Goal: Task Accomplishment & Management: Manage account settings

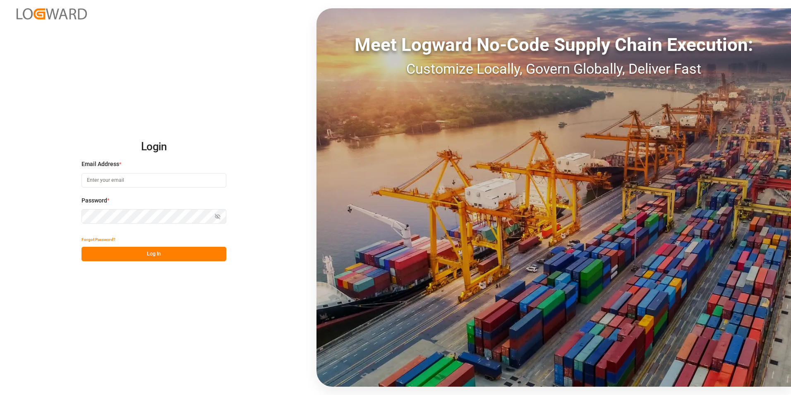
type input "[PERSON_NAME][EMAIL_ADDRESS][PERSON_NAME][DOMAIN_NAME]"
click at [162, 254] on button "Log In" at bounding box center [154, 254] width 145 height 14
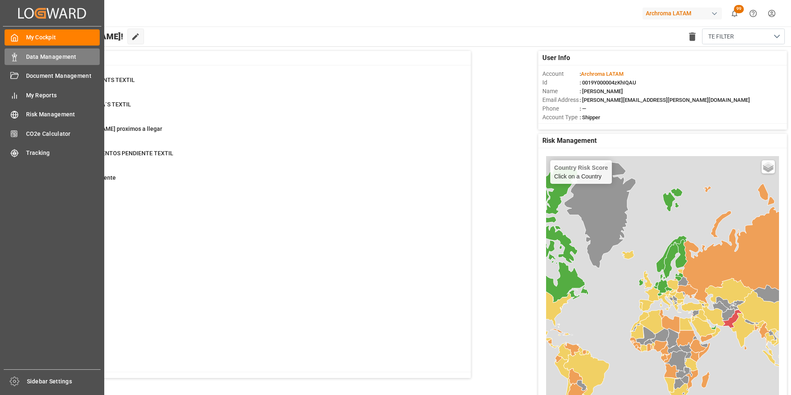
click at [24, 53] on div "Data Management Data Management" at bounding box center [52, 56] width 95 height 16
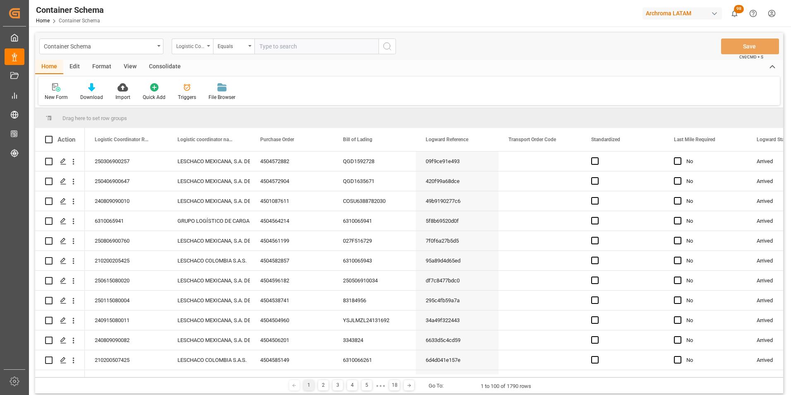
click at [196, 53] on div "Logistic Coordinator Reference Number" at bounding box center [192, 46] width 41 height 16
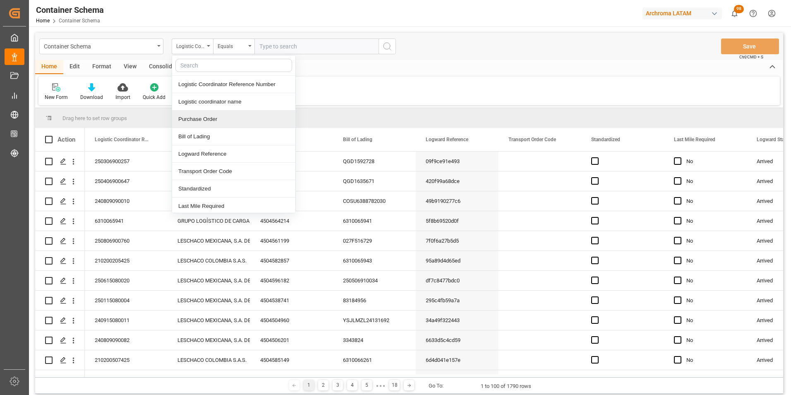
click at [213, 112] on div "Purchase Order" at bounding box center [233, 118] width 123 height 17
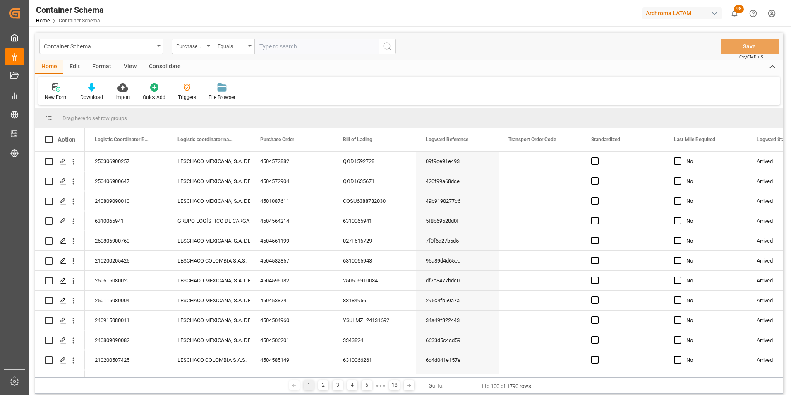
click at [238, 56] on div "Container Schema Purchase Order Equals Save Ctrl/CMD + S" at bounding box center [409, 46] width 748 height 27
click at [240, 50] on div "Equals" at bounding box center [233, 46] width 41 height 16
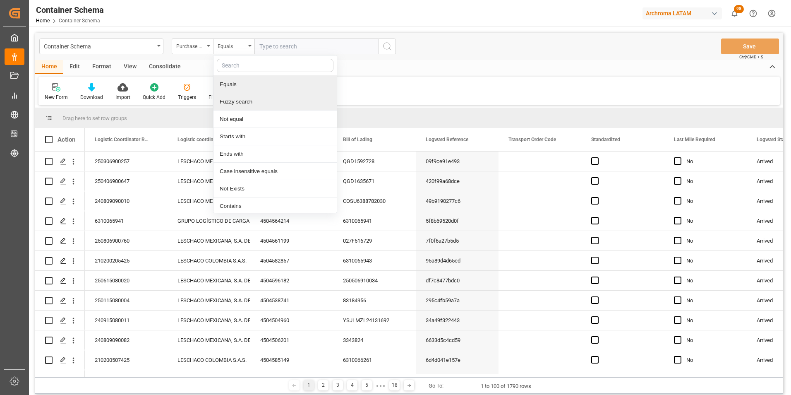
click at [247, 101] on div "Fuzzy search" at bounding box center [274, 101] width 123 height 17
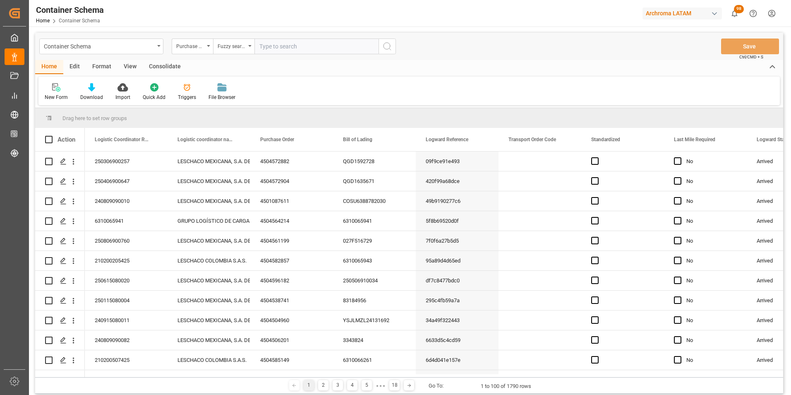
paste input "SCEU9000709"
type input "SCEU9000709"
paste input "4504629457"
type input "4504629457"
click at [385, 50] on icon "search button" at bounding box center [387, 46] width 10 height 10
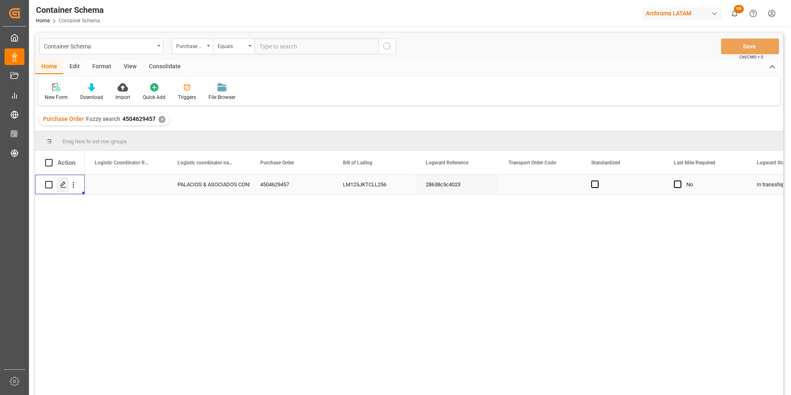
click at [65, 182] on icon "Press SPACE to select this row." at bounding box center [63, 184] width 7 height 7
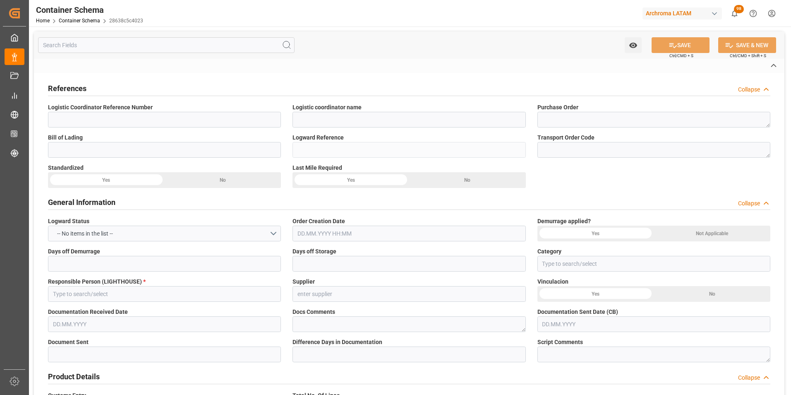
type input "PALACIOS & ASOCIADOS CONSORCIO LOGISTICO"
type textarea "4504629457"
type input "LM125JKTCLL256"
type input "28638c5c4023"
type input "Priority"
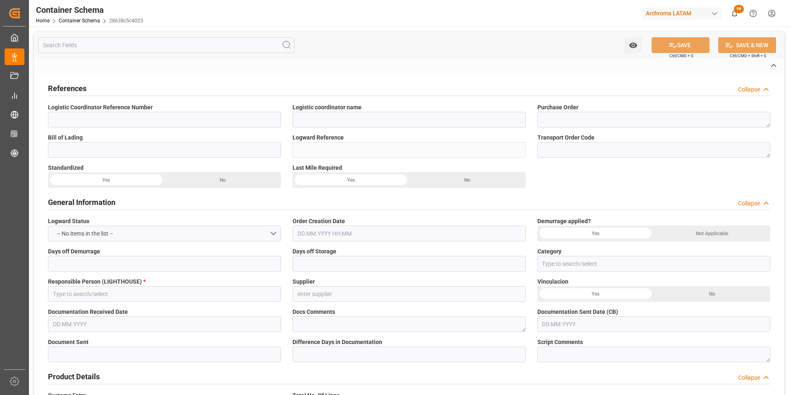
type input "[PERSON_NAME]"
type input "Document Sent"
type input "CALLAO"
type input "TEXTIL"
type textarea "PALLET"
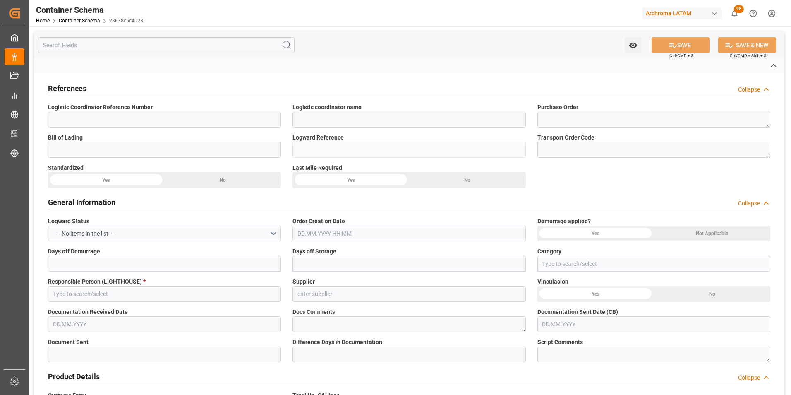
type input "5 PALLET"
type input "ARCHROMA [GEOGRAPHIC_DATA] S.A"
type textarea "LURÍN, [GEOGRAPHIC_DATA], [GEOGRAPHIC_DATA],[GEOGRAPHIC_DATA]. AFIRMADO LOTE. 2…"
type input "HOUSE"
type input "CIF"
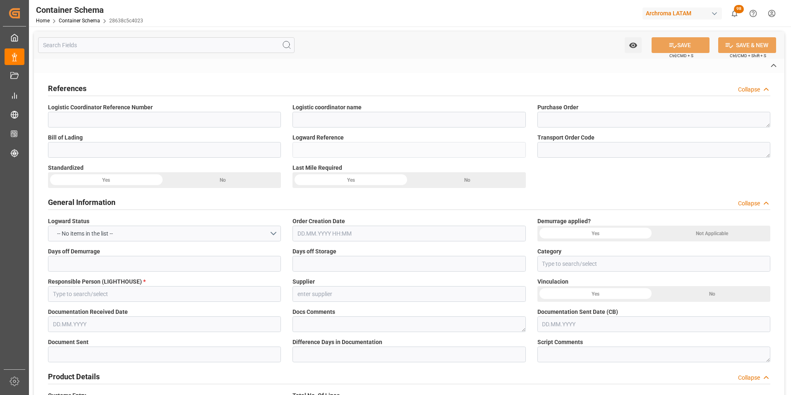
type input "Truck"
type input "Sea Ship"
type input "Truck"
type input "LCL"
type input "SCEU9000709"
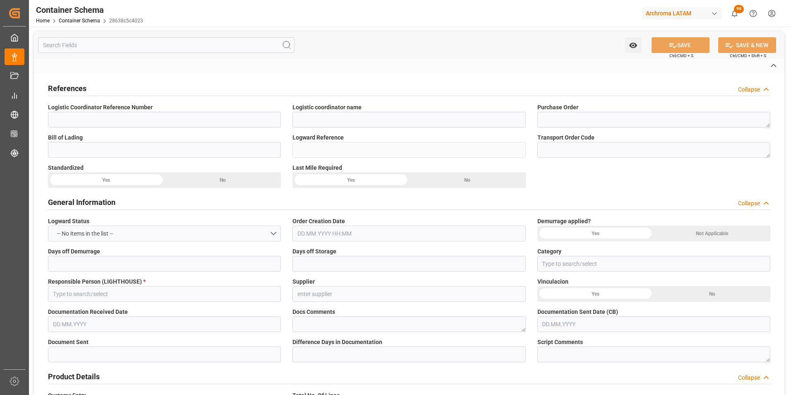
type input "CRAFT"
type input "ONEY"
type input "[GEOGRAPHIC_DATA], [GEOGRAPHIC_DATA]"
type input "Callao"
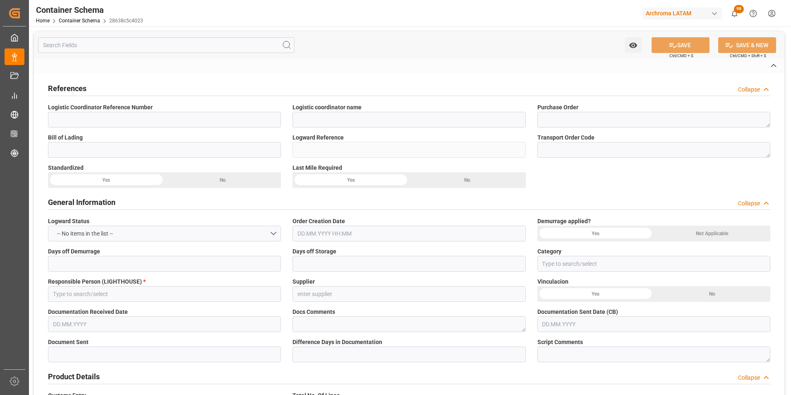
type input "TIANJIN VOYAGER"
type input "2505N"
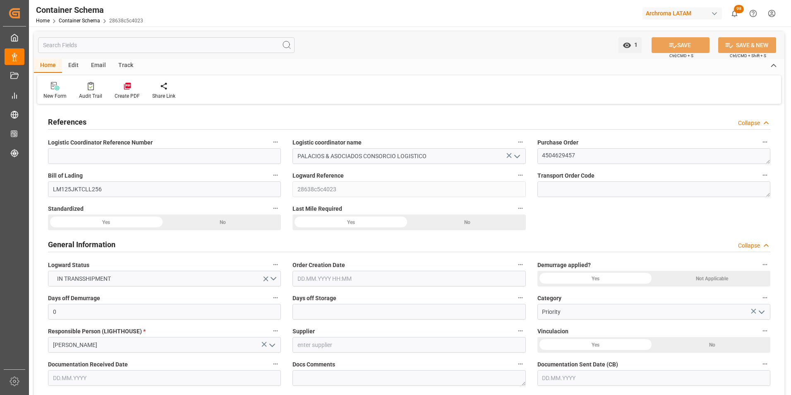
type input "0"
type input "1"
type input "5"
type input "4000"
type input "4200"
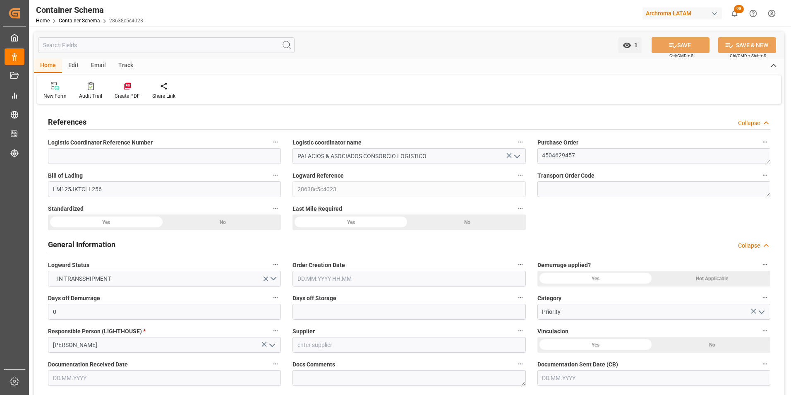
type input "ONE"
type input "Ocean Network Express"
type input "IDJKT"
type input "PECLL"
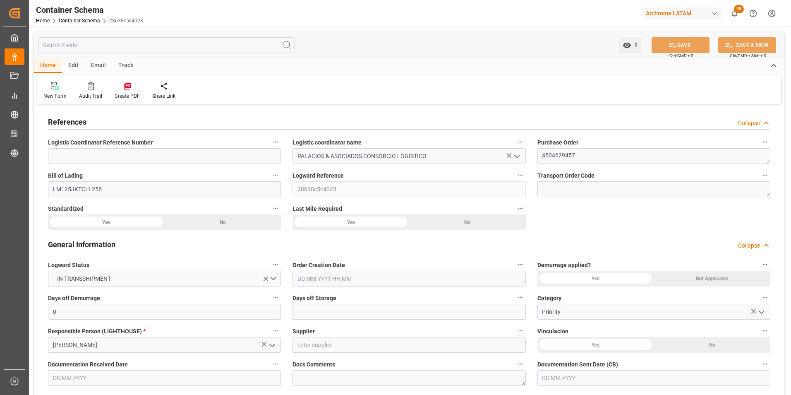
type input "9971367"
type input "[DATE] 12:00"
type input "[DATE]"
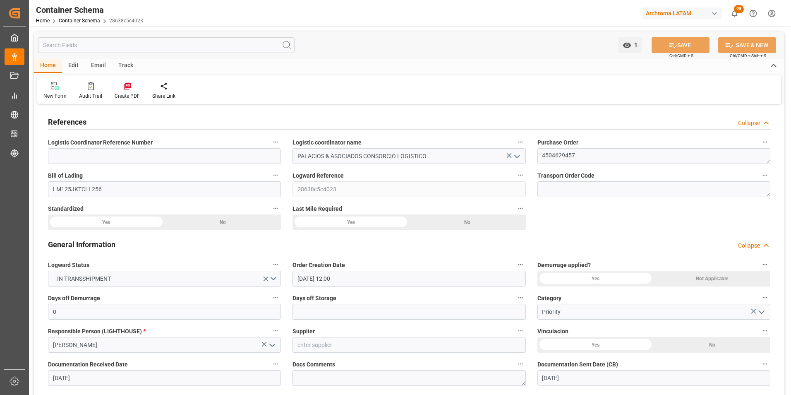
type input "[DATE]"
type input "[DATE] 00:00"
type input "[DATE] 12:00"
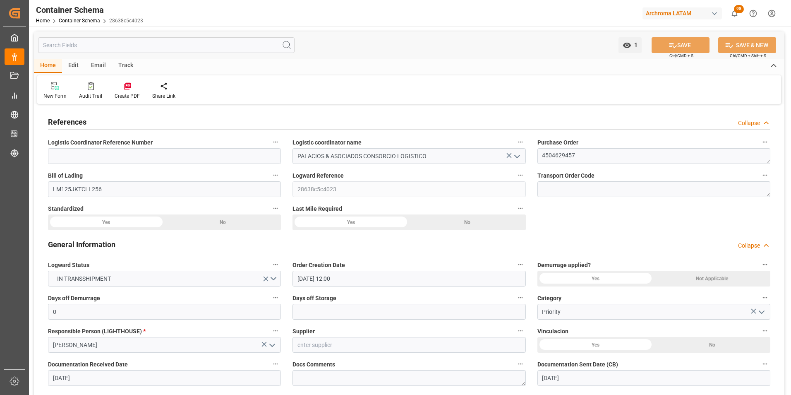
type input "[DATE] 00:00"
type input "[DATE] 12:15"
type input "[DATE] 00:00"
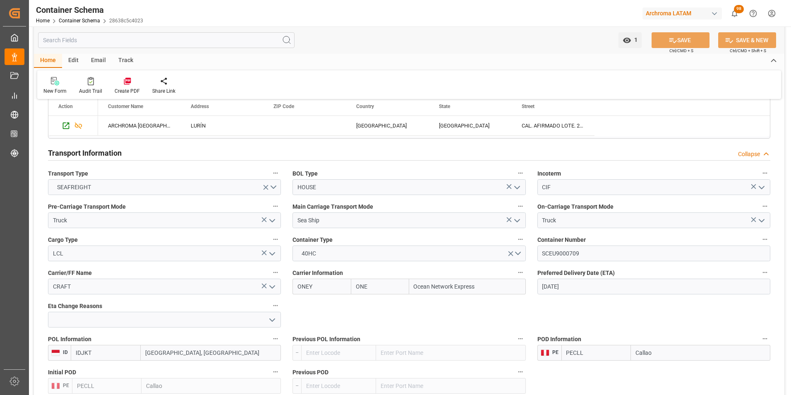
scroll to position [662, 0]
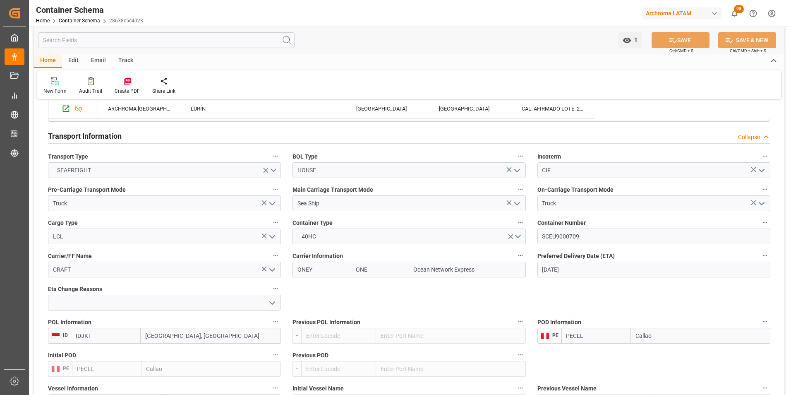
click at [271, 302] on icon "open menu" at bounding box center [272, 303] width 10 height 10
click at [366, 309] on div "References Collapse Logistic Coordinator Reference Number Logistic coordinator …" at bounding box center [409, 209] width 751 height 1530
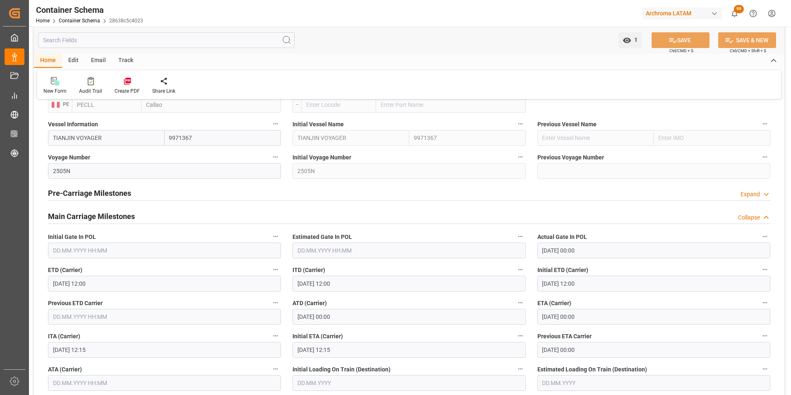
scroll to position [952, 0]
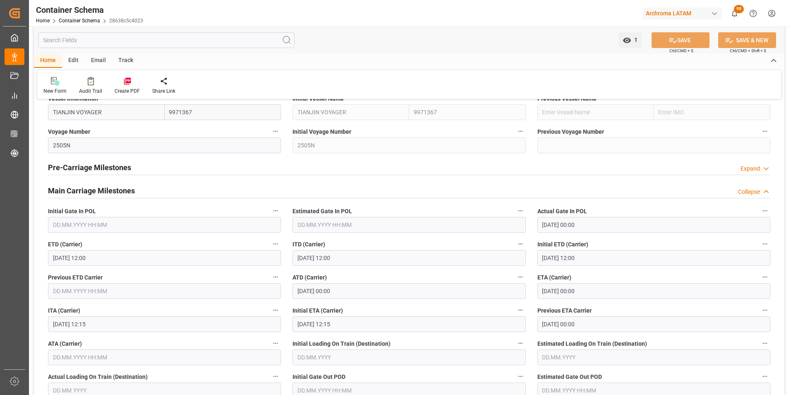
click at [550, 288] on input "[DATE] 00:00" at bounding box center [653, 291] width 233 height 16
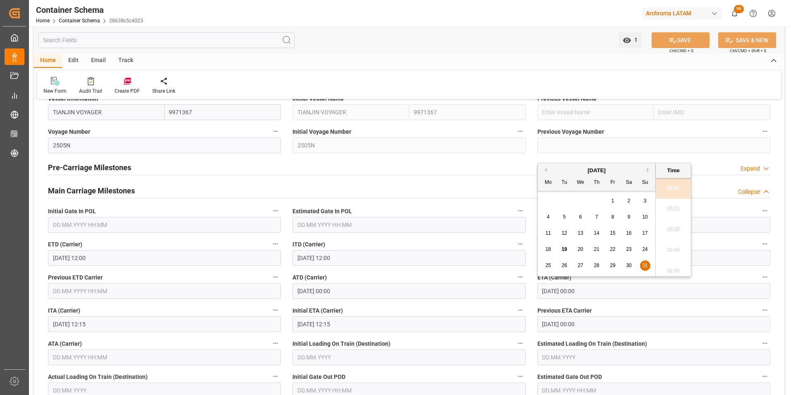
click at [648, 169] on button "Next Month" at bounding box center [649, 169] width 5 height 5
click at [586, 200] on div "1 2 3 4 5 6 7" at bounding box center [596, 201] width 113 height 16
click at [583, 198] on div "3" at bounding box center [581, 201] width 10 height 10
type input "[DATE] 00:00"
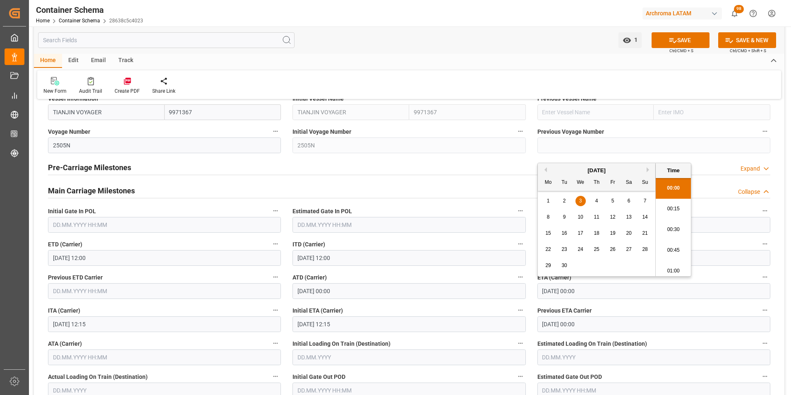
click at [678, 187] on li "00:00" at bounding box center [673, 188] width 35 height 21
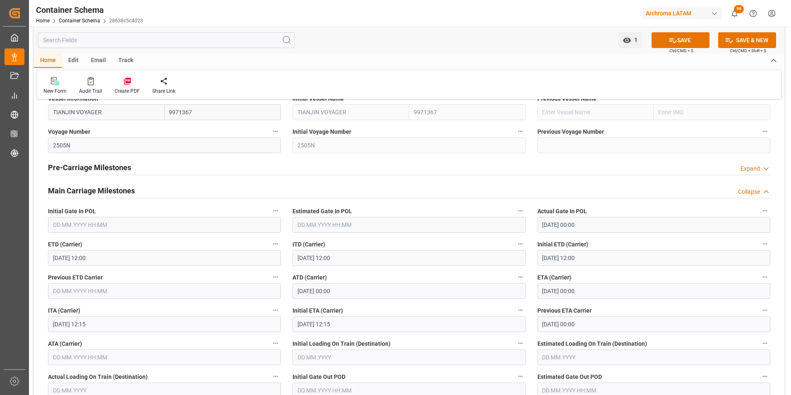
scroll to position [993, 0]
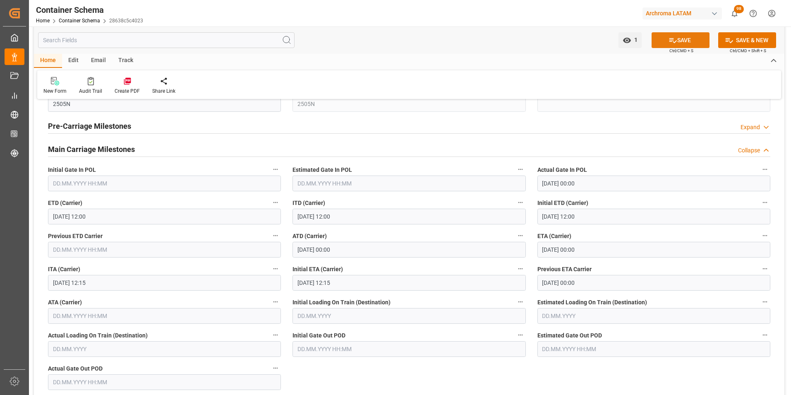
click at [691, 46] on button "SAVE" at bounding box center [681, 40] width 58 height 16
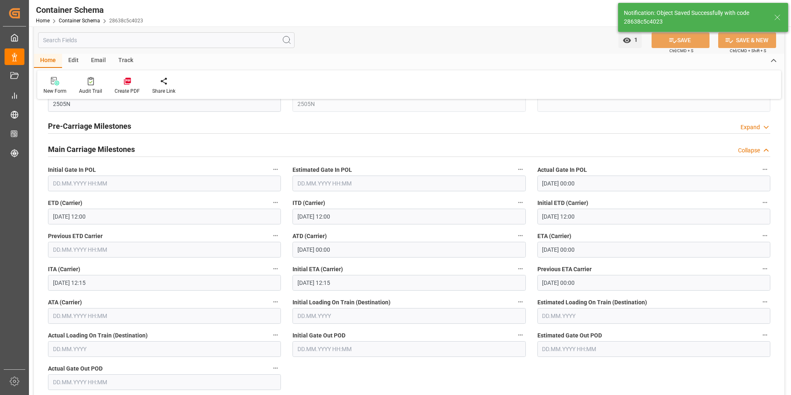
type input "[DATE] 00:00"
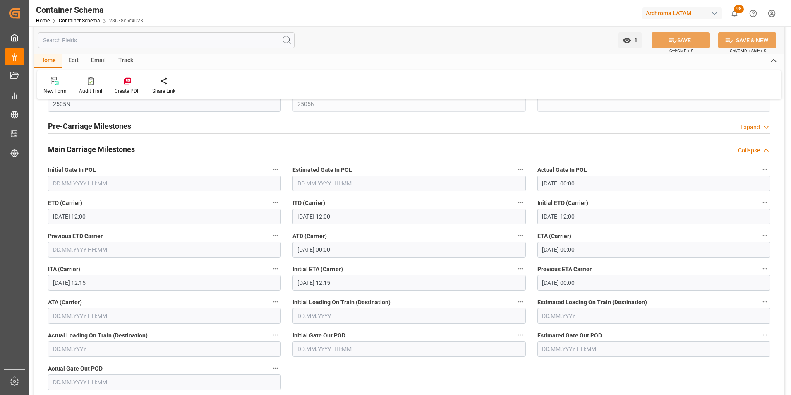
click at [98, 55] on div "Email" at bounding box center [98, 61] width 27 height 14
click at [60, 83] on icon at bounding box center [55, 82] width 11 height 6
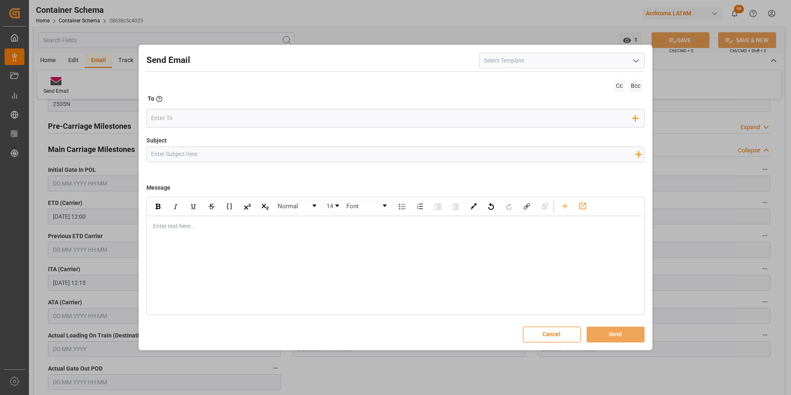
click at [638, 62] on icon "open menu" at bounding box center [636, 61] width 10 height 10
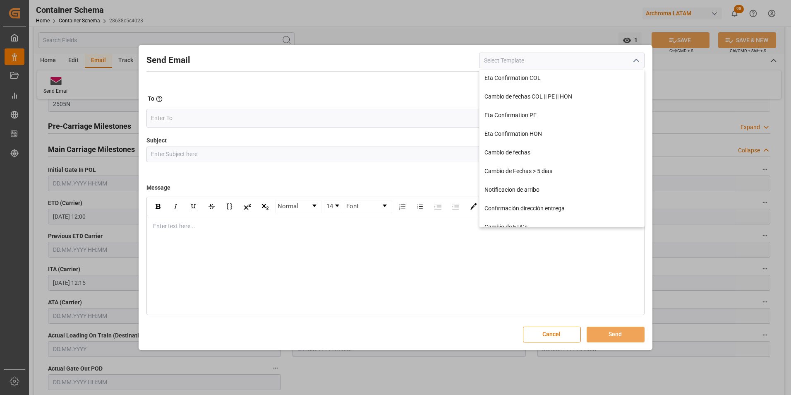
scroll to position [124, 0]
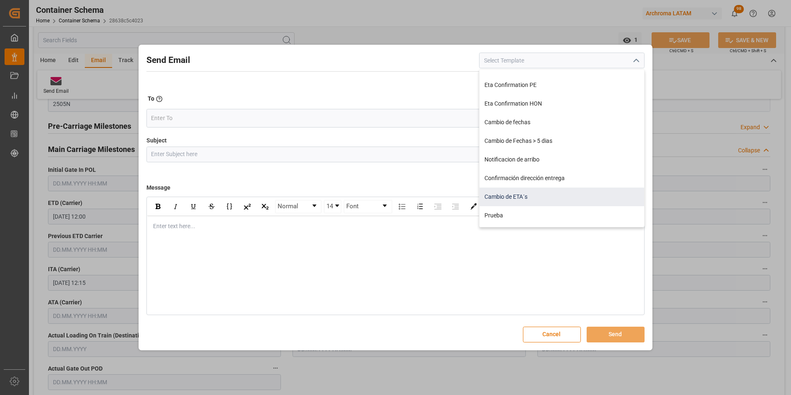
click at [527, 198] on div "Cambio de ETA´s" at bounding box center [562, 196] width 165 height 19
type input "Cambio de ETA´s"
type input "{{customsEntry}}|| Cambio de ETA {{estimatedArrivalPod}} || Reason Delay {{etaC…"
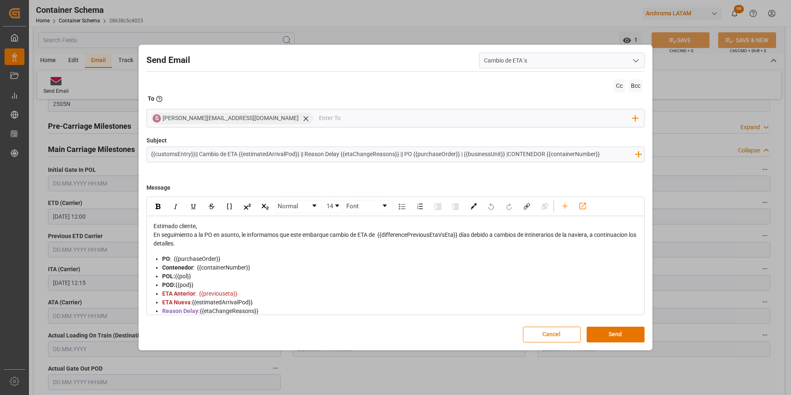
click at [636, 62] on icon "open menu" at bounding box center [636, 61] width 10 height 10
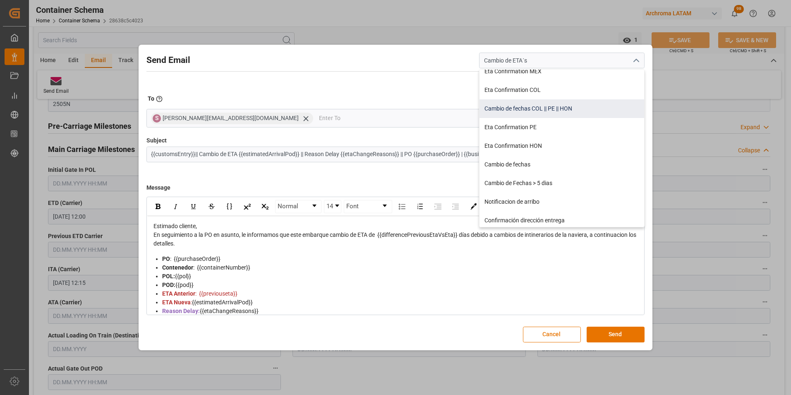
scroll to position [83, 0]
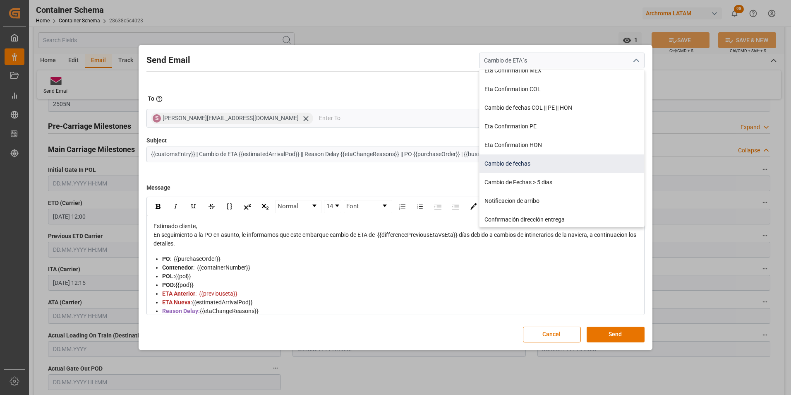
click at [563, 166] on div "Cambio de fechas" at bounding box center [562, 163] width 165 height 19
type input "Cambio de fechas"
type input "{{customsEntry}}|| Cambio de ETA {{estimatedArrivalPod}} | PO {{purchaseOrder}}…"
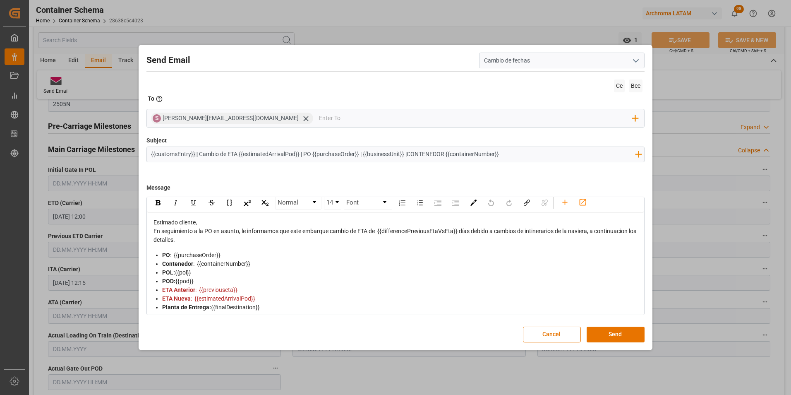
scroll to position [0, 0]
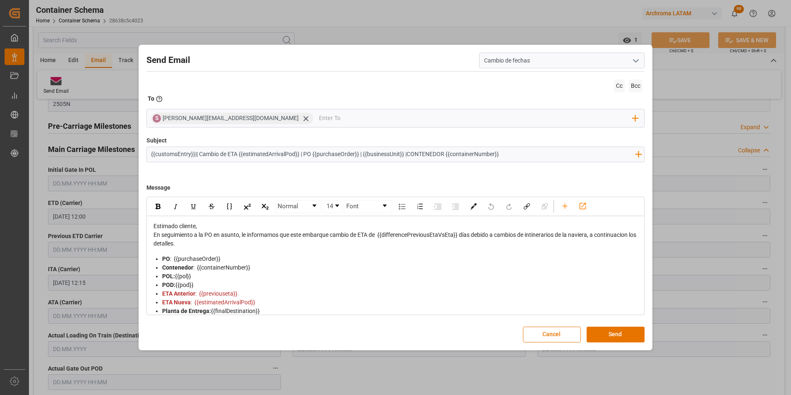
click at [214, 228] on div "Estimado cliente," at bounding box center [396, 226] width 485 height 9
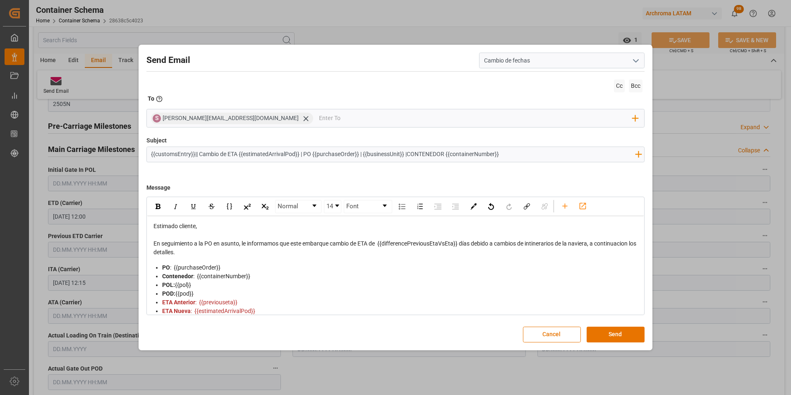
click at [276, 254] on div "En seguimiento a la PO en asunto, le informamos que este embarque cambio de ETA…" at bounding box center [396, 247] width 485 height 17
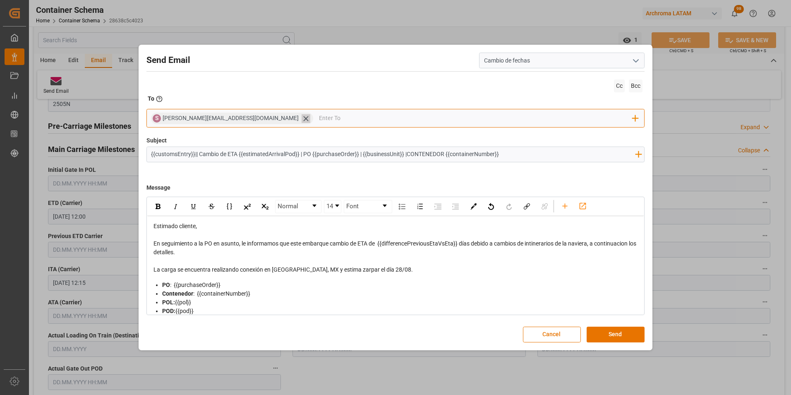
click at [302, 118] on icon at bounding box center [306, 118] width 9 height 9
click at [239, 115] on input "email" at bounding box center [392, 118] width 482 height 12
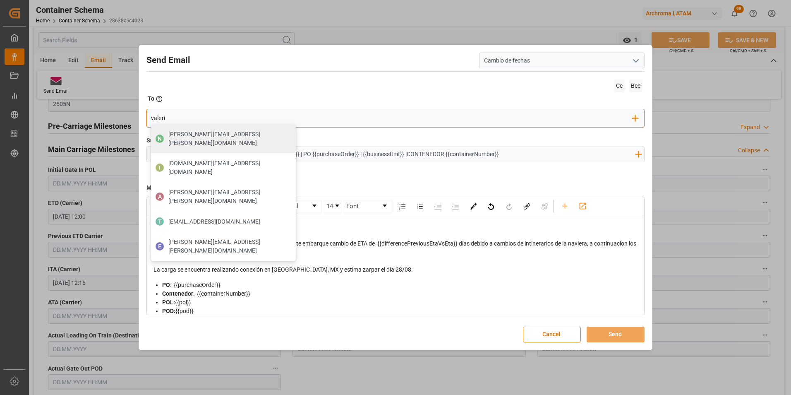
type input "valeria"
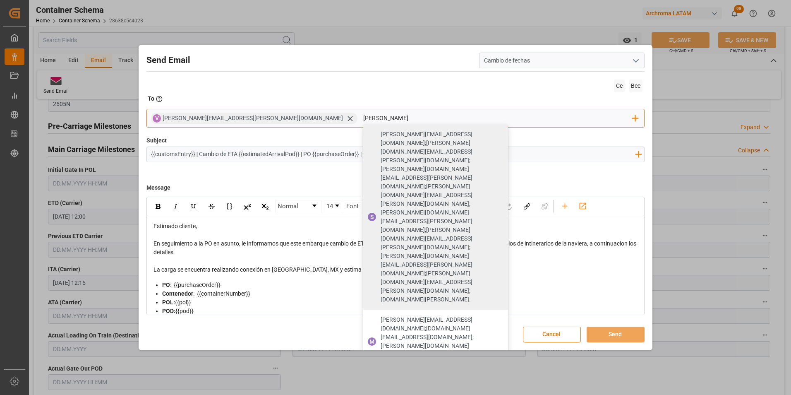
type input "angiee"
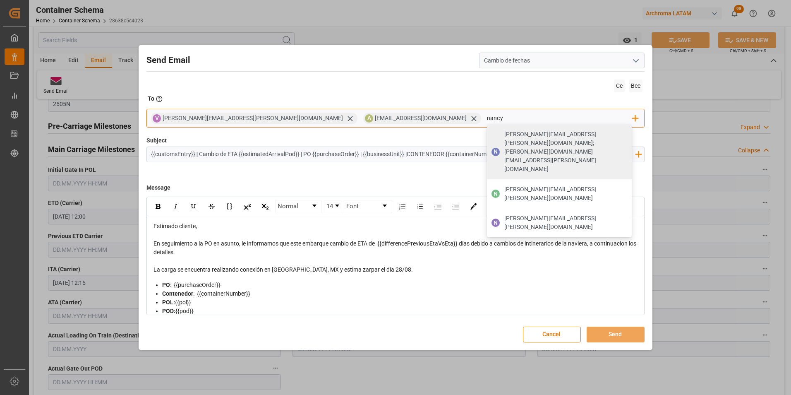
type input "[PERSON_NAME][EMAIL_ADDRESS][PERSON_NAME][DOMAIN_NAME]"
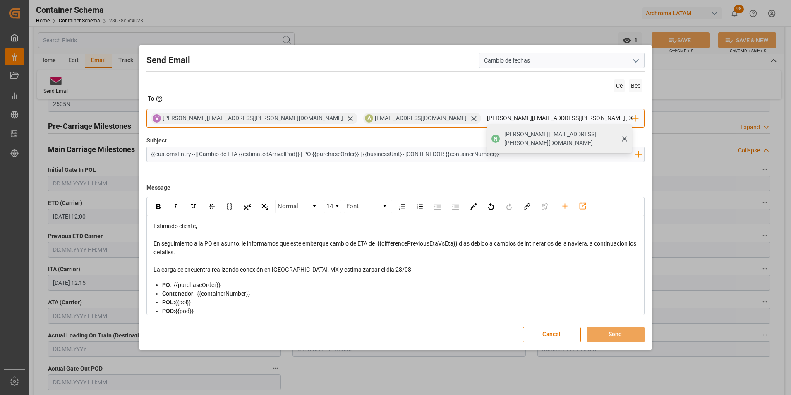
click at [504, 137] on span "[PERSON_NAME][EMAIL_ADDRESS][PERSON_NAME][DOMAIN_NAME]" at bounding box center [565, 138] width 122 height 17
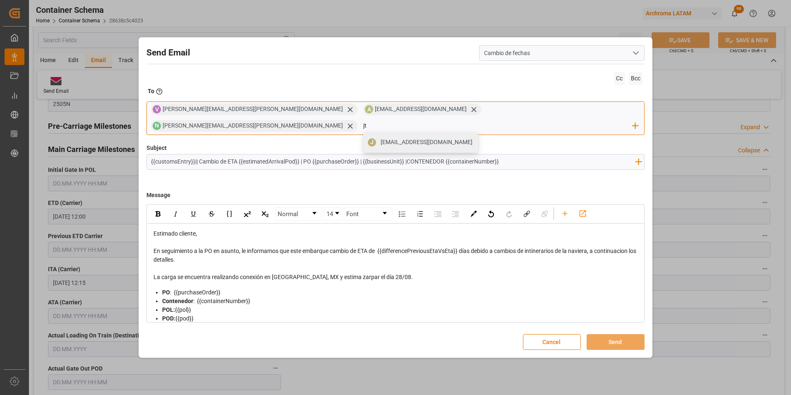
type input "[EMAIL_ADDRESS][DOMAIN_NAME]"
click at [473, 138] on span "[EMAIL_ADDRESS][DOMAIN_NAME]" at bounding box center [427, 142] width 92 height 9
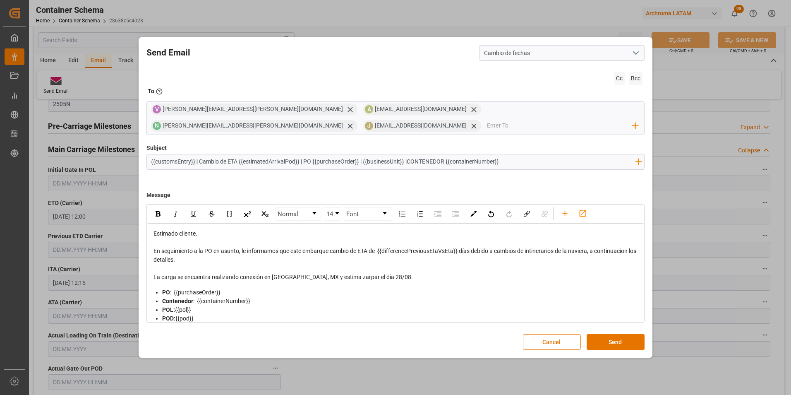
click at [525, 159] on input "{{customsEntry}}|| Cambio de ETA {{estimatedArrivalPod}} | PO {{purchaseOrder}}…" at bounding box center [393, 161] width 493 height 14
paste input "Prioridad | LCL"
click at [499, 161] on input "{{customsEntry}}|| Cambio de ETA {{estimatedArrivalPod}} | PO {{purchaseOrder}}…" at bounding box center [393, 161] width 493 height 14
type input "{{customsEntry}}|| Cambio de ETA {{estimatedArrivalPod}} | PO {{purchaseOrder}}…"
click at [613, 342] on button "Send" at bounding box center [616, 342] width 58 height 16
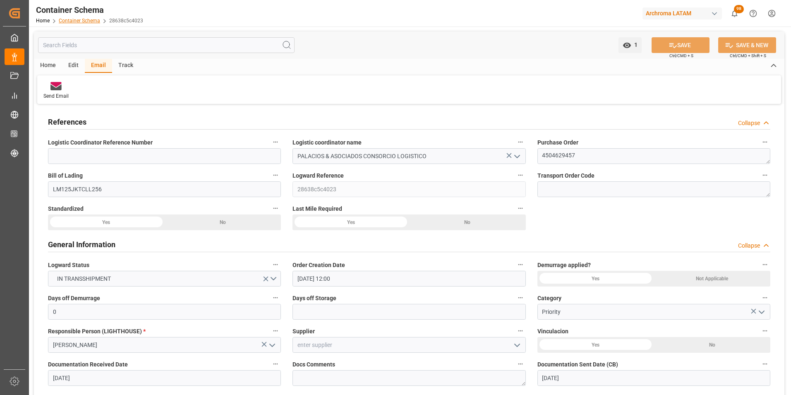
click at [83, 19] on link "Container Schema" at bounding box center [79, 21] width 41 height 6
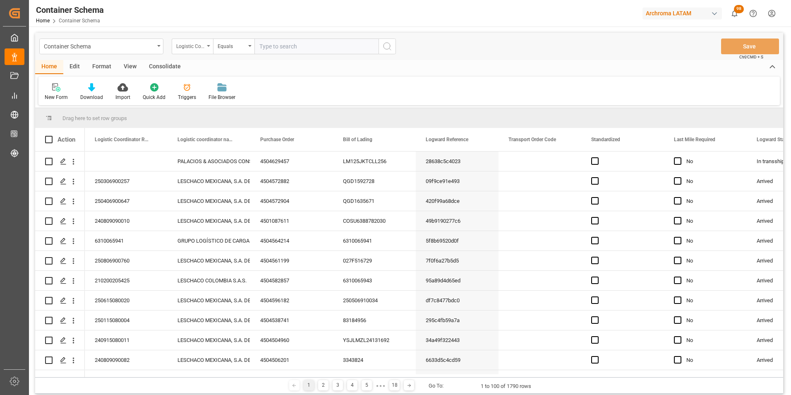
click at [208, 52] on div "Logistic Coordinator Reference Number" at bounding box center [192, 46] width 41 height 16
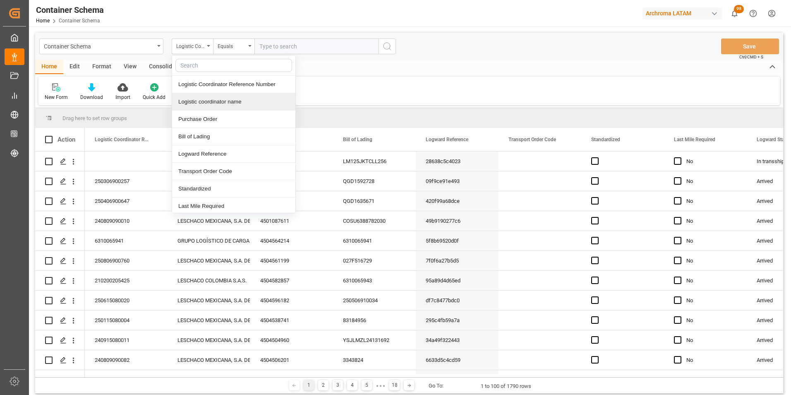
click at [216, 106] on div "Logistic coordinator name" at bounding box center [233, 101] width 123 height 17
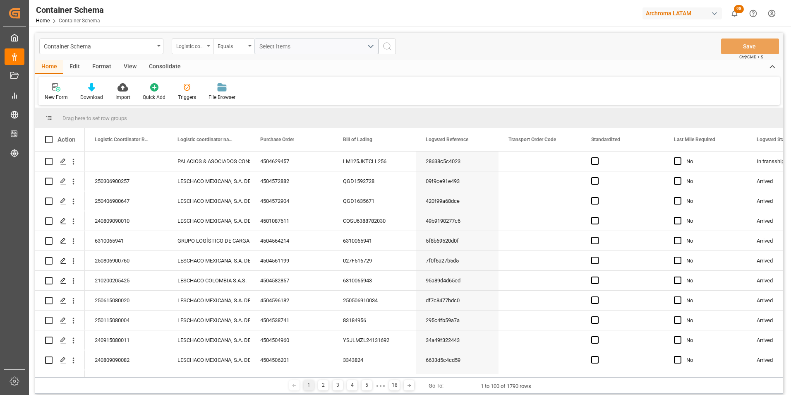
click at [196, 45] on div "Logistic coordinator name" at bounding box center [190, 46] width 28 height 10
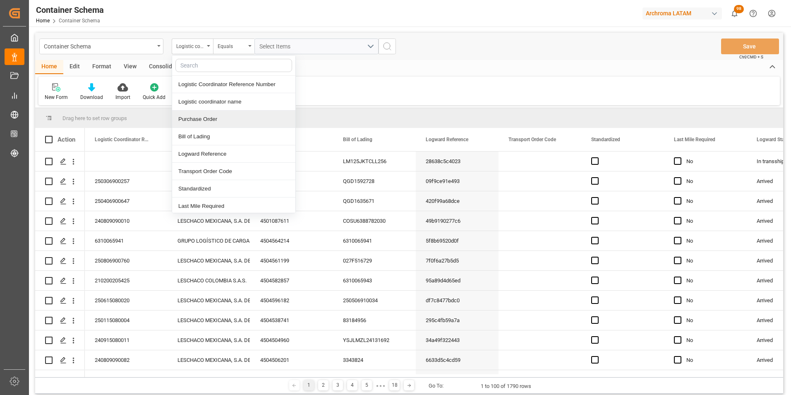
click at [212, 113] on div "Purchase Order" at bounding box center [233, 118] width 123 height 17
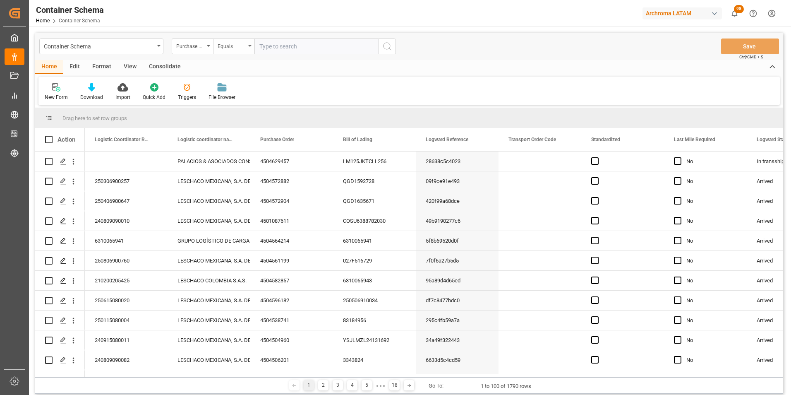
click at [237, 51] on div "Equals" at bounding box center [233, 46] width 41 height 16
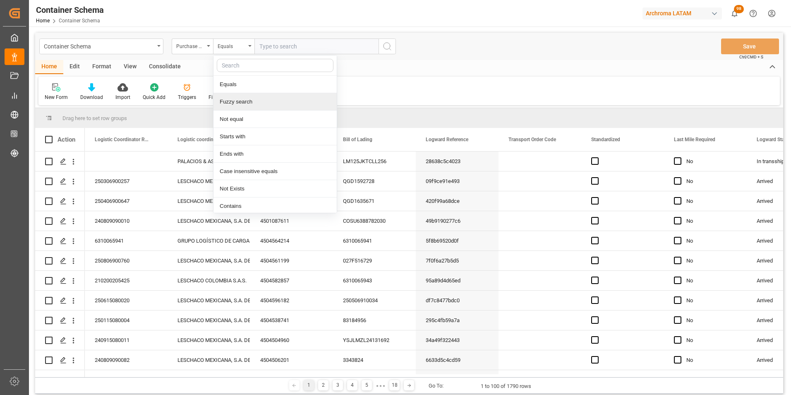
click at [246, 100] on div "Fuzzy search" at bounding box center [274, 101] width 123 height 17
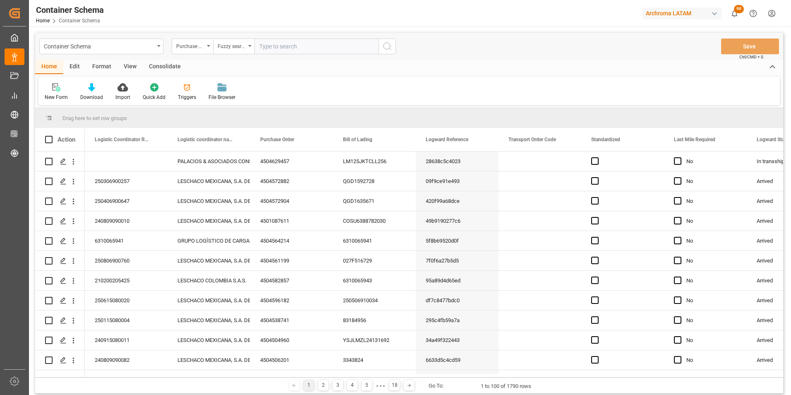
paste input "4504652430"
type input "4504652430"
click at [388, 48] on icon "search button" at bounding box center [387, 46] width 10 height 10
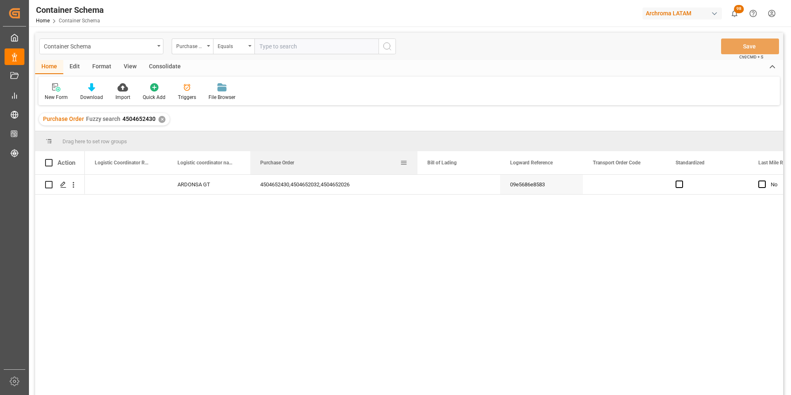
drag, startPoint x: 333, startPoint y: 161, endPoint x: 418, endPoint y: 157, distance: 85.3
click at [418, 157] on div at bounding box center [417, 162] width 3 height 23
click at [67, 187] on div "Press SPACE to select this row." at bounding box center [63, 184] width 12 height 15
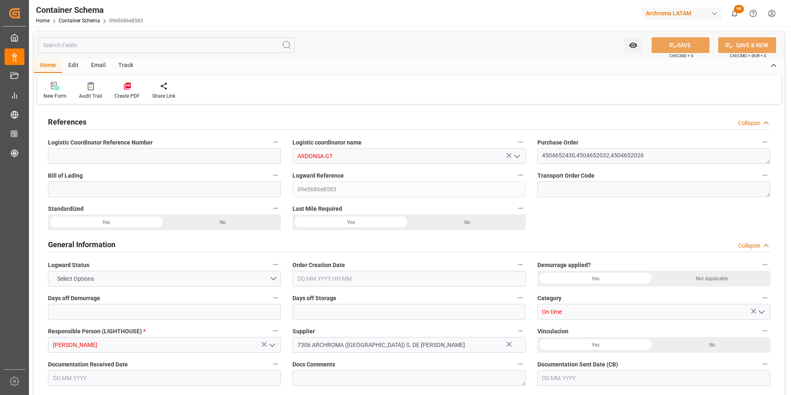
type input "0"
type input "8"
type input "123"
type input "3285"
type input "3494.52"
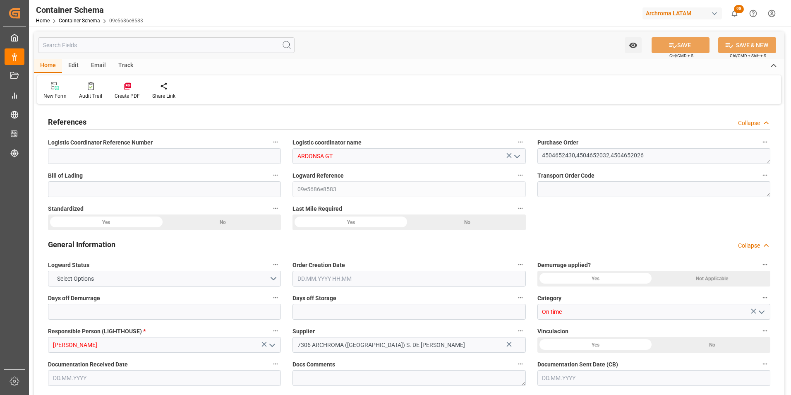
type input "HNHAC"
type input "[DATE] 13:15"
type input "[DATE]"
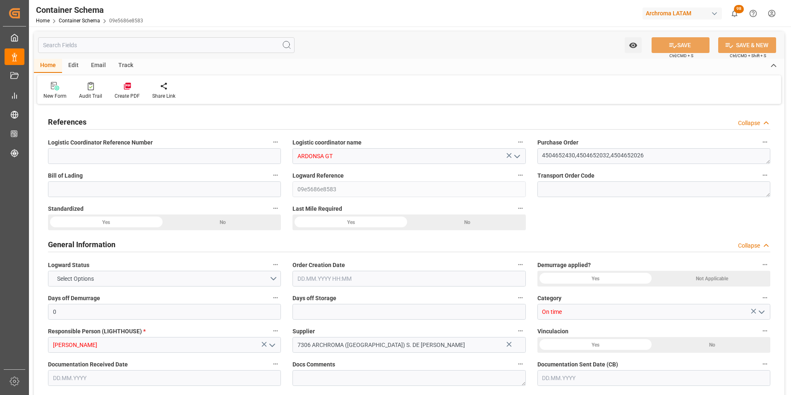
type input "[DATE]"
type input "[DATE] 00:00"
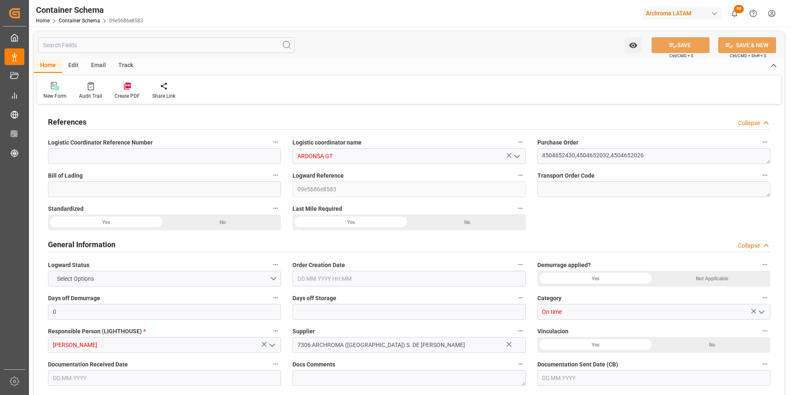
type input "[DATE] 00:00"
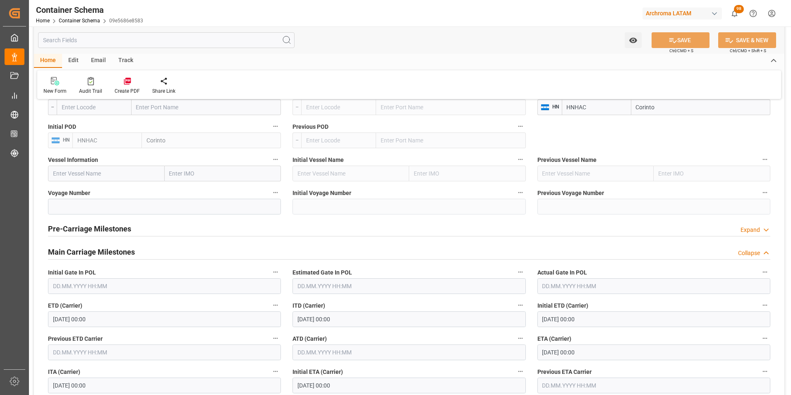
scroll to position [1158, 0]
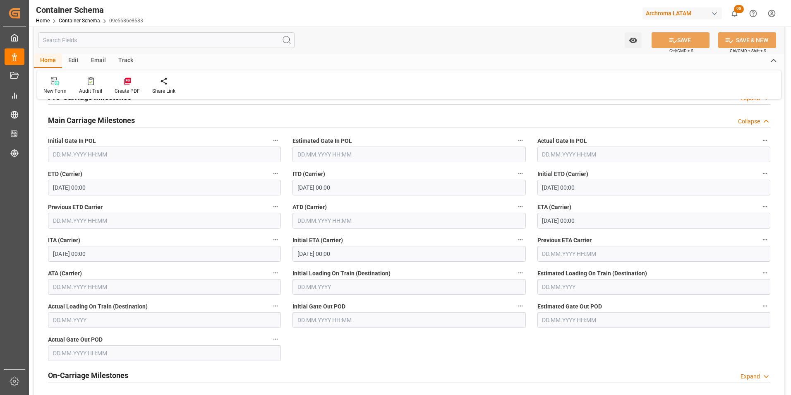
click at [66, 285] on input "text" at bounding box center [164, 287] width 233 height 16
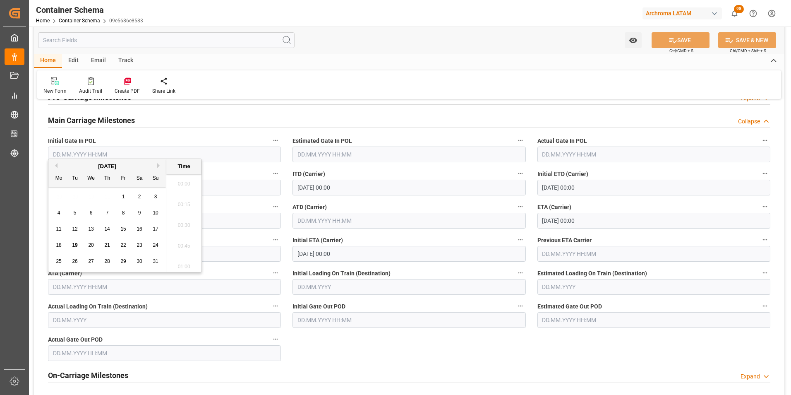
scroll to position [582, 0]
click at [75, 242] on span "19" at bounding box center [74, 245] width 5 height 6
type input "[DATE] 00:00"
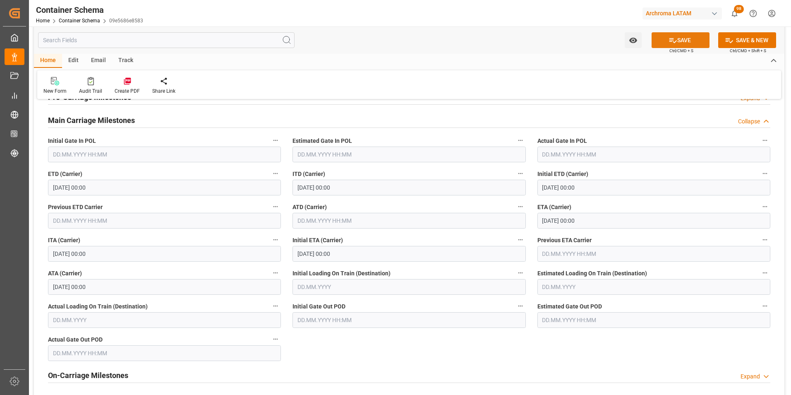
click at [681, 43] on button "SAVE" at bounding box center [681, 40] width 58 height 16
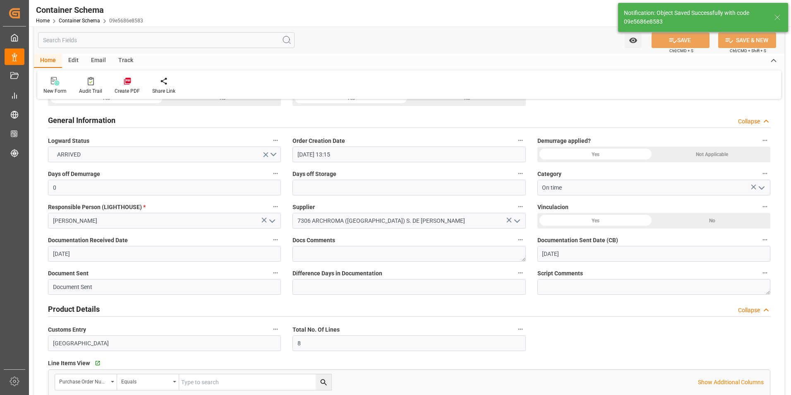
scroll to position [0, 0]
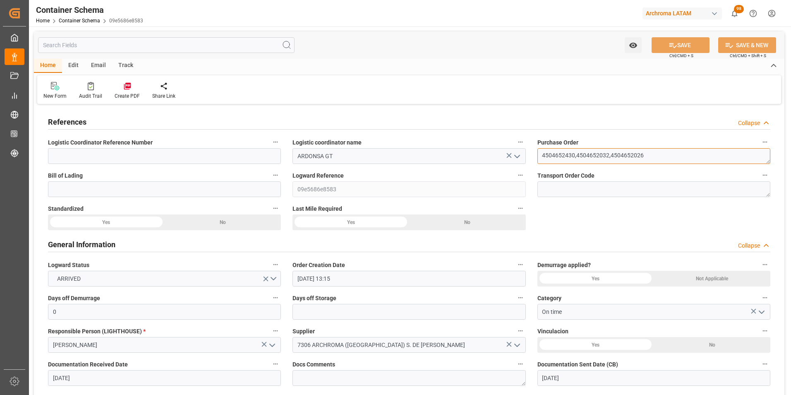
drag, startPoint x: 574, startPoint y: 153, endPoint x: 539, endPoint y: 147, distance: 35.6
click at [539, 147] on div "Purchase Order 4504652430,4504652032,4504652026" at bounding box center [654, 150] width 245 height 33
click at [73, 16] on div "Home Container Schema 09e5686e8583" at bounding box center [89, 20] width 107 height 9
click at [76, 21] on link "Container Schema" at bounding box center [79, 21] width 41 height 6
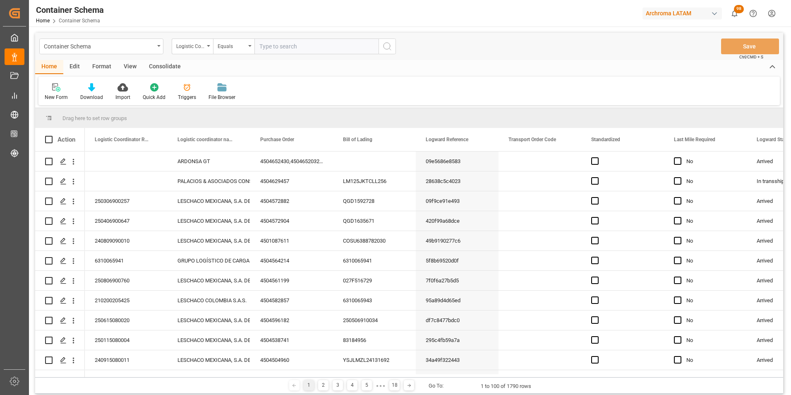
click at [156, 53] on div "Container Schema" at bounding box center [101, 46] width 124 height 16
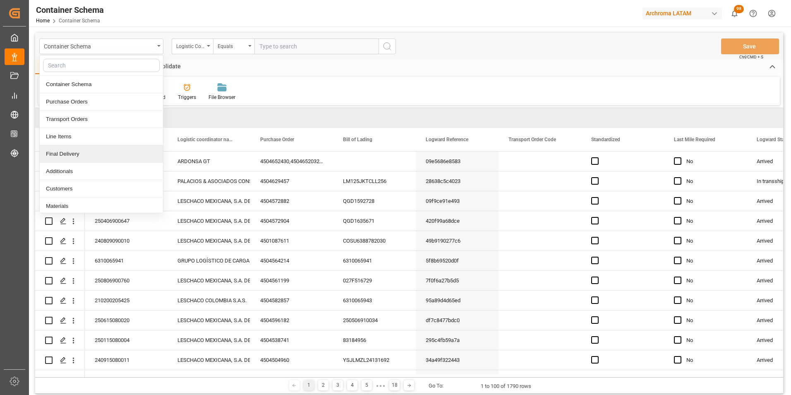
click at [81, 150] on div "Final Delivery" at bounding box center [101, 153] width 123 height 17
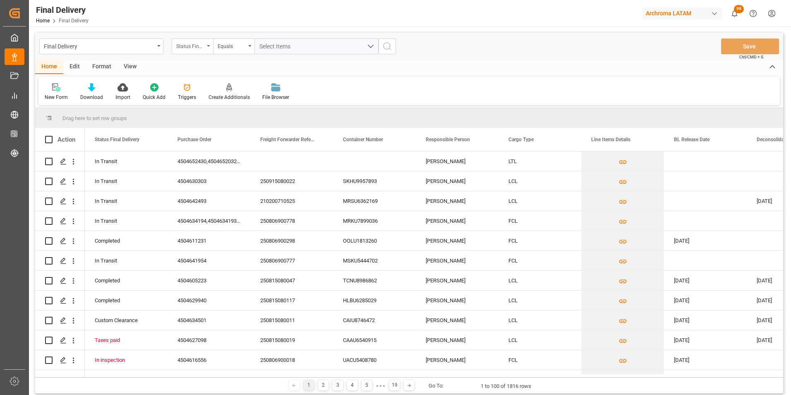
click at [209, 49] on div "Status Final Delivery" at bounding box center [192, 46] width 41 height 16
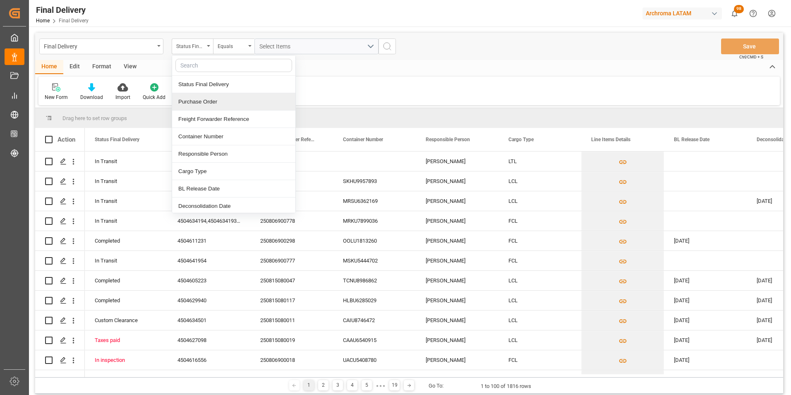
click at [211, 106] on div "Purchase Order" at bounding box center [233, 101] width 123 height 17
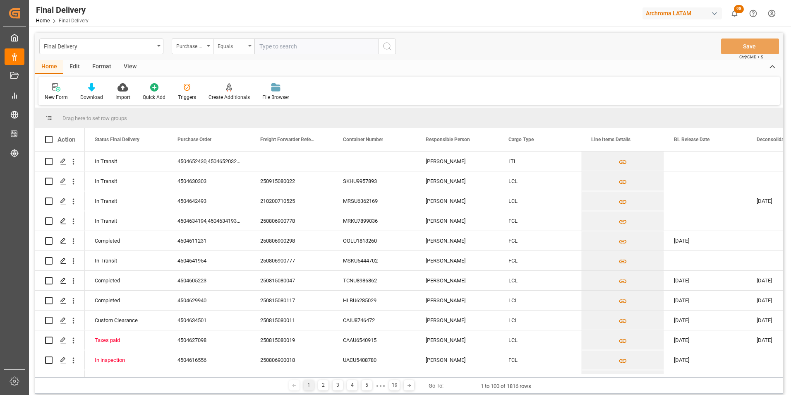
click at [234, 44] on div "Equals" at bounding box center [232, 46] width 28 height 10
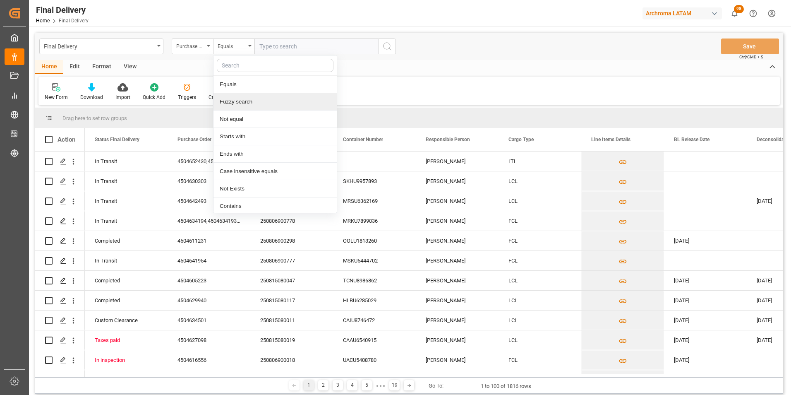
click at [249, 101] on div "Fuzzy search" at bounding box center [274, 101] width 123 height 17
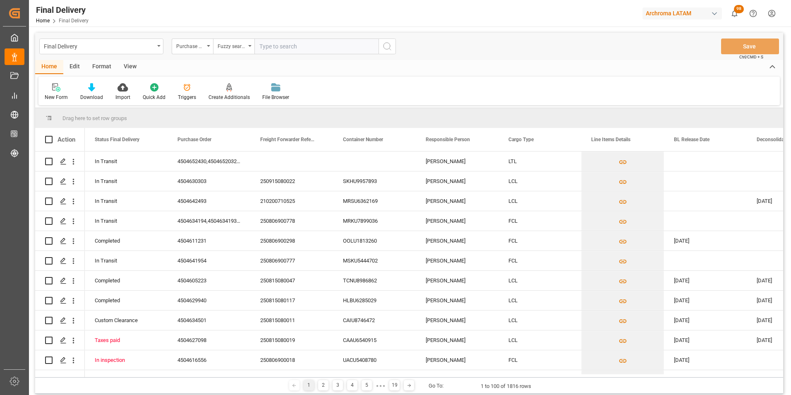
paste input "4504652430"
type input "4504652430"
click at [386, 47] on icon "search button" at bounding box center [387, 46] width 10 height 10
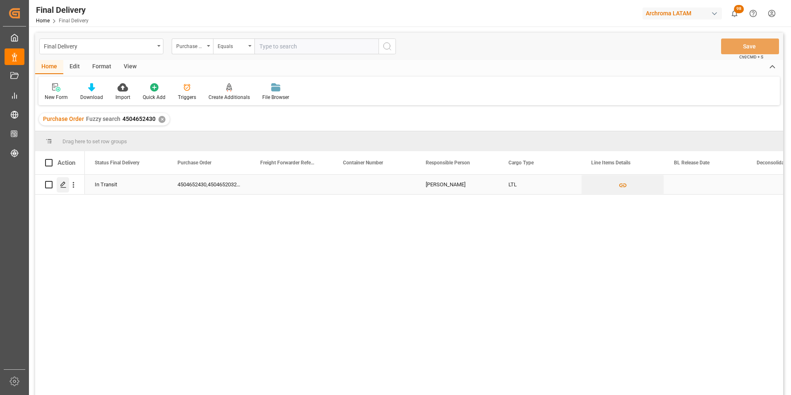
click at [62, 186] on polygon "Press SPACE to select this row." at bounding box center [63, 184] width 4 height 4
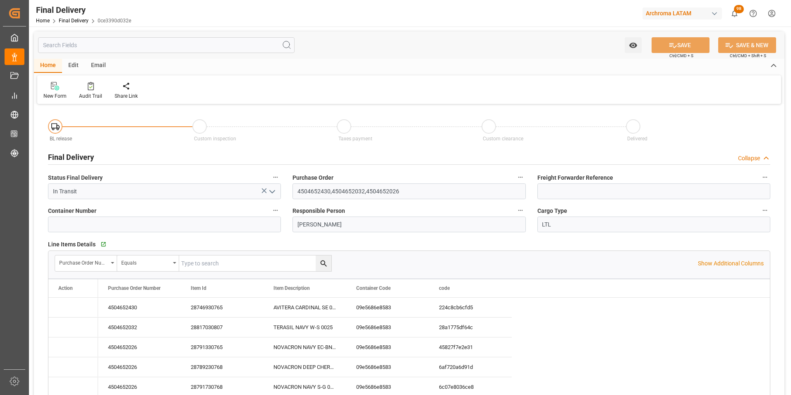
type input "[DATE]"
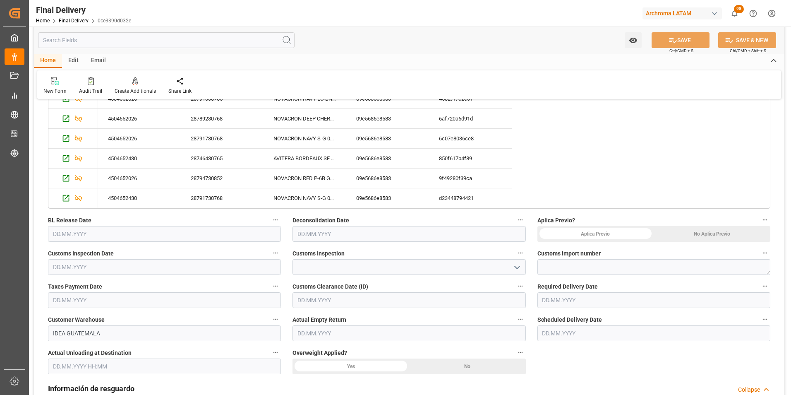
scroll to position [290, 0]
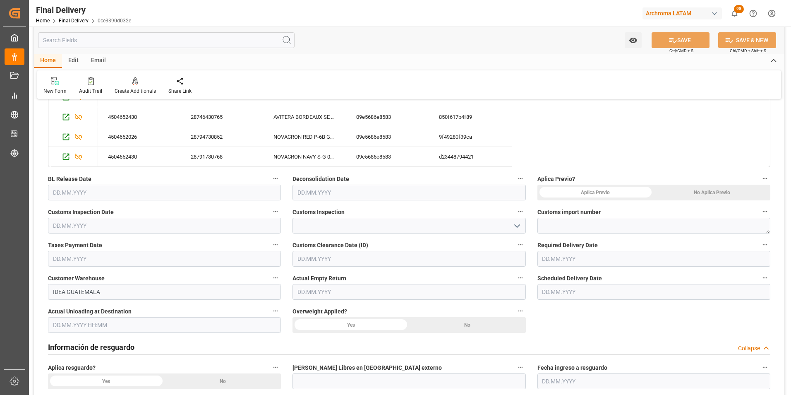
drag, startPoint x: 729, startPoint y: 192, endPoint x: 726, endPoint y: 202, distance: 10.5
click at [729, 192] on div "No Aplica Previo" at bounding box center [712, 193] width 117 height 16
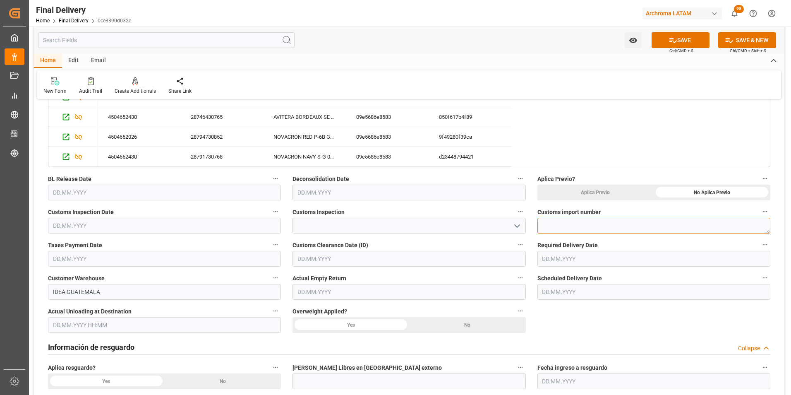
click at [571, 227] on textarea at bounding box center [653, 226] width 233 height 16
click at [574, 224] on textarea at bounding box center [653, 226] width 233 height 16
paste textarea "264-202500010657"
type textarea "264-202500010657"
click at [62, 260] on input "text" at bounding box center [164, 259] width 233 height 16
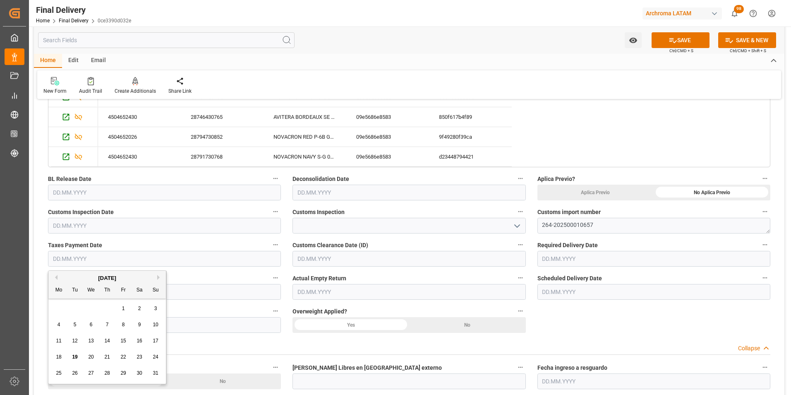
click at [56, 356] on span "18" at bounding box center [58, 357] width 5 height 6
type input "[DATE]"
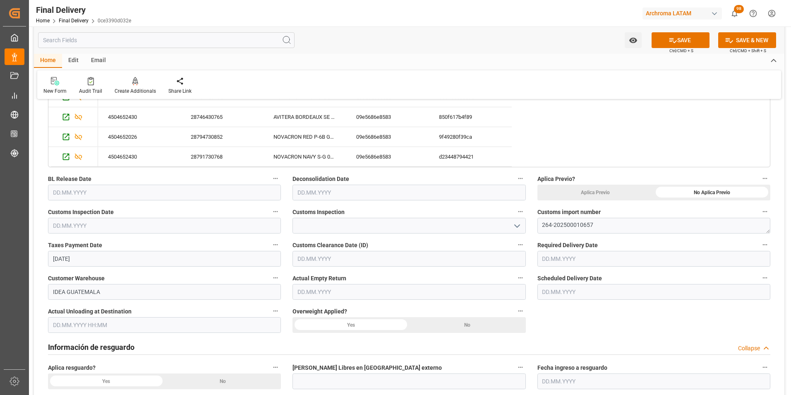
click at [298, 259] on input "text" at bounding box center [409, 259] width 233 height 16
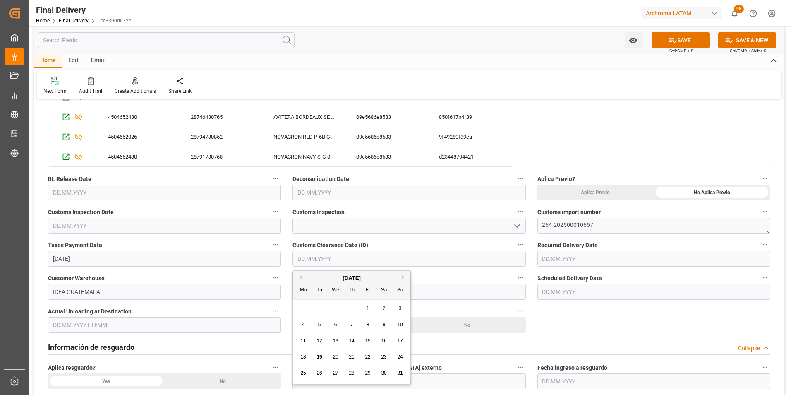
click at [306, 355] on div "18" at bounding box center [303, 357] width 10 height 10
type input "[DATE]"
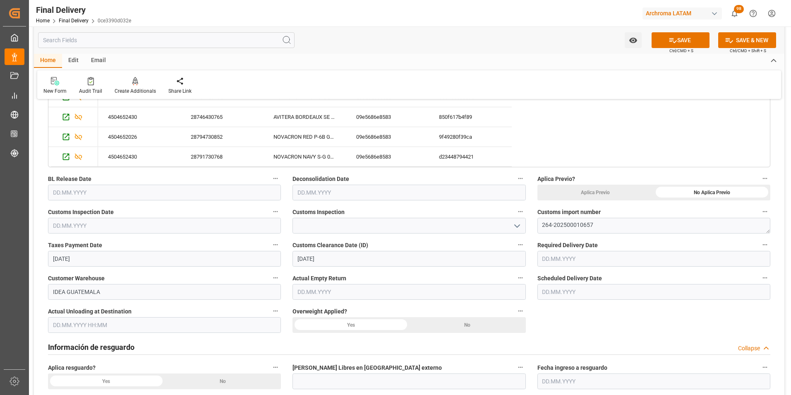
click at [576, 258] on input "text" at bounding box center [653, 259] width 233 height 16
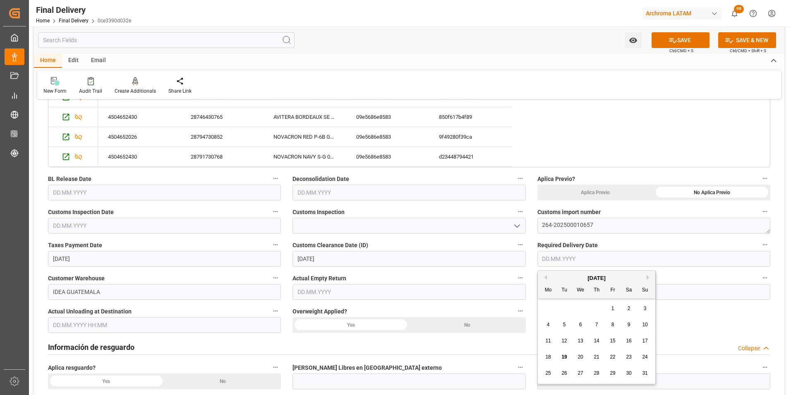
click at [583, 354] on span "20" at bounding box center [580, 357] width 5 height 6
type input "[DATE]"
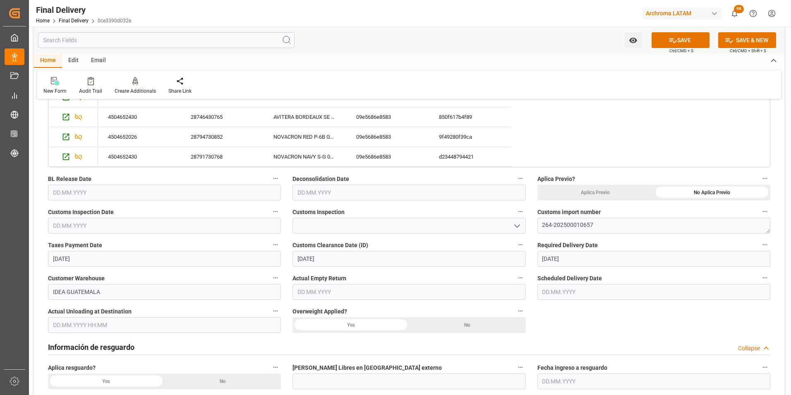
click at [654, 200] on div "No" at bounding box center [712, 193] width 117 height 16
click at [563, 293] on input "text" at bounding box center [653, 292] width 233 height 16
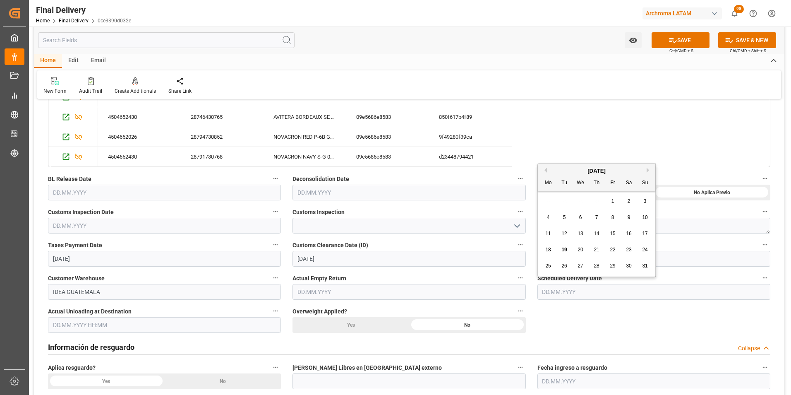
click at [568, 246] on div "19" at bounding box center [564, 250] width 10 height 10
type input "[DATE]"
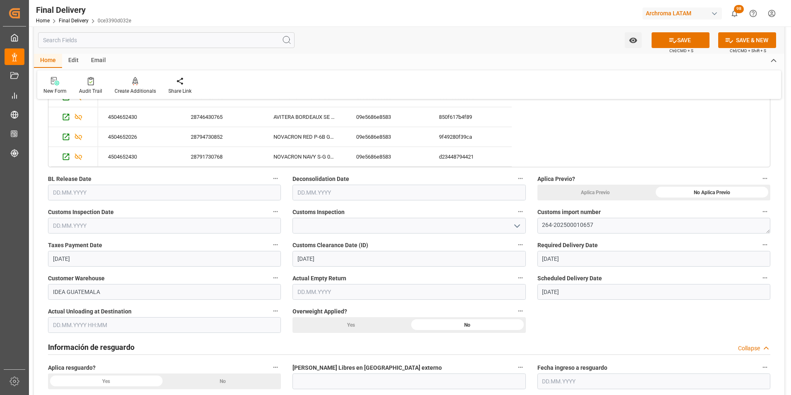
click at [72, 221] on input "text" at bounding box center [164, 226] width 233 height 16
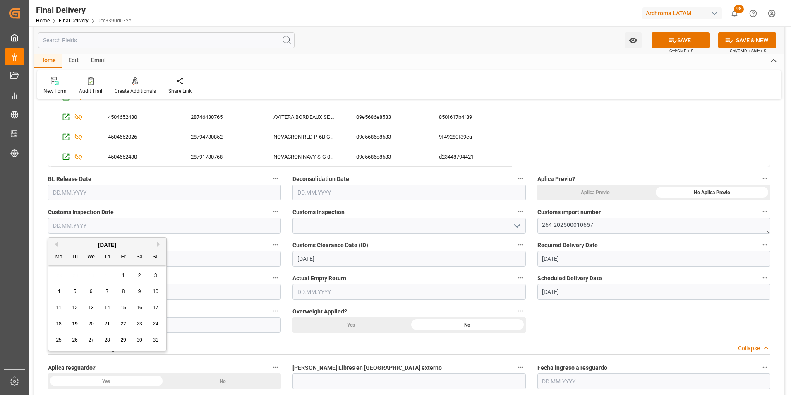
click at [61, 323] on span "18" at bounding box center [58, 324] width 5 height 6
type input "[DATE]"
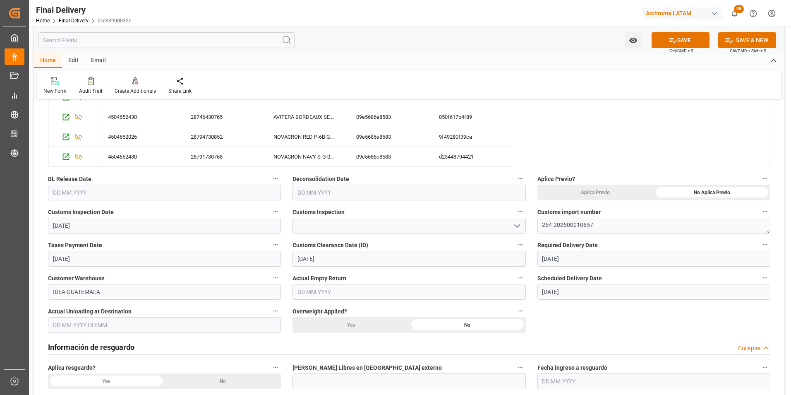
click at [72, 181] on span "BL Release Date" at bounding box center [69, 179] width 43 height 9
click at [270, 181] on button "BL Release Date" at bounding box center [275, 178] width 11 height 11
click at [72, 190] on div at bounding box center [395, 197] width 791 height 395
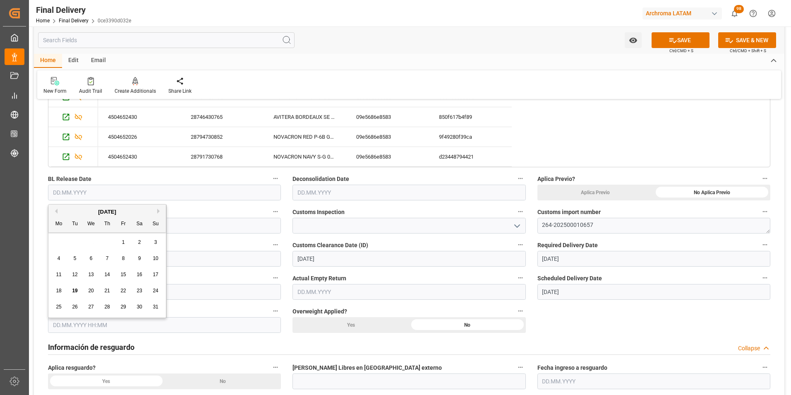
click at [75, 194] on input "text" at bounding box center [164, 193] width 233 height 16
click at [60, 288] on span "18" at bounding box center [58, 291] width 5 height 6
type input "[DATE]"
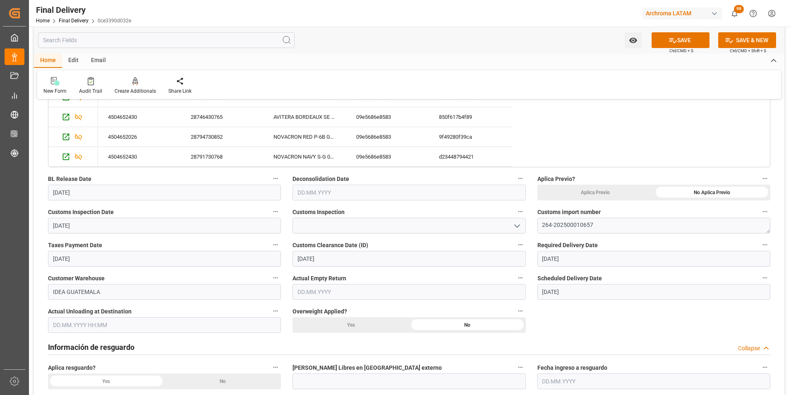
click at [516, 227] on icon "open menu" at bounding box center [517, 226] width 10 height 10
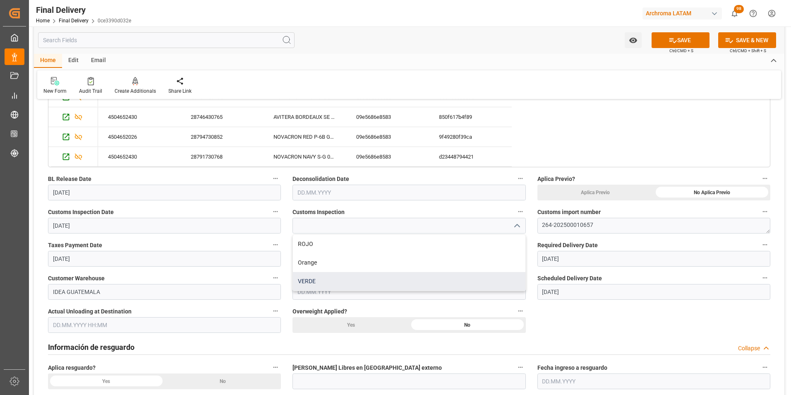
click at [456, 281] on div "VERDE" at bounding box center [409, 281] width 232 height 19
type input "VERDE"
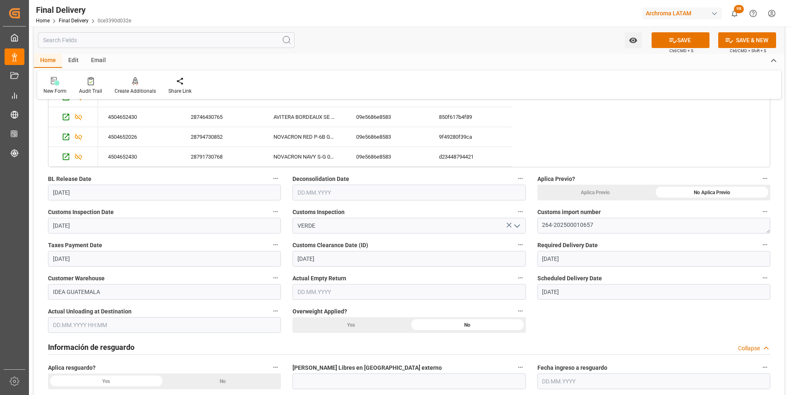
scroll to position [414, 0]
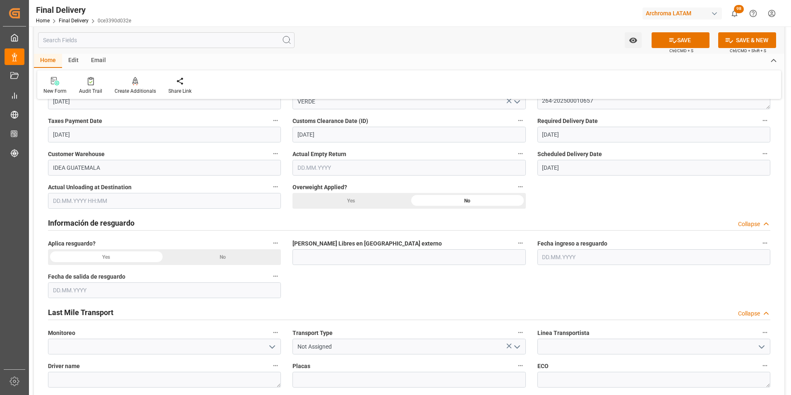
click at [654, 76] on div "No" at bounding box center [712, 68] width 117 height 16
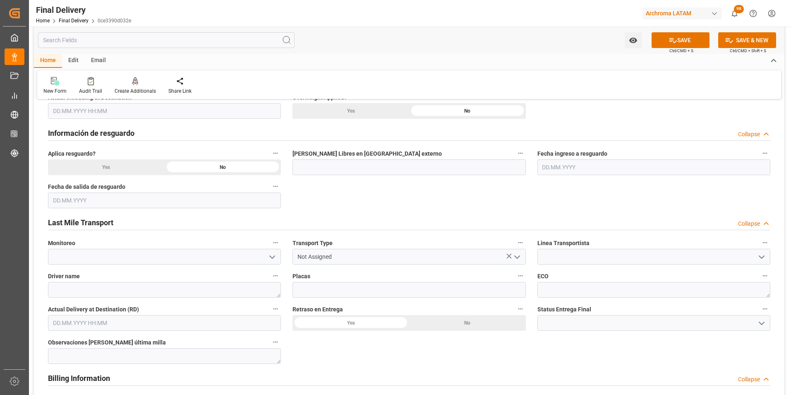
scroll to position [538, 0]
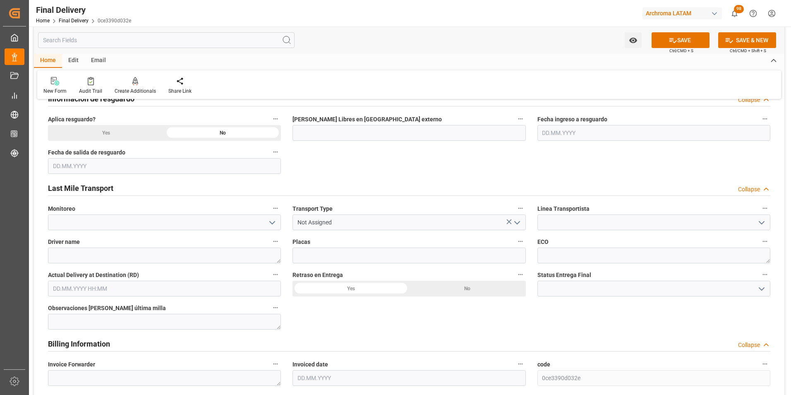
click at [520, 223] on icon "open menu" at bounding box center [517, 223] width 10 height 10
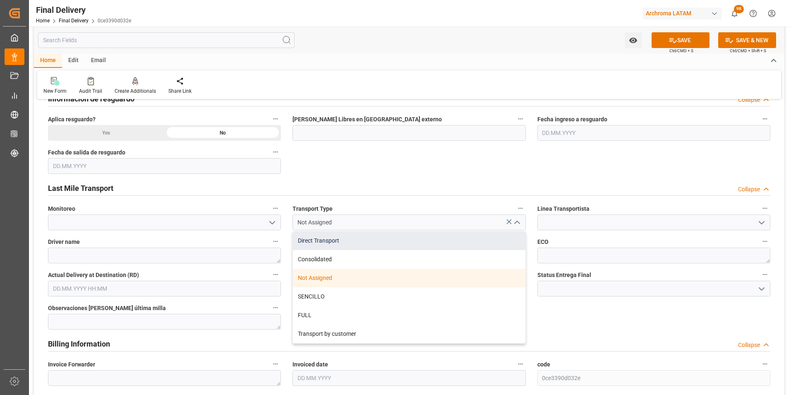
click at [484, 244] on div "Direct Transport" at bounding box center [409, 240] width 232 height 19
type input "Direct Transport"
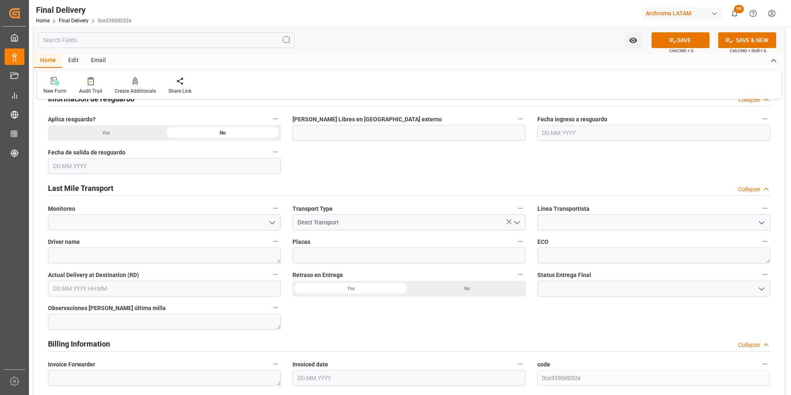
click at [600, 326] on div "BL release Custom inspection Taxes payment Custom clearance Delivered Final Del…" at bounding box center [409, 186] width 751 height 1236
click at [763, 221] on icon "open menu" at bounding box center [762, 223] width 10 height 10
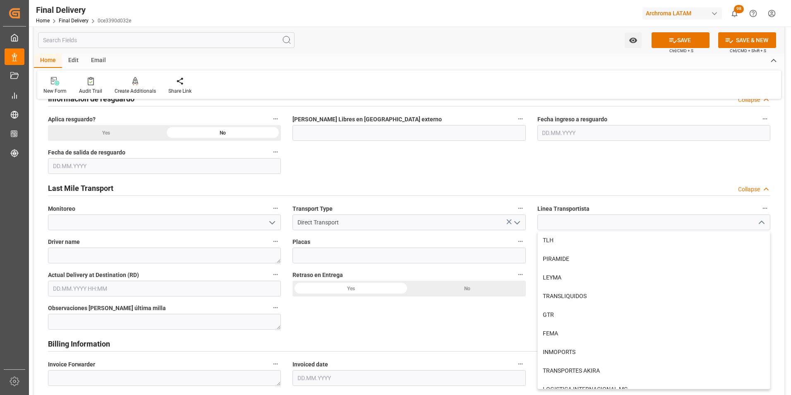
scroll to position [494, 0]
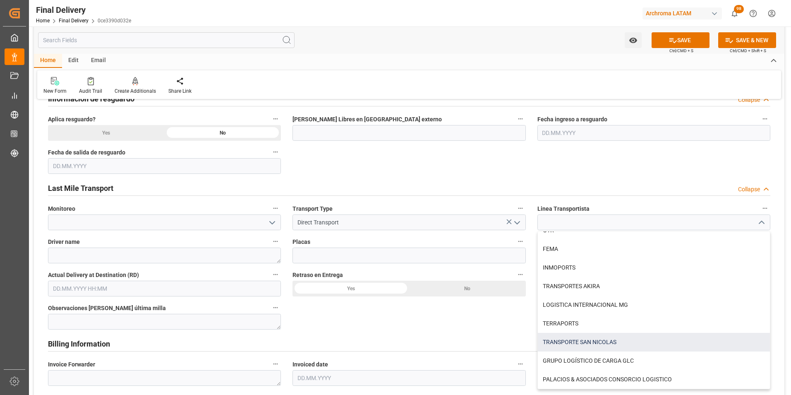
click at [641, 342] on div "TRANSPORTE SAN NICOLAS" at bounding box center [654, 342] width 232 height 19
type input "TRANSPORTE SAN NICOLAS"
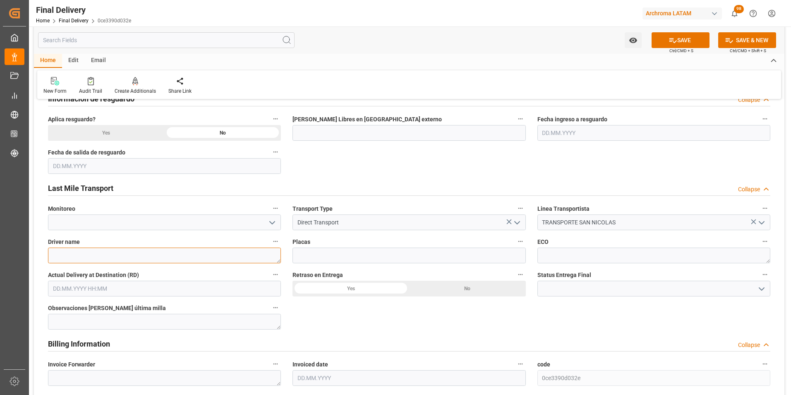
click at [185, 252] on textarea at bounding box center [164, 255] width 233 height 16
type textarea "[PERSON_NAME] [PERSON_NAME]"
click at [350, 255] on input at bounding box center [409, 255] width 233 height 16
type input "C-639 BNP"
click at [677, 44] on button "SAVE" at bounding box center [681, 40] width 58 height 16
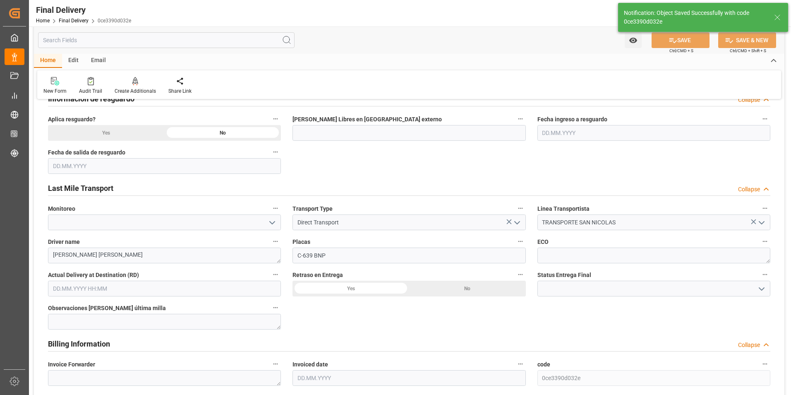
type textarea "1"
type input "In transit to final delivery"
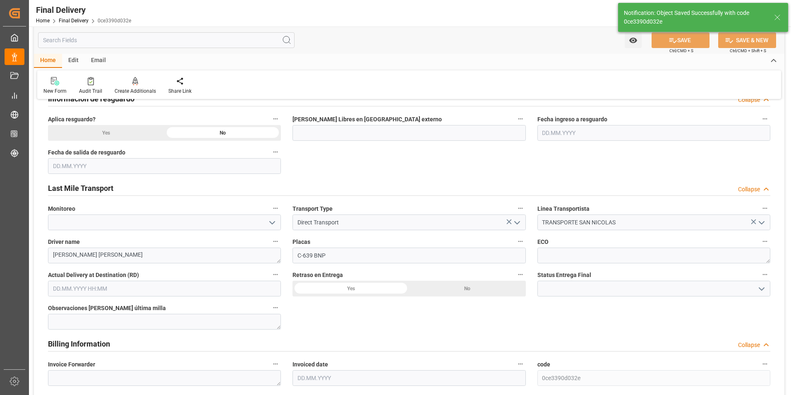
type input "-1"
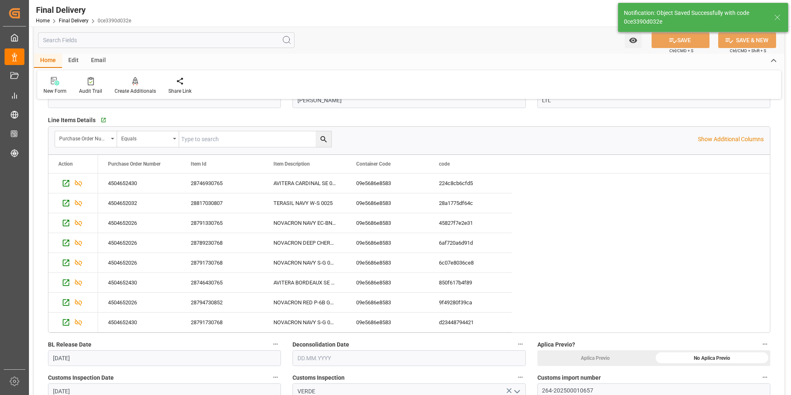
scroll to position [0, 0]
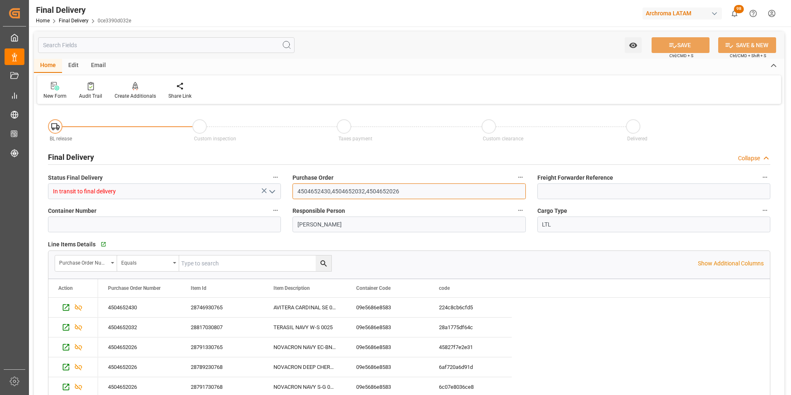
drag, startPoint x: 297, startPoint y: 190, endPoint x: 329, endPoint y: 189, distance: 31.9
click at [329, 189] on input "4504652430,4504652032,4504652026" at bounding box center [409, 191] width 233 height 16
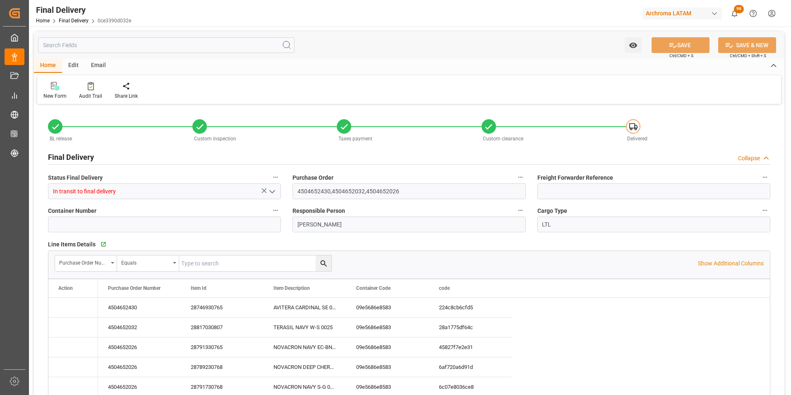
type input "-1"
type input "[DATE]"
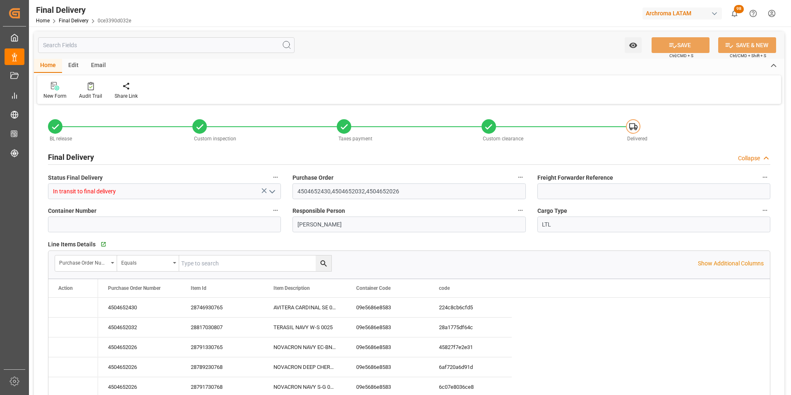
type input "[DATE]"
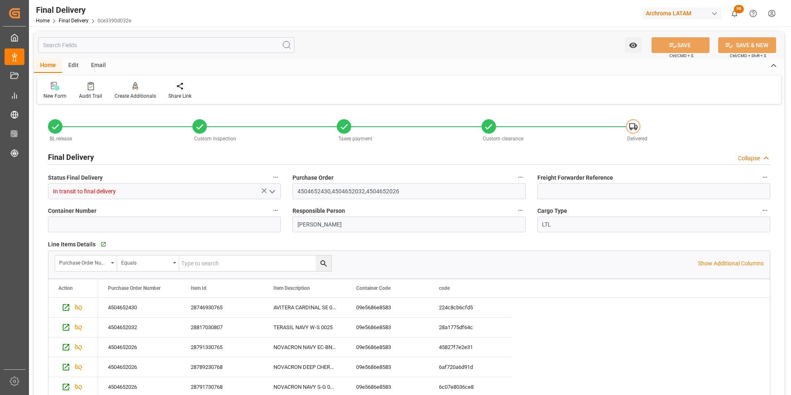
click at [80, 20] on link "Final Delivery" at bounding box center [74, 21] width 30 height 6
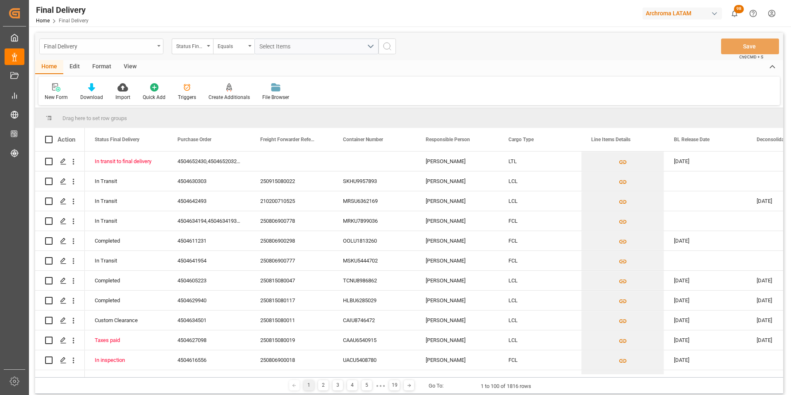
click at [160, 50] on div "Final Delivery" at bounding box center [101, 46] width 124 height 16
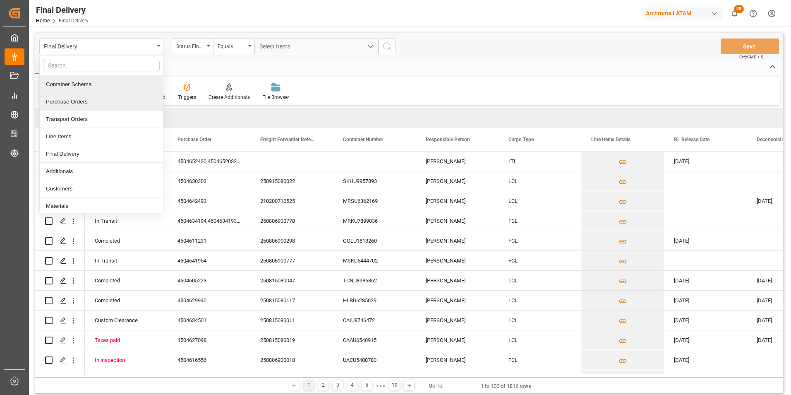
click at [117, 81] on div "Container Schema" at bounding box center [101, 84] width 123 height 17
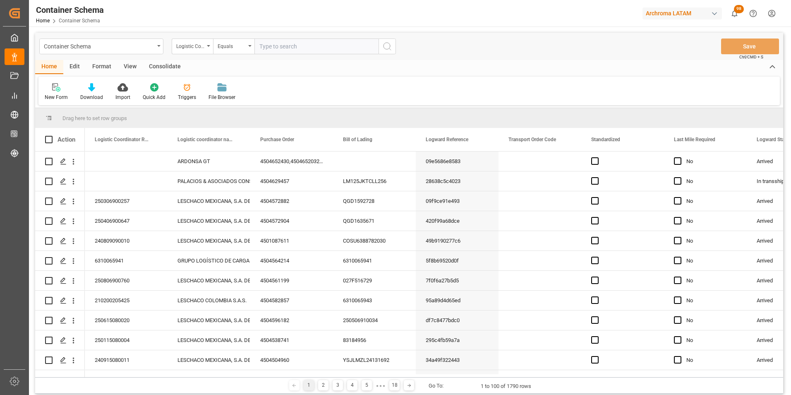
click at [209, 51] on div "Logistic Coordinator Reference Number" at bounding box center [192, 46] width 41 height 16
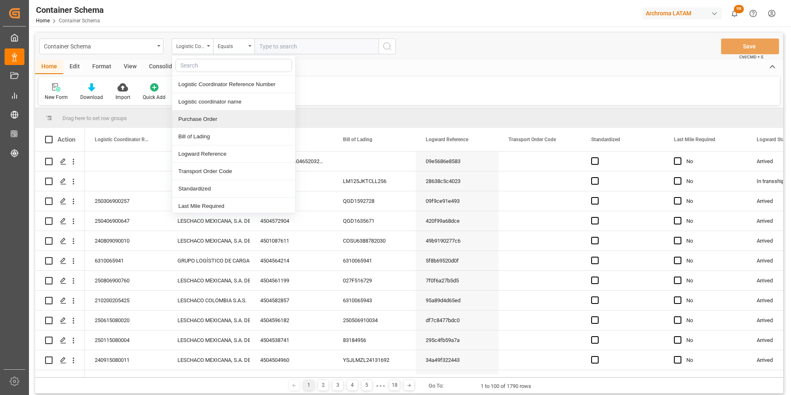
click at [220, 114] on div "Purchase Order" at bounding box center [233, 118] width 123 height 17
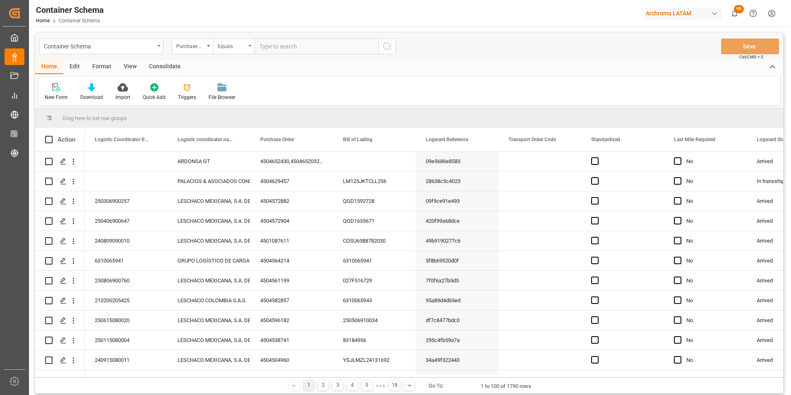
click at [235, 52] on div "Equals" at bounding box center [233, 46] width 41 height 16
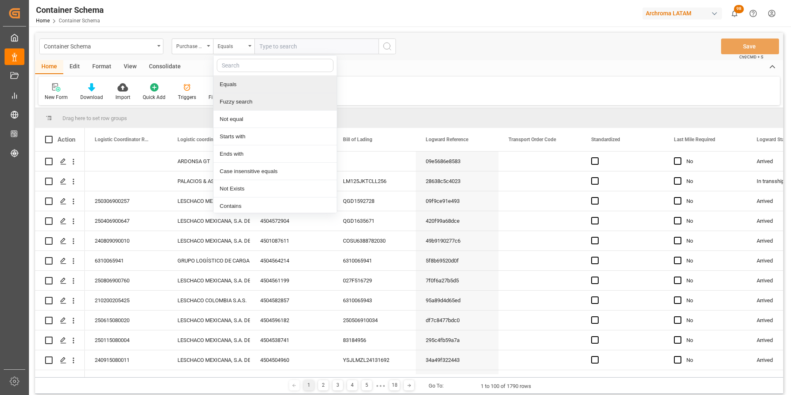
click at [251, 100] on div "Fuzzy search" at bounding box center [274, 101] width 123 height 17
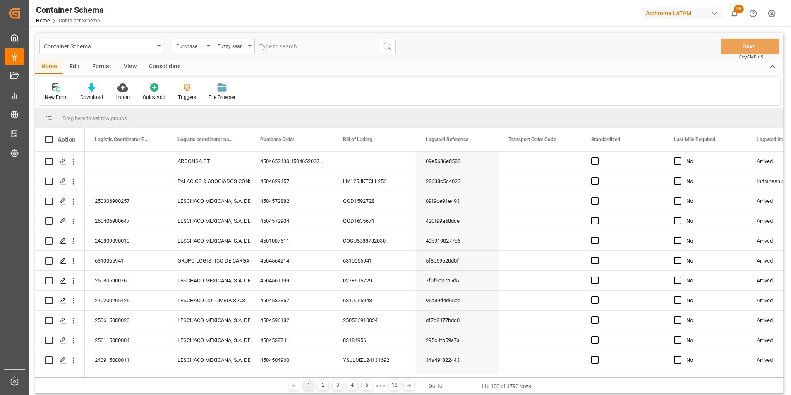
paste input "4504652430"
type input "4504652430"
click at [386, 50] on icon "search button" at bounding box center [387, 46] width 10 height 10
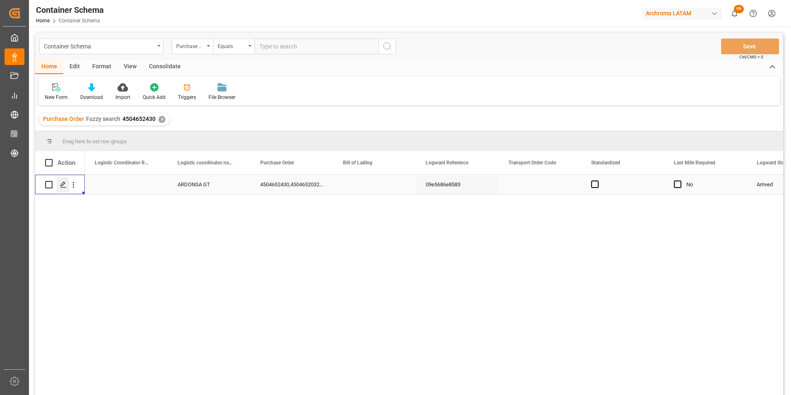
click at [62, 188] on div "Press SPACE to select this row." at bounding box center [63, 184] width 12 height 15
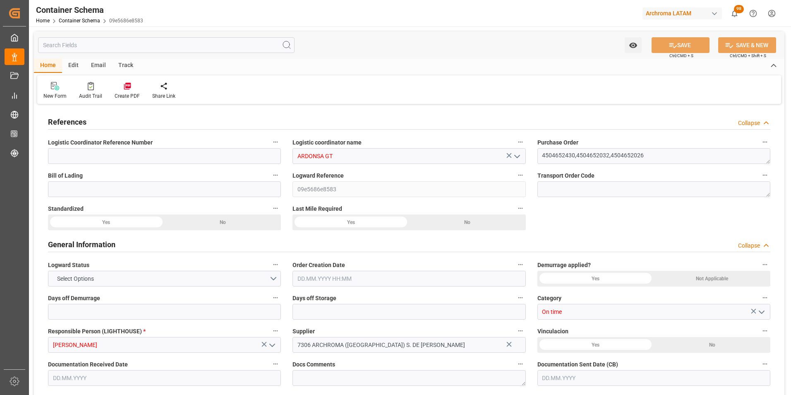
type input "0"
type input "8"
type input "123"
type input "3285"
type input "3494.52"
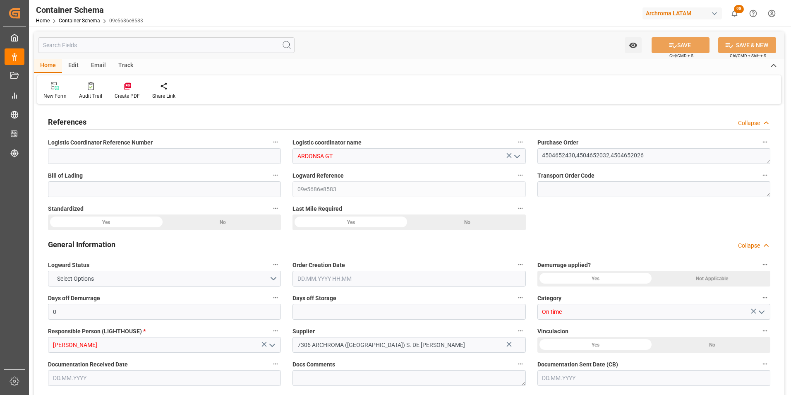
type input "HNHAC"
type input "[DATE] 13:15"
type input "[DATE]"
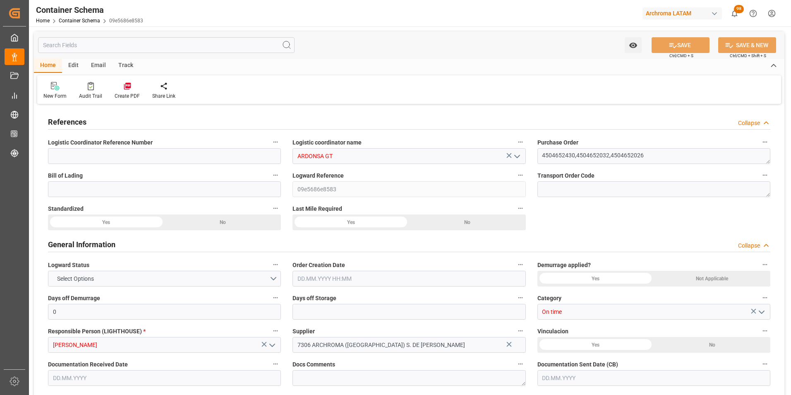
type input "[DATE]"
type input "[DATE] 00:00"
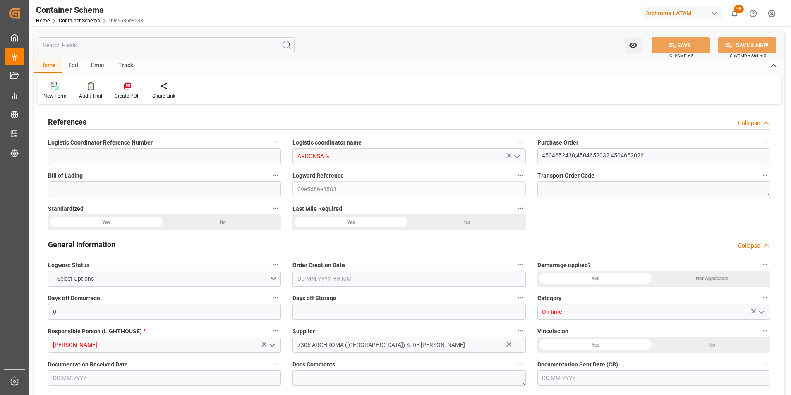
type input "[DATE] 00:00"
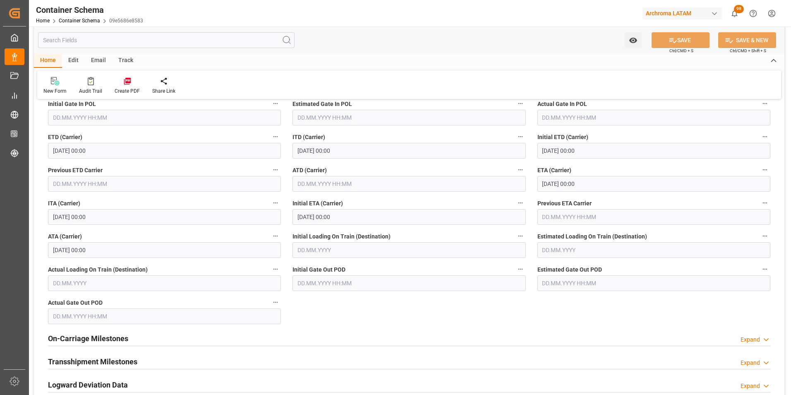
scroll to position [1200, 0]
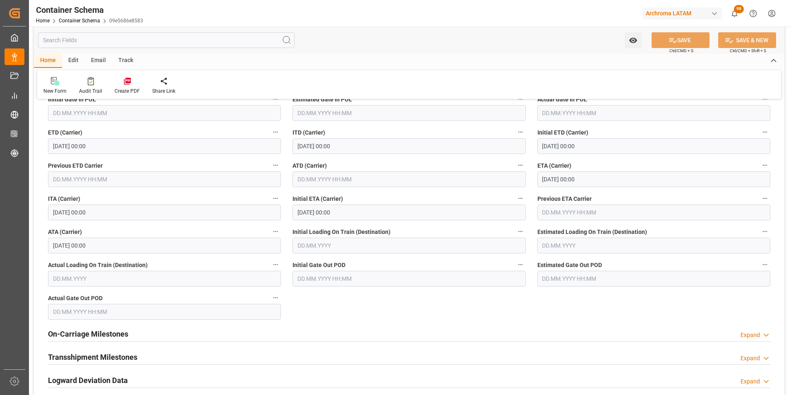
click at [67, 247] on input "[DATE] 00:00" at bounding box center [164, 245] width 233 height 16
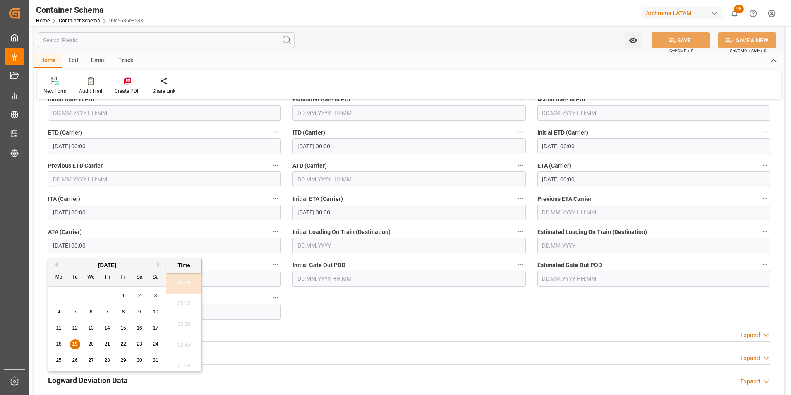
click at [59, 341] on span "18" at bounding box center [58, 344] width 5 height 6
type input "[DATE] 00:00"
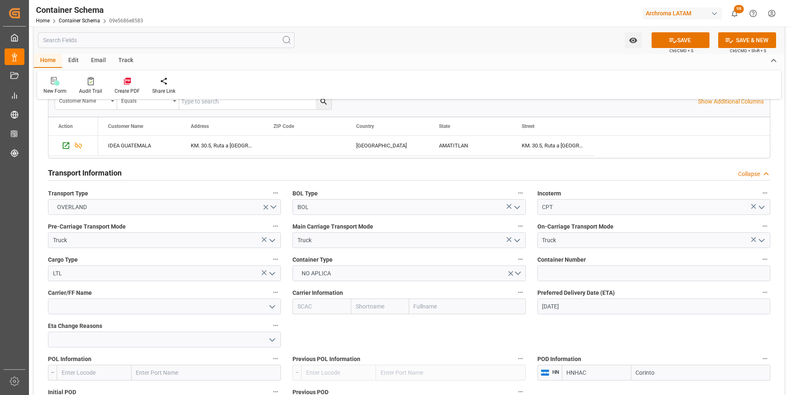
scroll to position [786, 0]
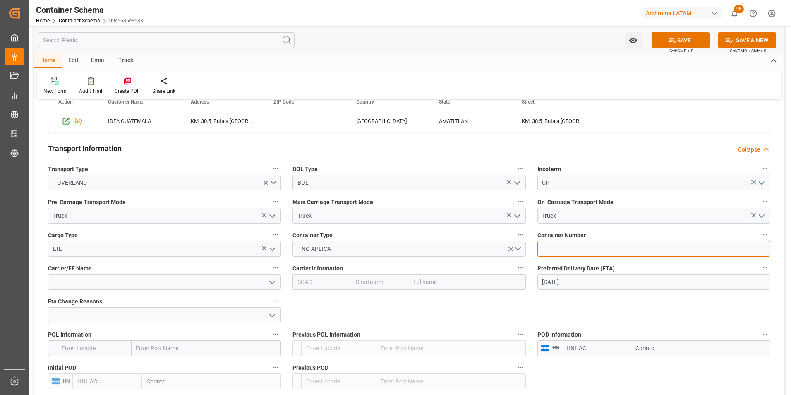
click at [571, 255] on input at bounding box center [653, 249] width 233 height 16
click at [622, 248] on input at bounding box center [653, 249] width 233 height 16
type input "C-639 BNP"
click at [675, 44] on icon at bounding box center [673, 40] width 9 height 9
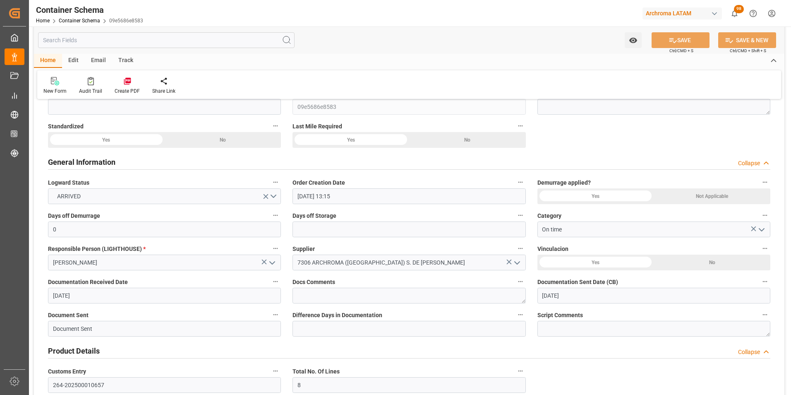
scroll to position [0, 0]
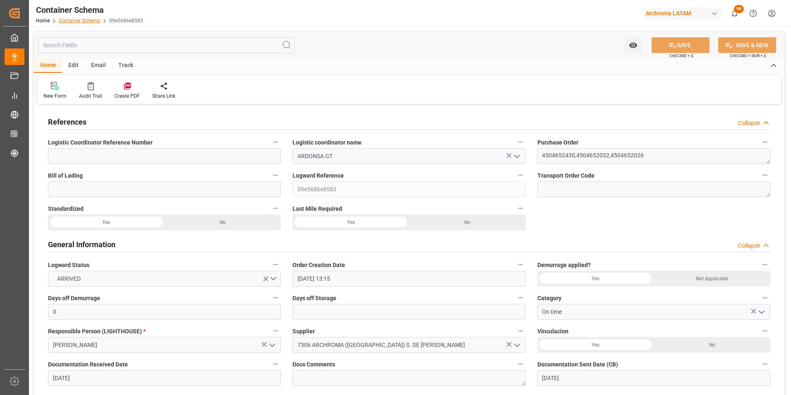
click at [80, 24] on div "Home Container Schema 09e5686e8583" at bounding box center [89, 20] width 107 height 9
click at [79, 21] on link "Container Schema" at bounding box center [79, 21] width 41 height 6
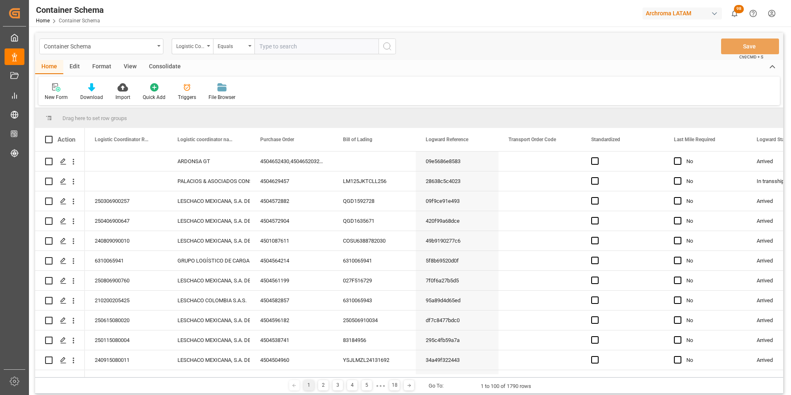
click at [204, 48] on div "Logistic Coordinator Reference Number" at bounding box center [190, 46] width 28 height 10
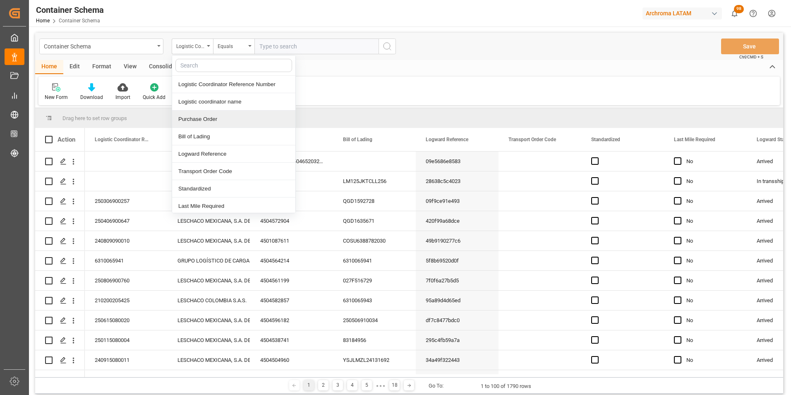
click at [211, 119] on div "Purchase Order" at bounding box center [233, 118] width 123 height 17
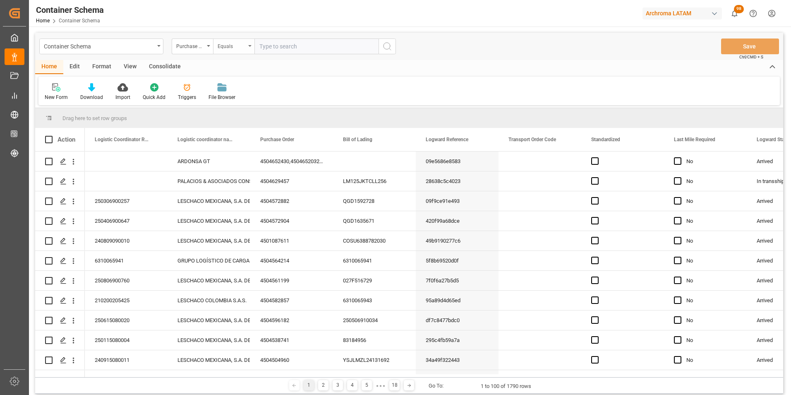
click at [231, 53] on div "Equals" at bounding box center [233, 46] width 41 height 16
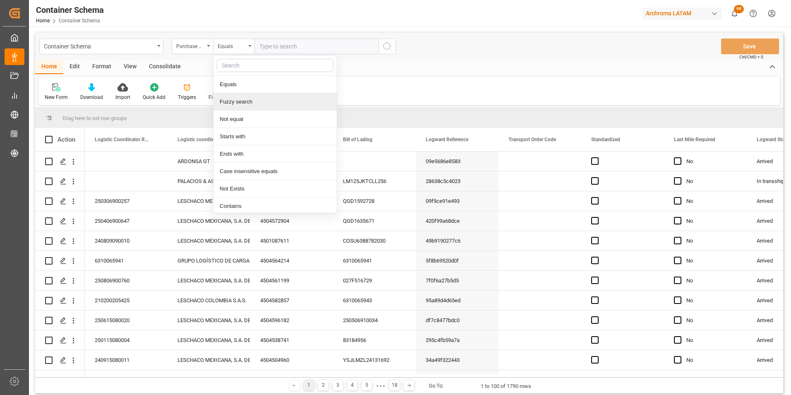
click at [243, 101] on div "Fuzzy search" at bounding box center [274, 101] width 123 height 17
paste input "4504648544"
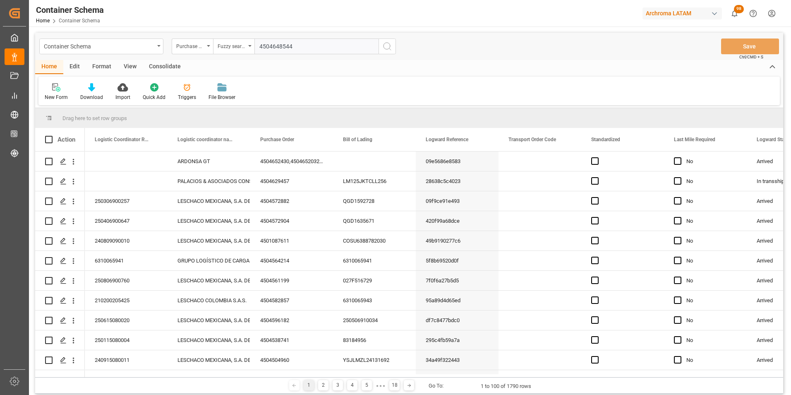
type input "4504648544"
drag, startPoint x: 388, startPoint y: 45, endPoint x: 362, endPoint y: 57, distance: 28.1
click at [388, 45] on icon "search button" at bounding box center [387, 46] width 10 height 10
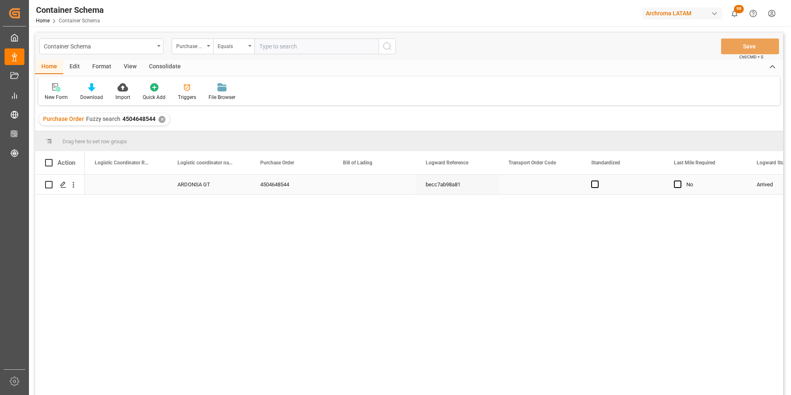
click at [54, 180] on div "Press SPACE to select this row." at bounding box center [60, 184] width 30 height 19
click at [63, 185] on polygon "Press SPACE to select this row." at bounding box center [63, 184] width 4 height 4
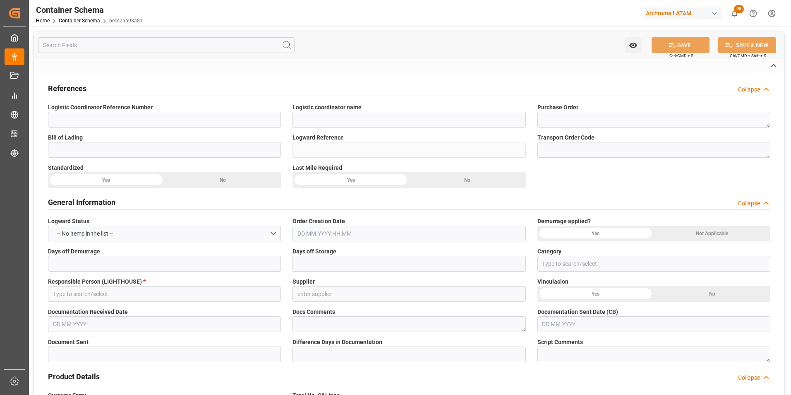
type input "ARDONSA GT"
type textarea "4504648544"
type input "becc7ab98a81"
type input "On time"
type input "[PERSON_NAME]"
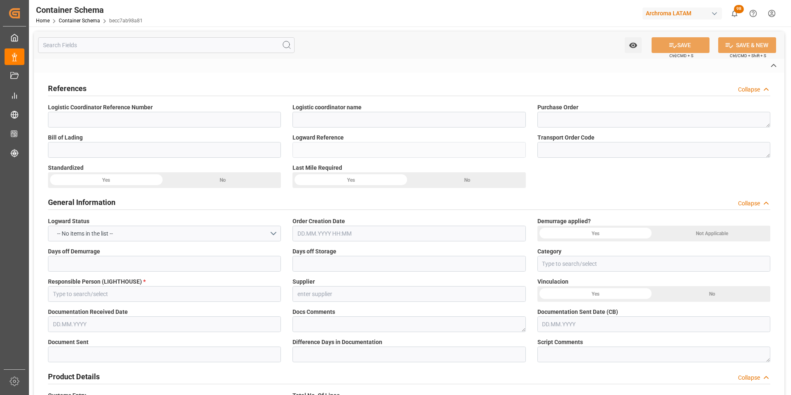
type input "AQUAQUIM SA DE CV"
type input "Document Sent"
type input "CIUDAD HIDALGO"
type input "TEXTIL"
type textarea "PIEZAS"
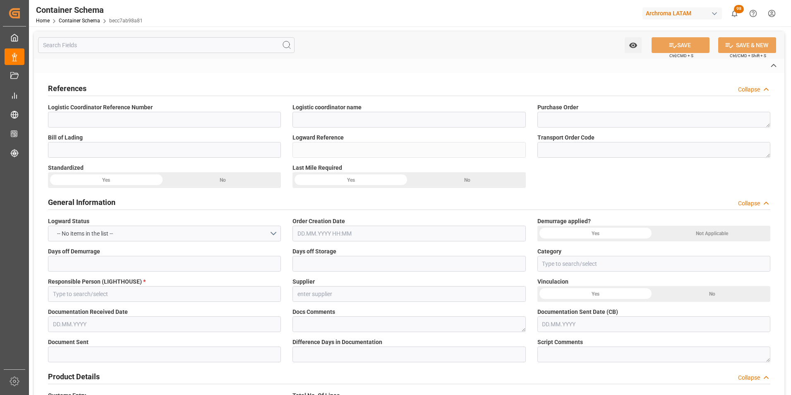
type input "19 PIEZAS"
type input "ARCHROMA PAPER GMBH Y COMPAÑIA, SOC."
type textarea "KM 16.5, Carretera a El Salvador , Cruce a Pavón Fraijanes, GUATEMALA, FRAIJANE…"
type input "BOL"
type input "DAP"
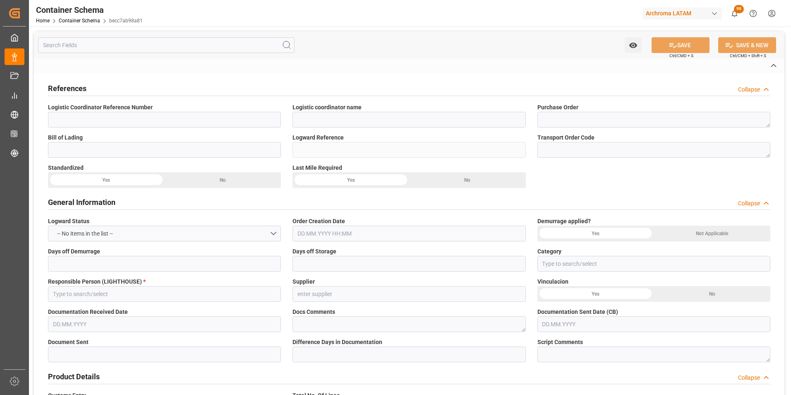
type input "Truck"
type input "LTL"
type input "Ciudad Hidalgo"
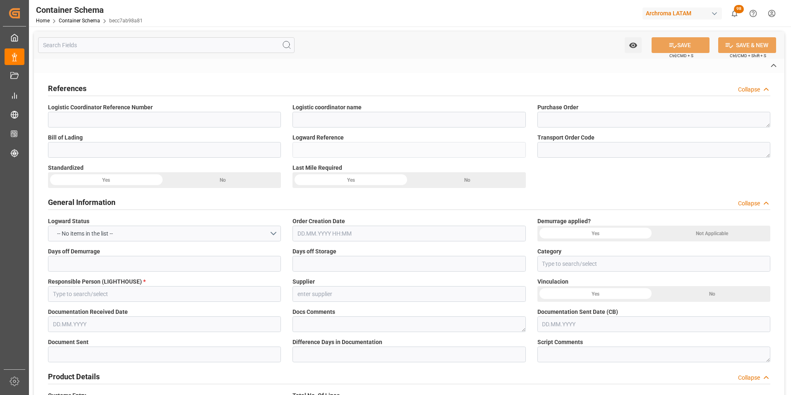
type input "Ciudad Hidalgo"
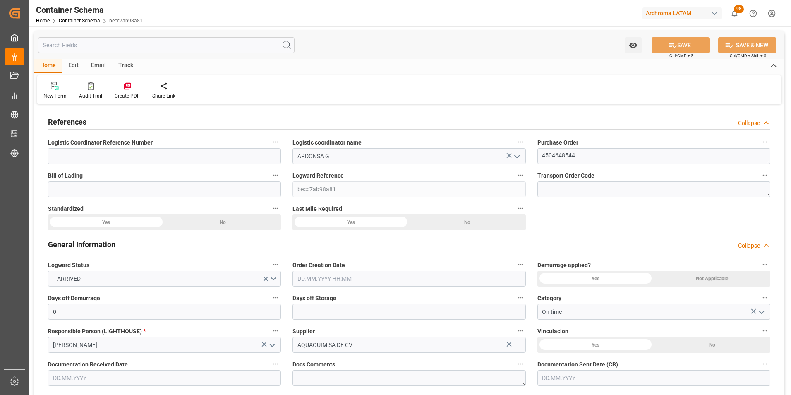
type input "0"
type input "1"
type input "19"
type input "19000"
type input "20083"
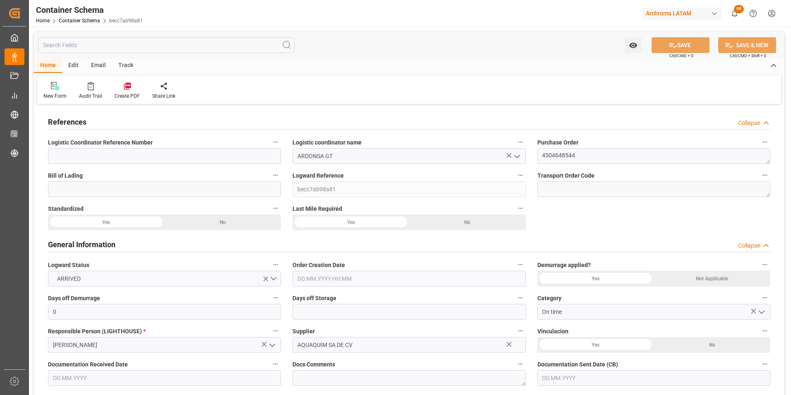
type input "MXZMF"
type input "04.08.2025 09:45"
type input "[DATE]"
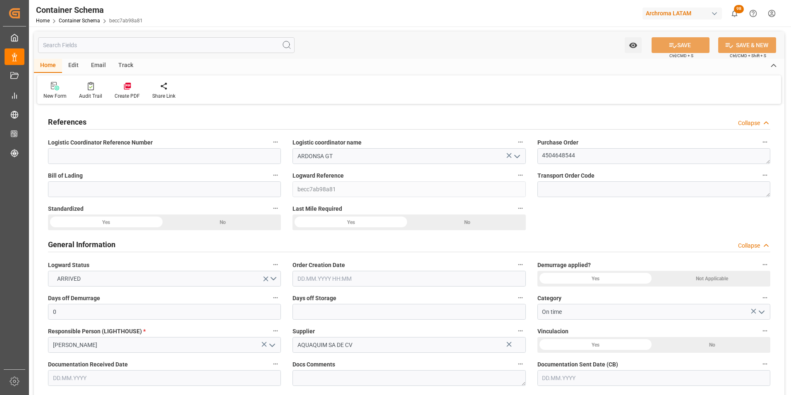
type input "[DATE]"
type input "04.08.2025 11:30"
type input "06.08.2025 00:00"
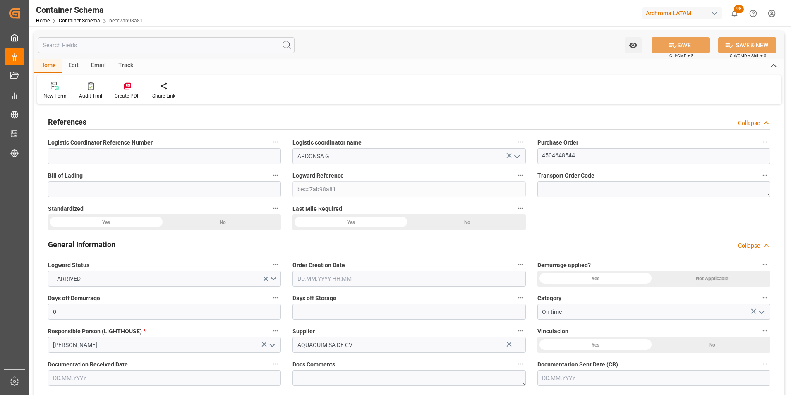
type input "06.08.2025 00:00"
type input "05.08.2025 00:00"
click at [112, 158] on input at bounding box center [164, 156] width 233 height 16
click at [126, 187] on input at bounding box center [164, 189] width 233 height 16
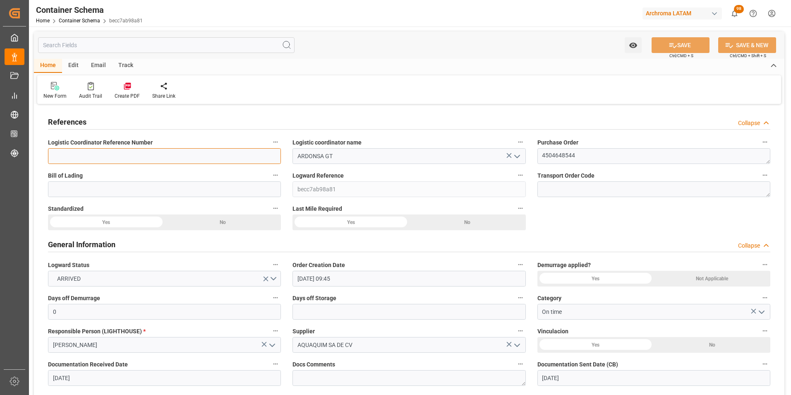
click at [127, 154] on input at bounding box center [164, 156] width 233 height 16
paste input "264-202500011559"
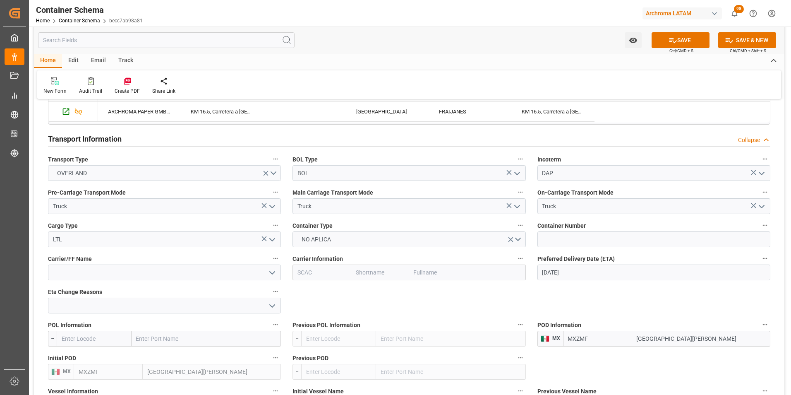
scroll to position [662, 0]
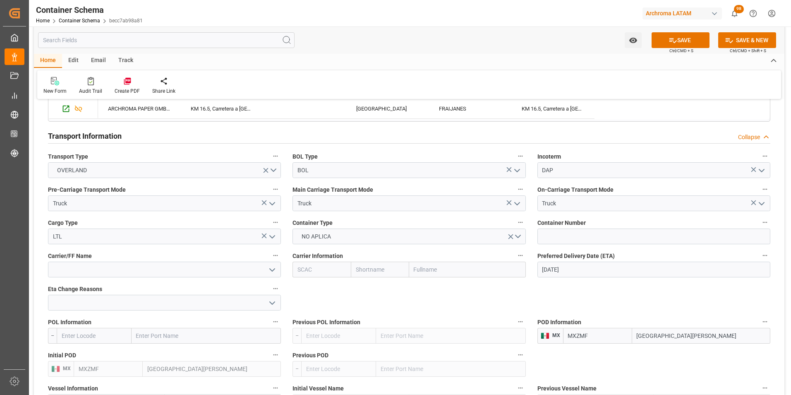
type input "264-202500011559"
click at [560, 239] on input at bounding box center [653, 236] width 233 height 16
click at [550, 230] on input at bounding box center [653, 236] width 233 height 16
paste input "C-349 BYN"
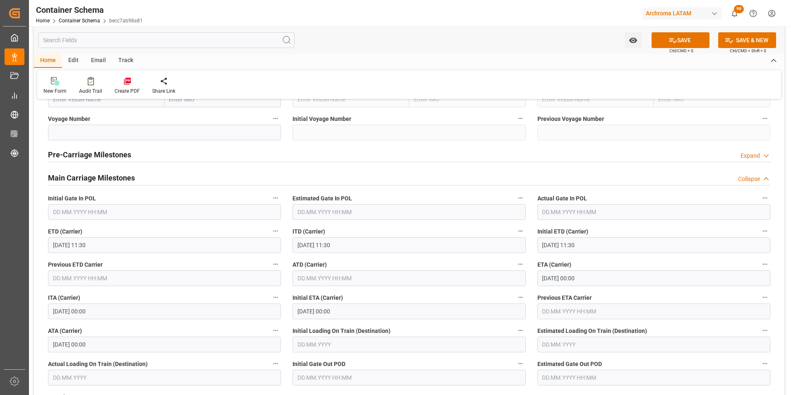
scroll to position [993, 0]
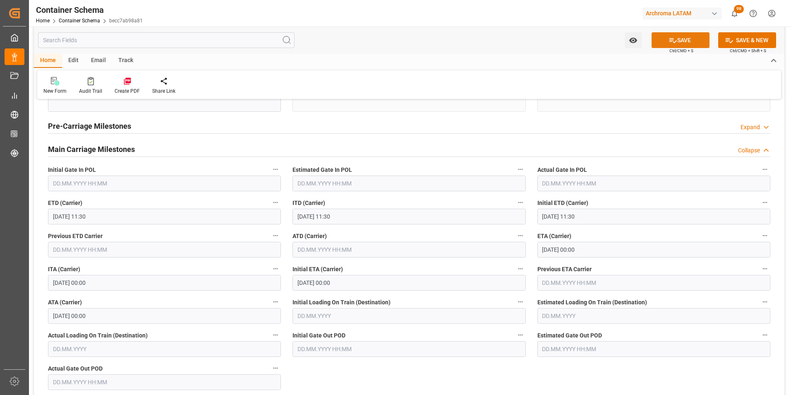
type input "C-349 BYN"
click at [680, 37] on button "SAVE" at bounding box center [681, 40] width 58 height 16
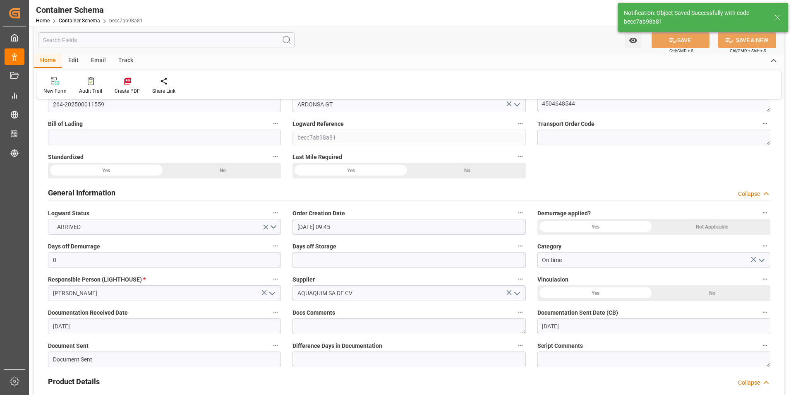
scroll to position [0, 0]
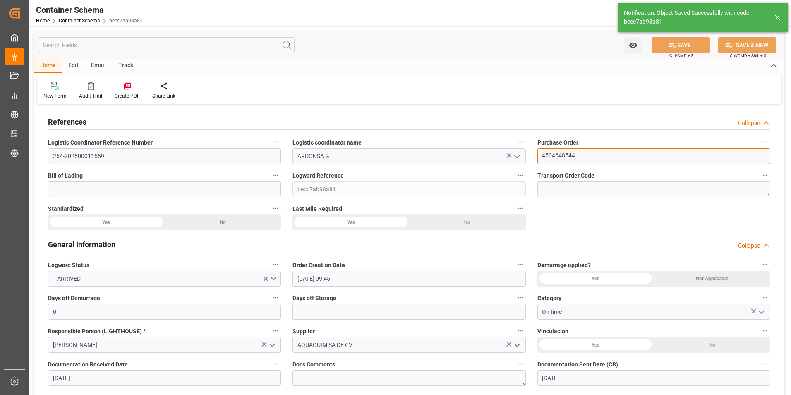
click at [544, 153] on textarea "4504648544" at bounding box center [653, 156] width 233 height 16
click at [566, 158] on textarea "4504648544" at bounding box center [653, 156] width 233 height 16
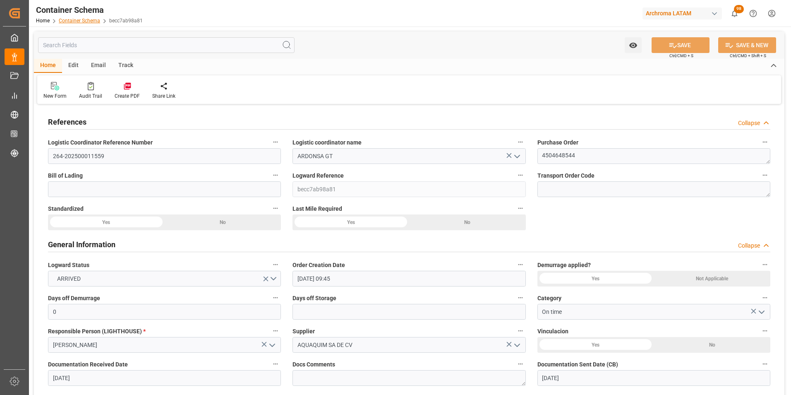
click at [78, 20] on link "Container Schema" at bounding box center [79, 21] width 41 height 6
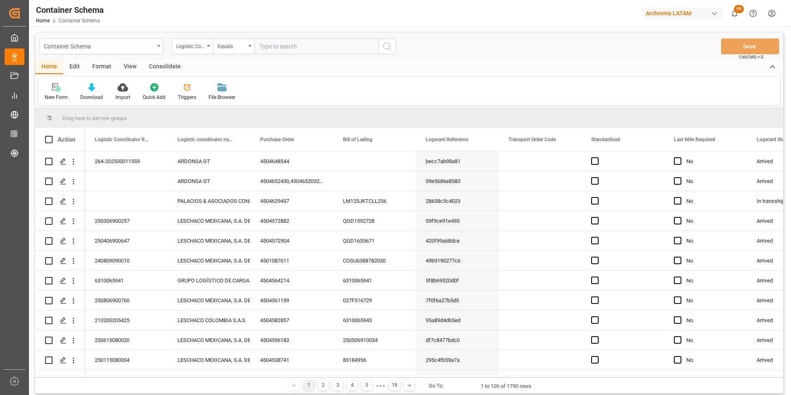
click at [156, 50] on div "Container Schema" at bounding box center [101, 46] width 124 height 16
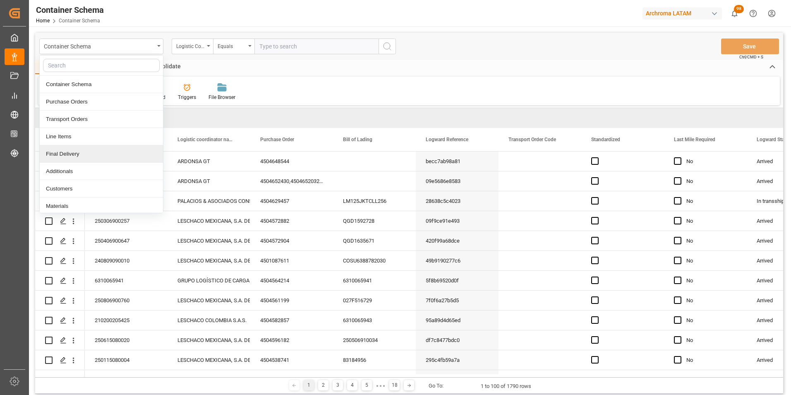
click at [106, 155] on div "Final Delivery" at bounding box center [101, 153] width 123 height 17
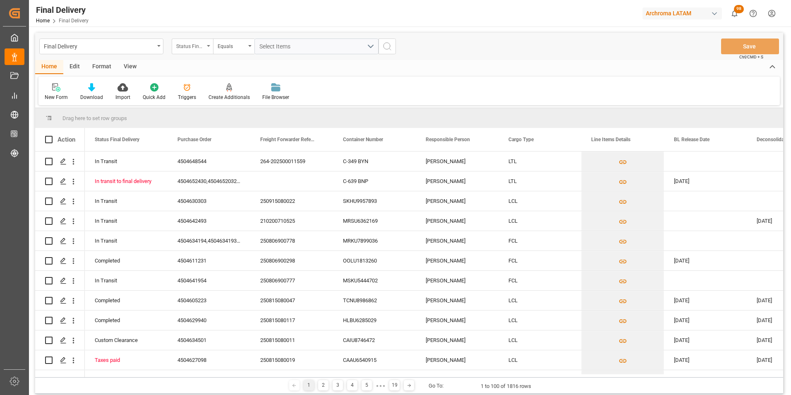
click at [206, 49] on div "Status Final Delivery" at bounding box center [192, 46] width 41 height 16
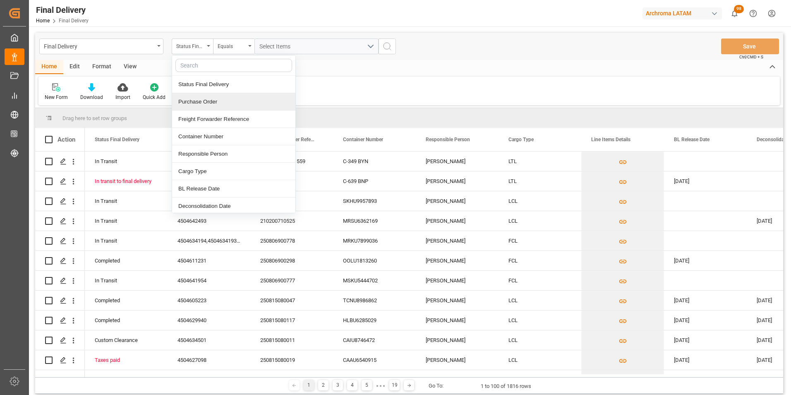
click at [204, 104] on div "Purchase Order" at bounding box center [233, 101] width 123 height 17
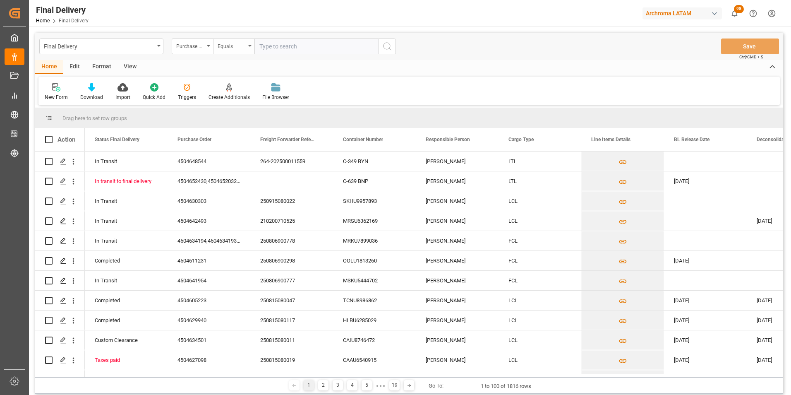
click at [235, 41] on div "Equals" at bounding box center [232, 46] width 28 height 10
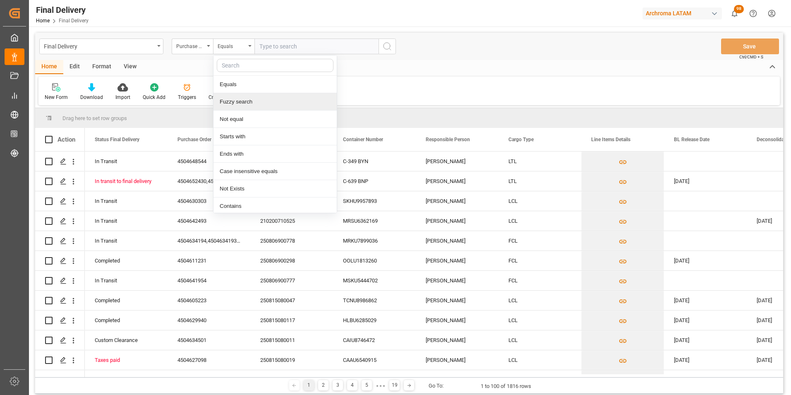
click at [249, 97] on div "Fuzzy search" at bounding box center [274, 101] width 123 height 17
paste input "4504648544"
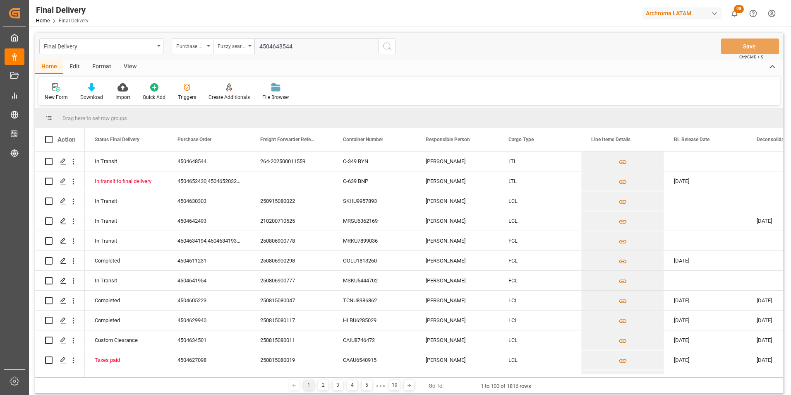
type input "4504648544"
click at [387, 49] on icon "search button" at bounding box center [387, 46] width 10 height 10
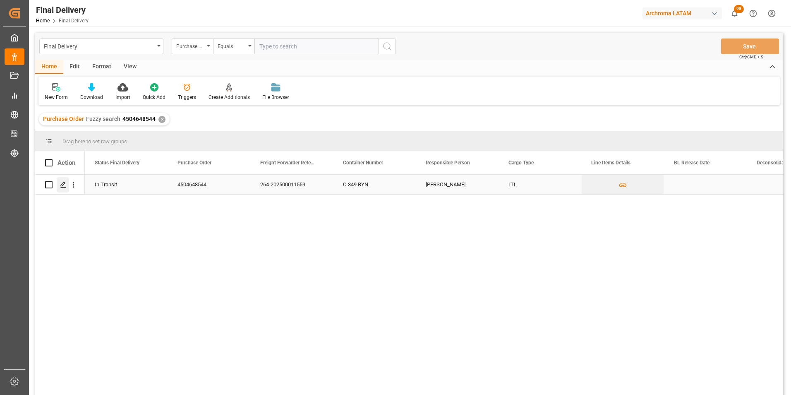
click at [65, 183] on polygon "Press SPACE to select this row." at bounding box center [63, 184] width 4 height 4
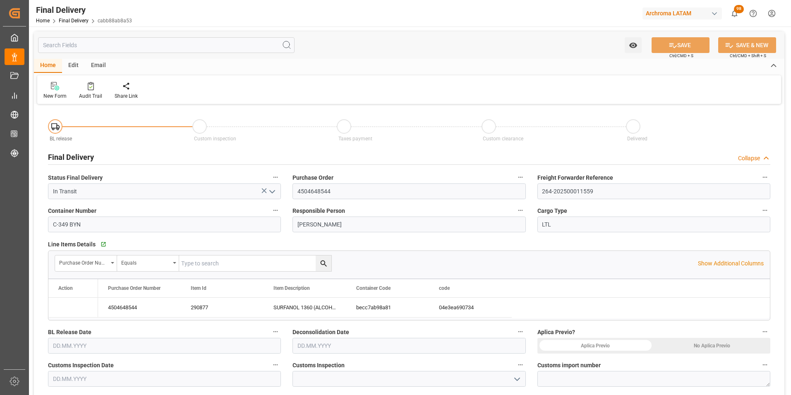
type input "[DATE]"
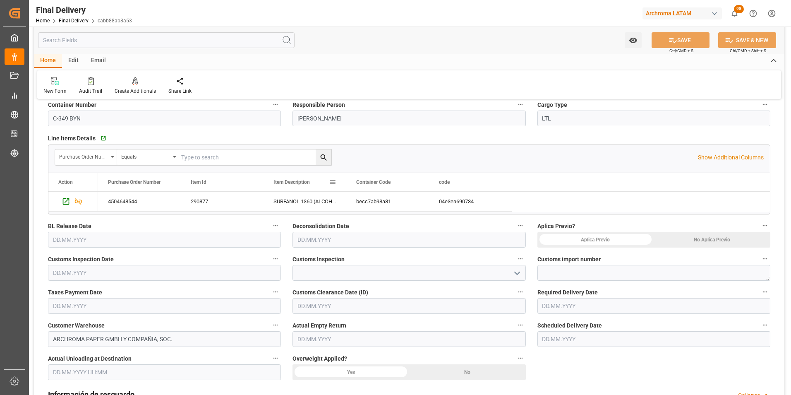
scroll to position [124, 0]
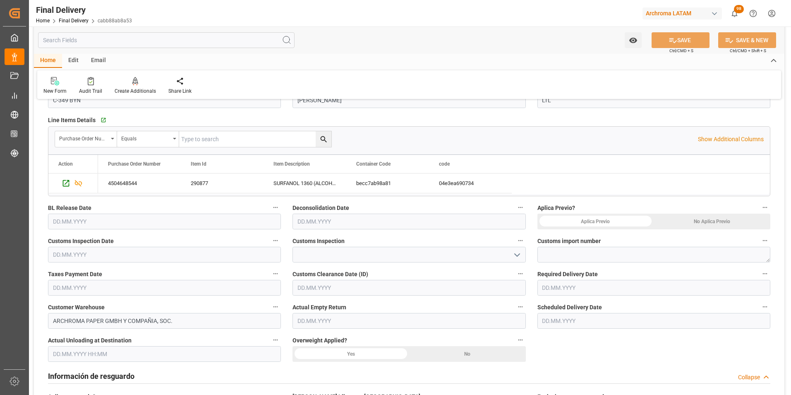
click at [79, 221] on input "text" at bounding box center [164, 221] width 233 height 16
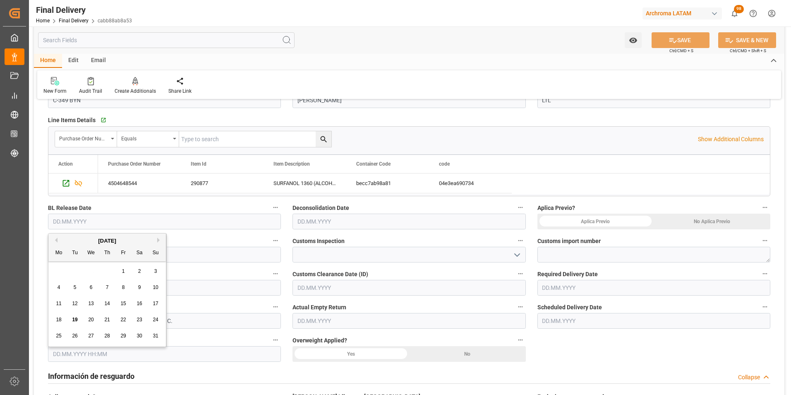
click at [61, 317] on span "18" at bounding box center [58, 320] width 5 height 6
type input "[DATE]"
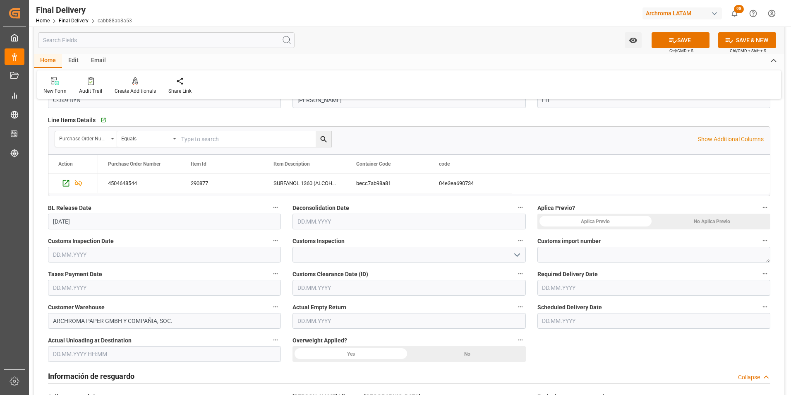
click at [315, 283] on input "text" at bounding box center [409, 288] width 233 height 16
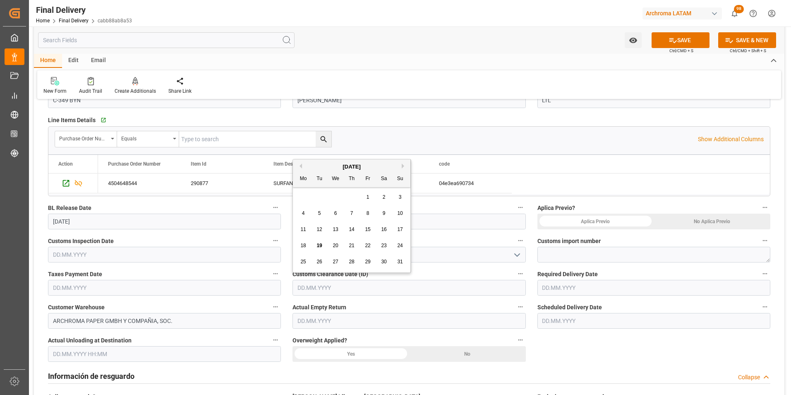
click at [305, 242] on div "18" at bounding box center [303, 246] width 10 height 10
type input "[DATE]"
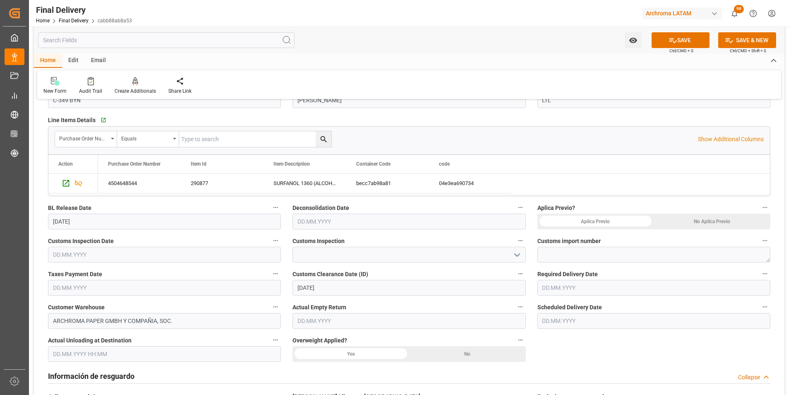
click at [91, 290] on input "text" at bounding box center [164, 288] width 233 height 16
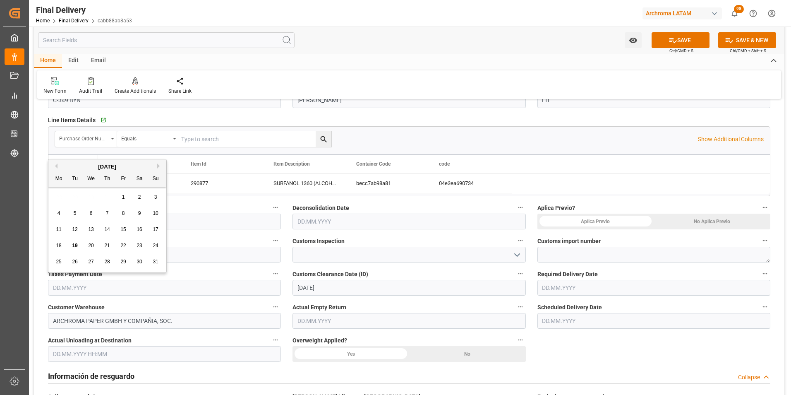
click at [61, 245] on span "18" at bounding box center [58, 245] width 5 height 6
type input "[DATE]"
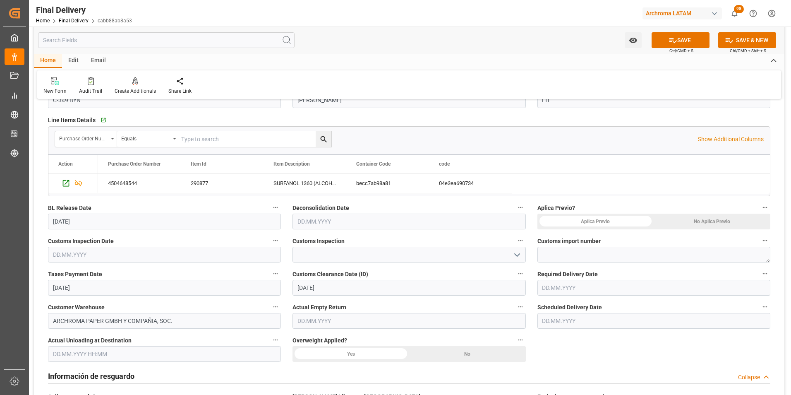
click at [511, 252] on button "open menu" at bounding box center [516, 254] width 12 height 13
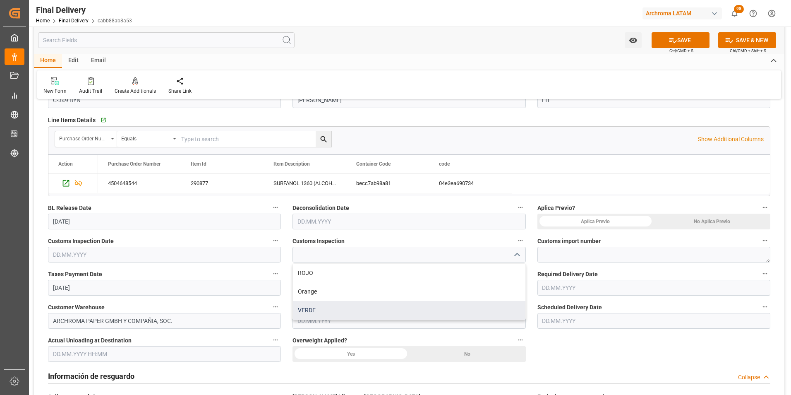
click at [473, 310] on div "VERDE" at bounding box center [409, 310] width 232 height 19
type input "VERDE"
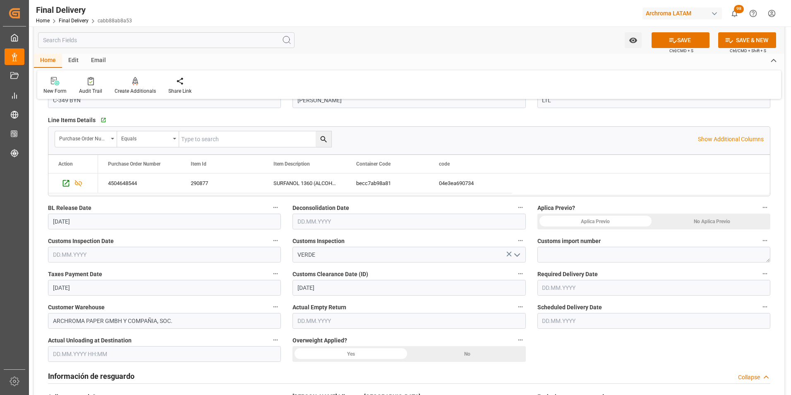
click at [720, 221] on div "No Aplica Previo" at bounding box center [712, 221] width 117 height 16
click at [576, 254] on textarea at bounding box center [653, 255] width 233 height 16
paste textarea "4504648544"
type textarea "4504648544"
click at [599, 247] on textarea "4504648544" at bounding box center [653, 255] width 233 height 16
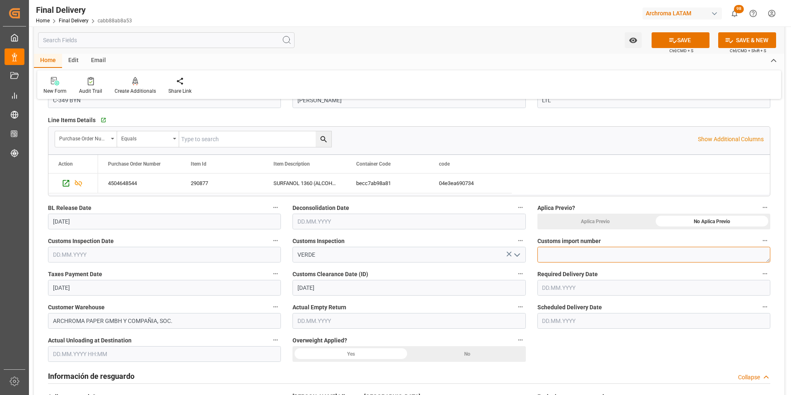
paste textarea "264-202500011559"
type textarea "264-202500011559"
click at [654, 229] on div "No" at bounding box center [712, 221] width 117 height 16
click at [575, 315] on input "text" at bounding box center [653, 321] width 233 height 16
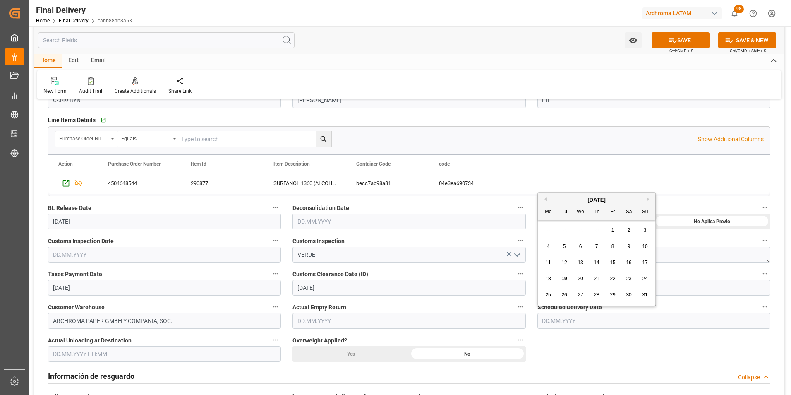
click at [564, 276] on span "19" at bounding box center [563, 279] width 5 height 6
type input "[DATE]"
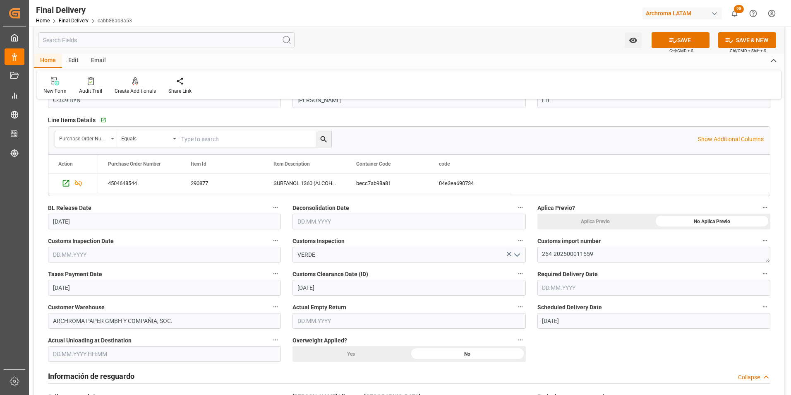
click at [595, 285] on input "text" at bounding box center [653, 288] width 233 height 16
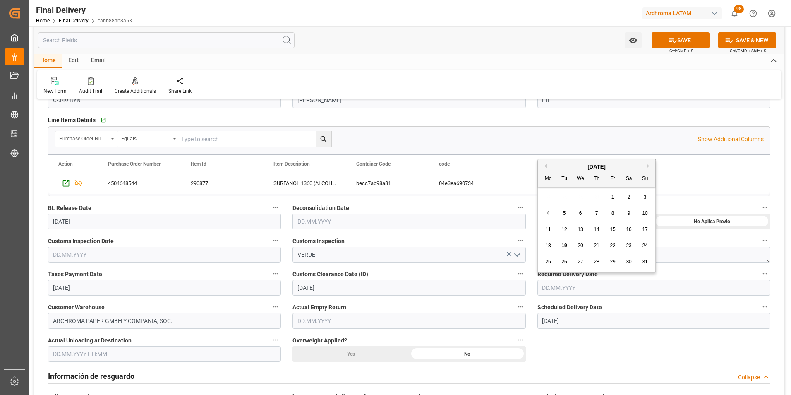
click at [580, 243] on span "20" at bounding box center [580, 245] width 5 height 6
type input "[DATE]"
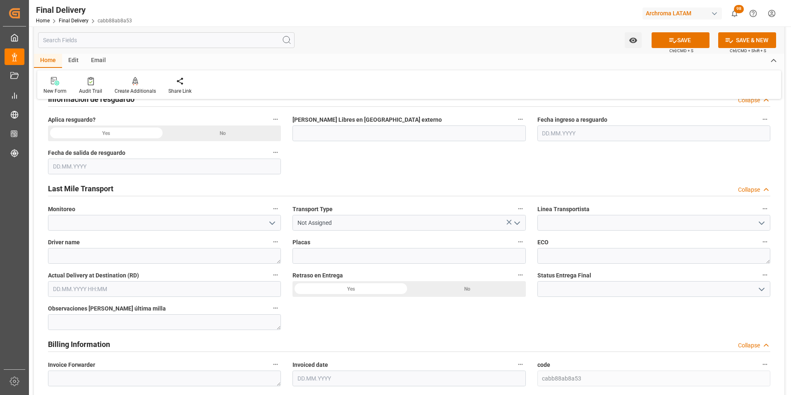
scroll to position [414, 0]
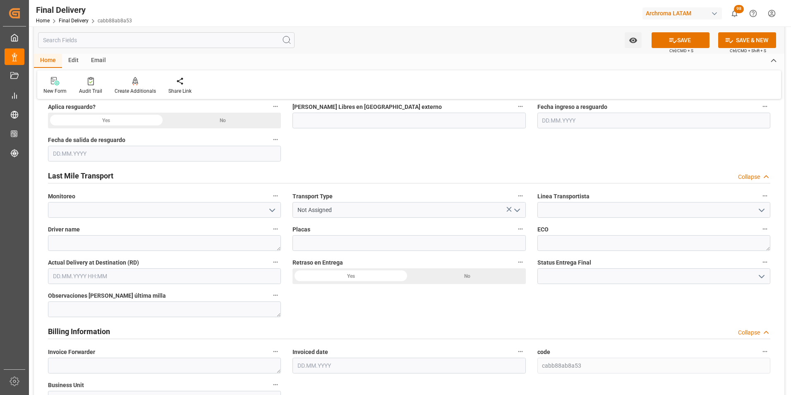
click at [519, 212] on icon "open menu" at bounding box center [517, 210] width 10 height 10
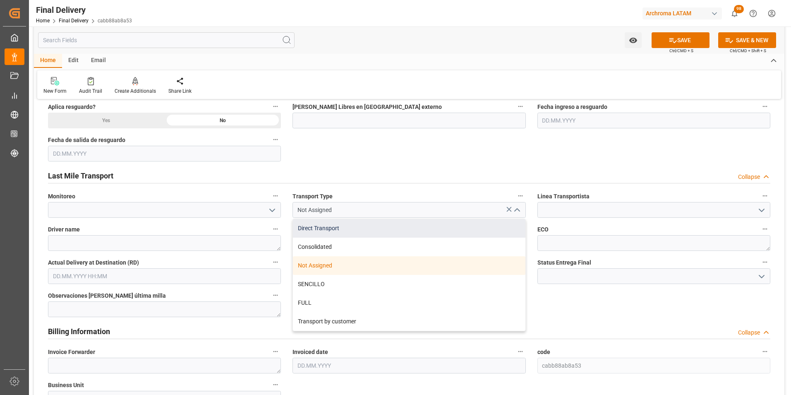
click at [476, 233] on div "Direct Transport" at bounding box center [409, 228] width 232 height 19
type input "Direct Transport"
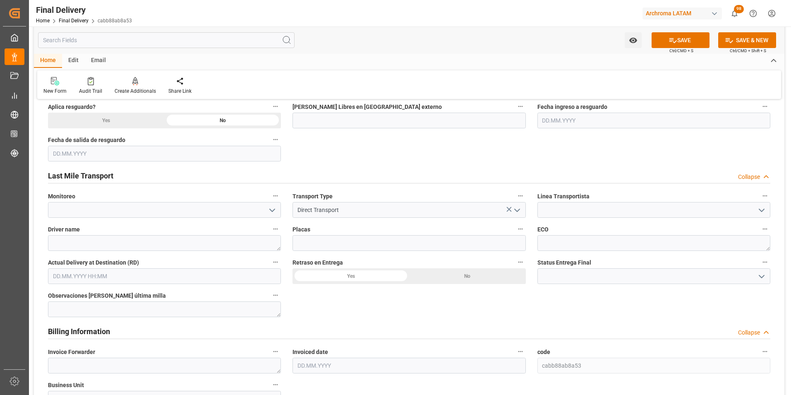
click at [763, 207] on icon "open menu" at bounding box center [762, 210] width 10 height 10
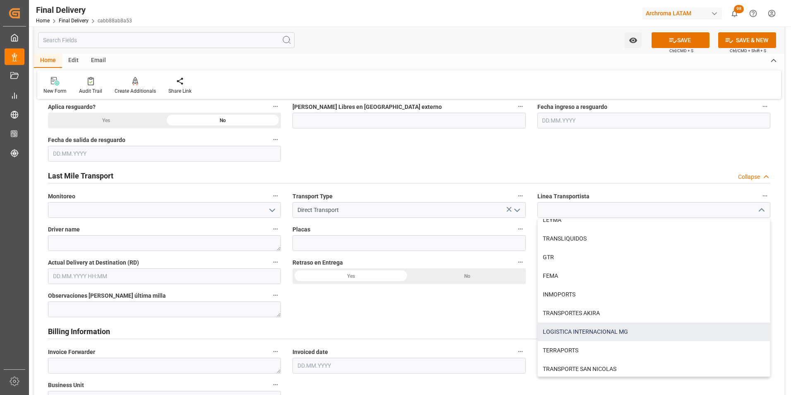
scroll to position [494, 0]
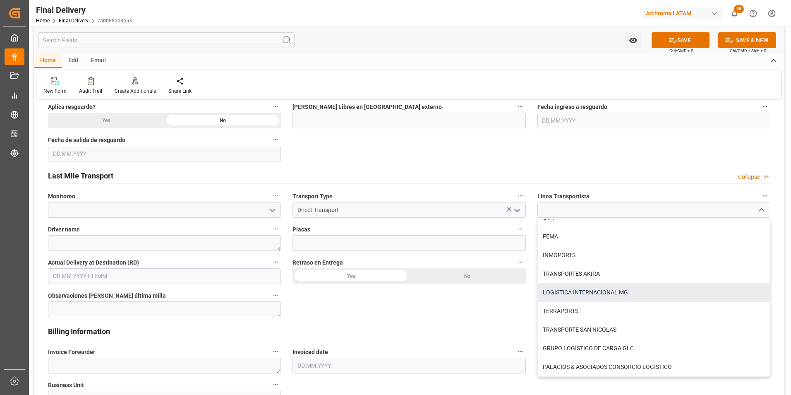
click at [600, 293] on div "LOGISTICA INTERNACIONAL MG" at bounding box center [654, 292] width 232 height 19
type input "LOGISTICA INTERNACIONAL MG"
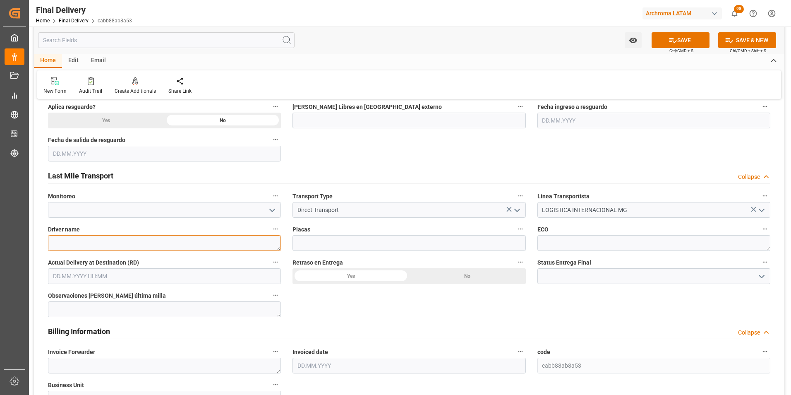
click at [194, 244] on textarea at bounding box center [164, 243] width 233 height 16
type textarea "WALTER GEOVANNY GODOY OSORIO"
click at [416, 242] on input at bounding box center [409, 243] width 233 height 16
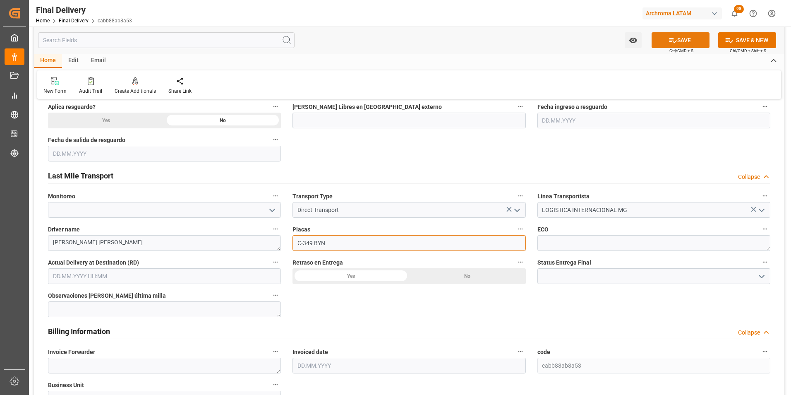
type input "C-349 BYN"
click at [687, 37] on button "SAVE" at bounding box center [681, 40] width 58 height 16
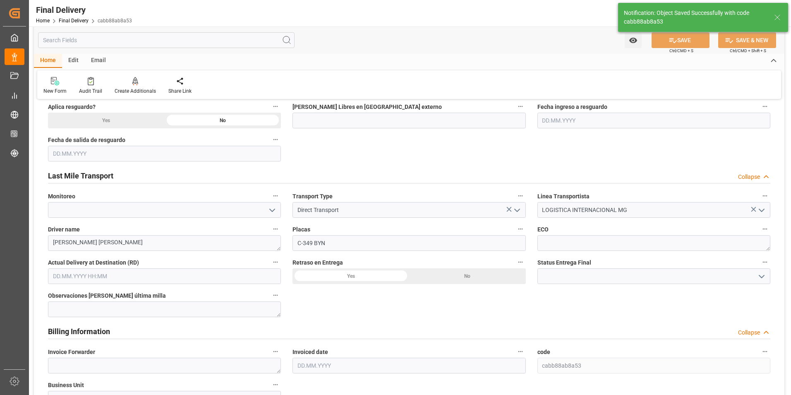
type textarea "1"
type input "In transit to final delivery"
type input "13"
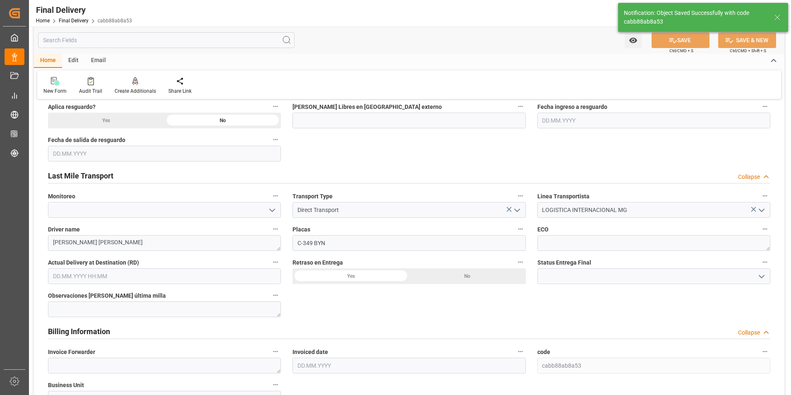
type input "13"
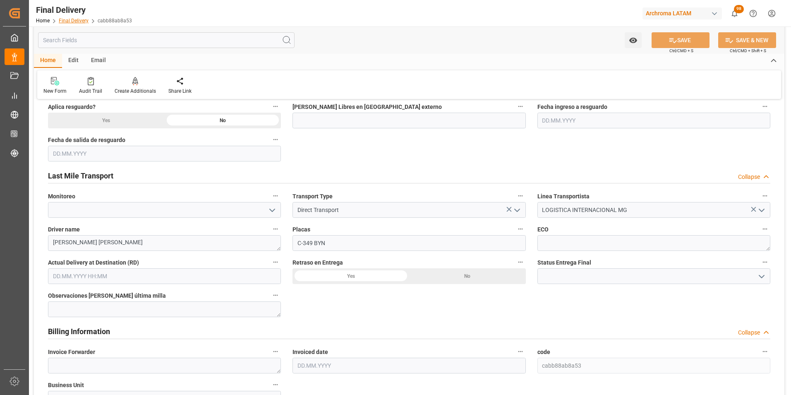
click at [62, 22] on link "Final Delivery" at bounding box center [74, 21] width 30 height 6
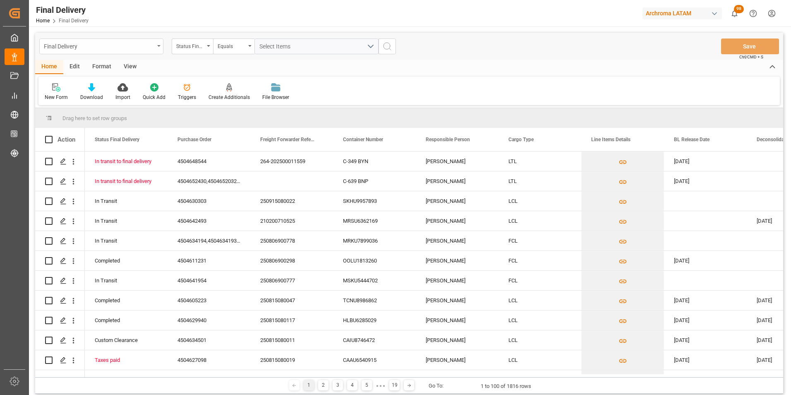
click at [158, 46] on icon "open menu" at bounding box center [158, 46] width 3 height 2
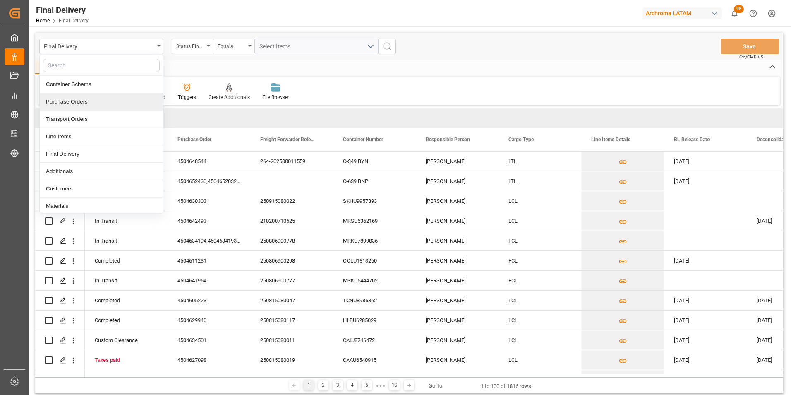
click at [106, 97] on div "Purchase Orders" at bounding box center [101, 101] width 123 height 17
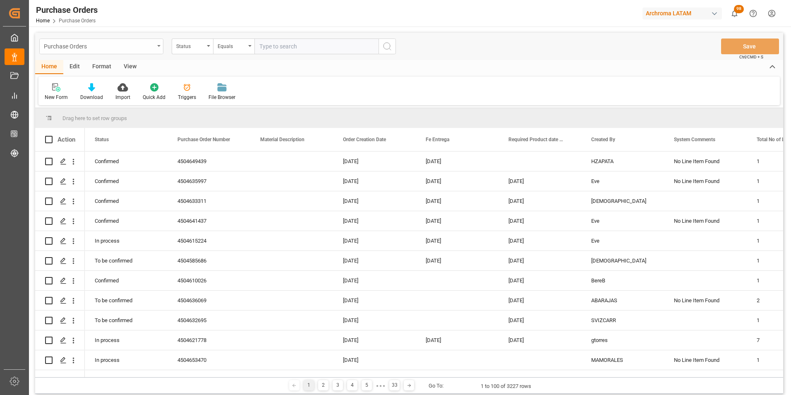
click at [157, 51] on div "Purchase Orders" at bounding box center [101, 46] width 124 height 16
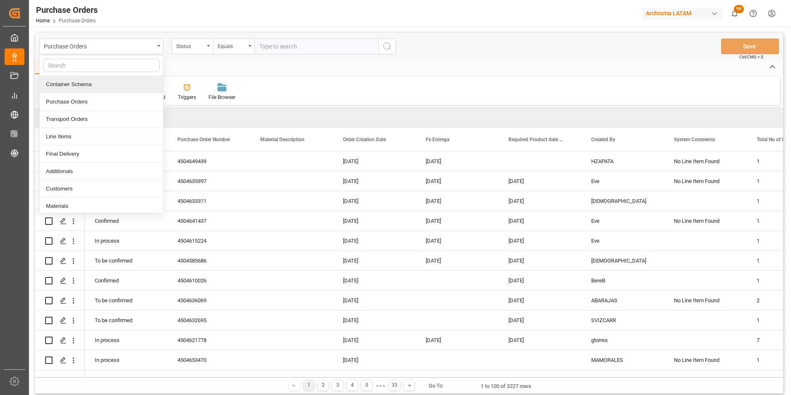
click at [116, 91] on div "Container Schema" at bounding box center [101, 84] width 123 height 17
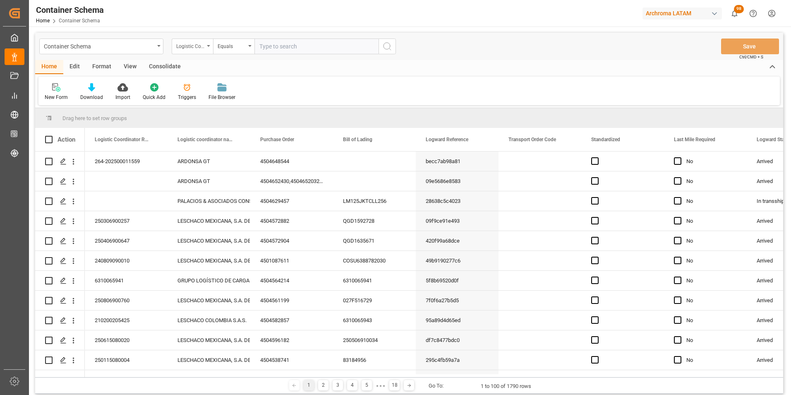
click at [208, 50] on div "Logistic Coordinator Reference Number" at bounding box center [192, 46] width 41 height 16
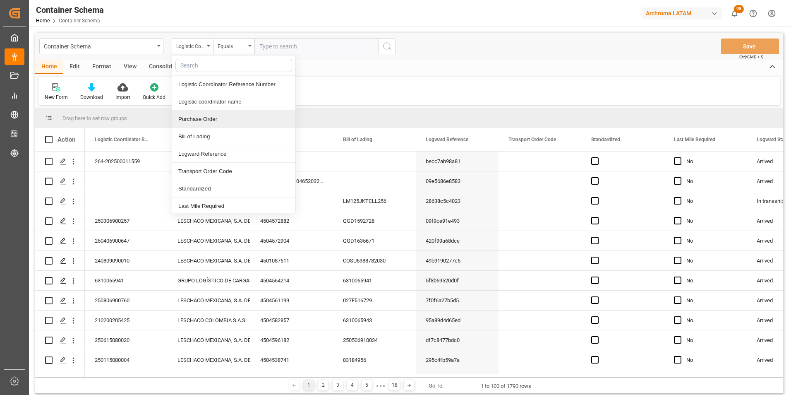
click at [209, 118] on div "Purchase Order" at bounding box center [233, 118] width 123 height 17
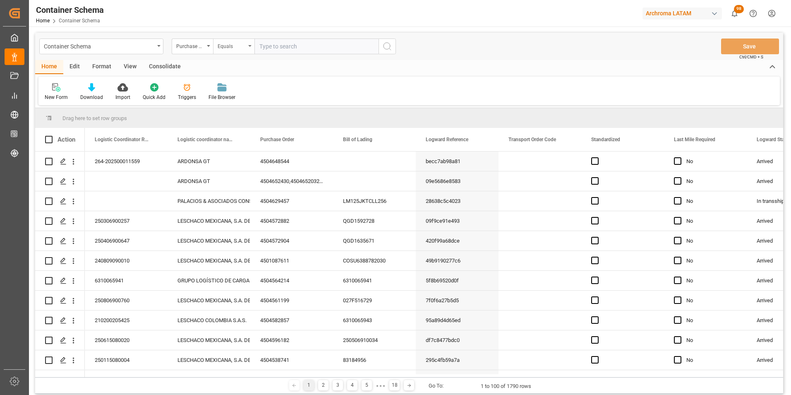
click at [235, 50] on div "Equals" at bounding box center [233, 46] width 41 height 16
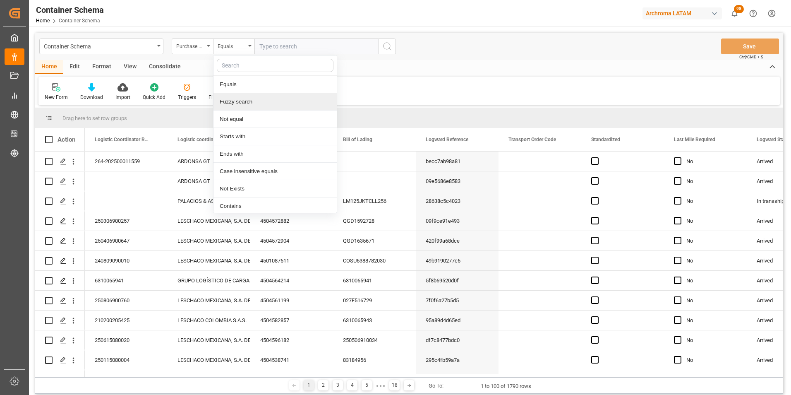
click at [248, 99] on div "Fuzzy search" at bounding box center [274, 101] width 123 height 17
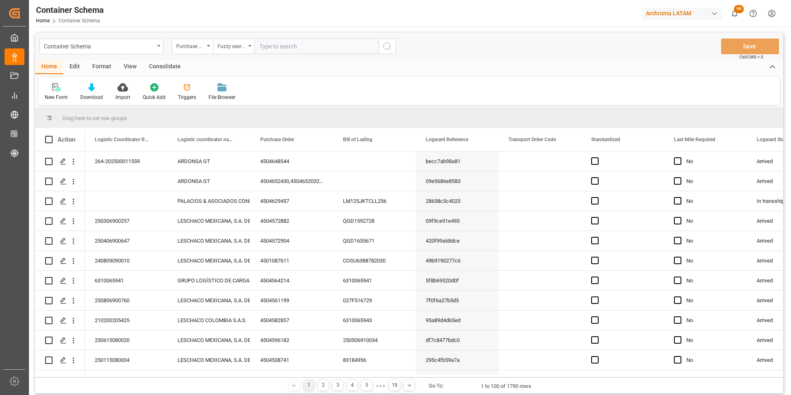
click at [278, 41] on input "text" at bounding box center [316, 46] width 124 height 16
paste input "4504634517"
type input "4504634517"
click at [392, 46] on button "search button" at bounding box center [387, 46] width 17 height 16
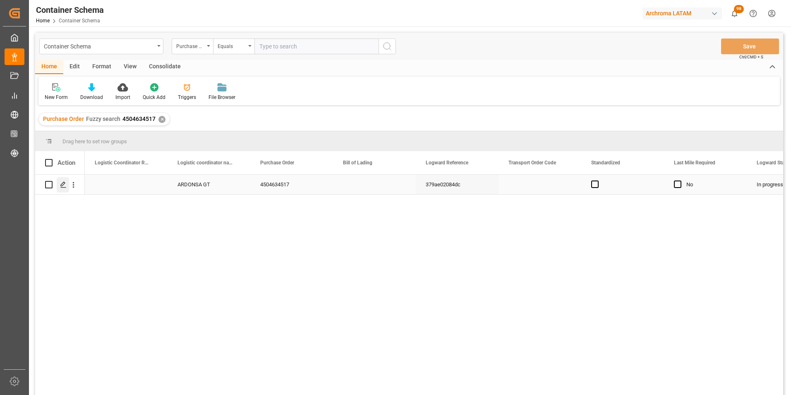
click at [63, 184] on icon "Press SPACE to select this row." at bounding box center [63, 184] width 7 height 7
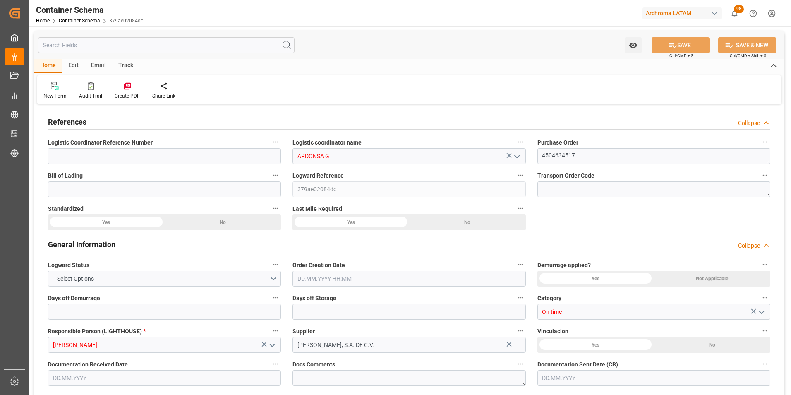
type input "0"
type input "1"
type input "56"
type input "3165.232"
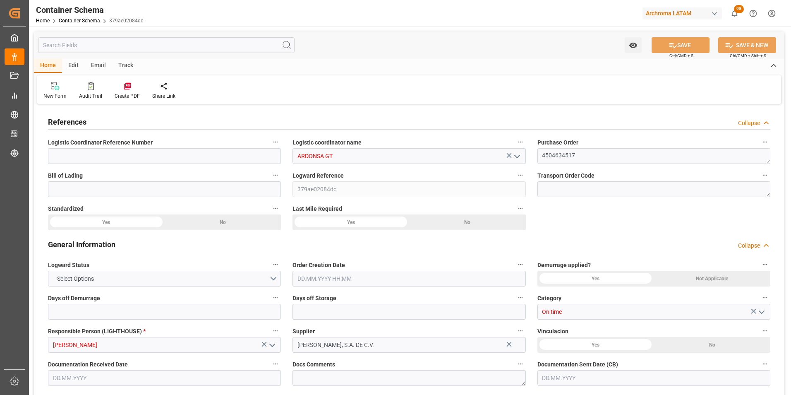
type input "MXZMF"
type input "14.08.2025 07:45"
type input "[DATE]"
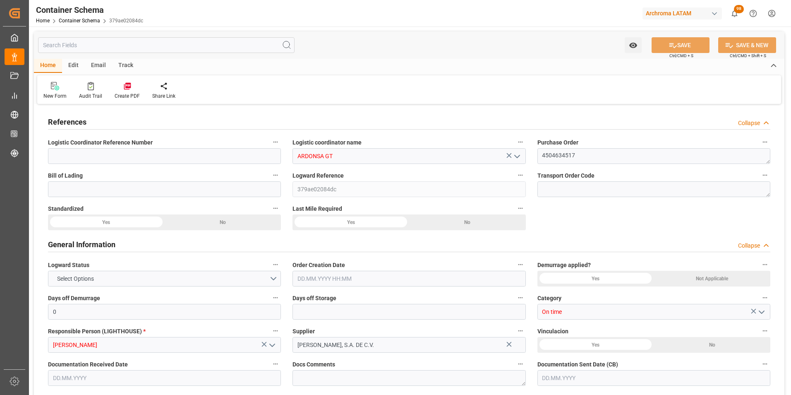
type input "[DATE]"
type input "13.08.2025 00:00"
type input "15.08.2025 00:00"
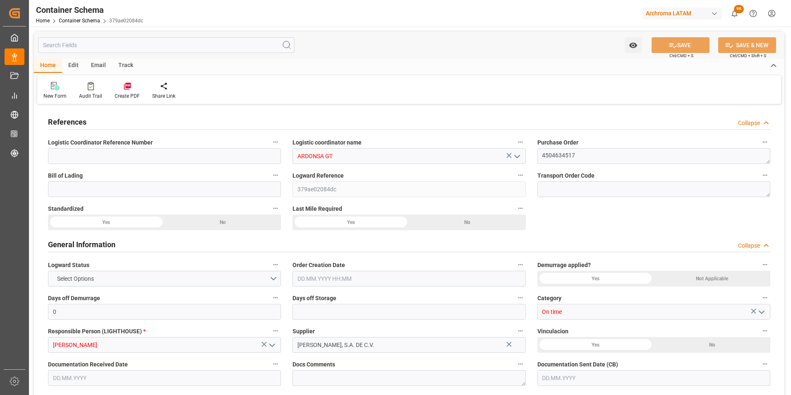
type input "15.08.2025 00:00"
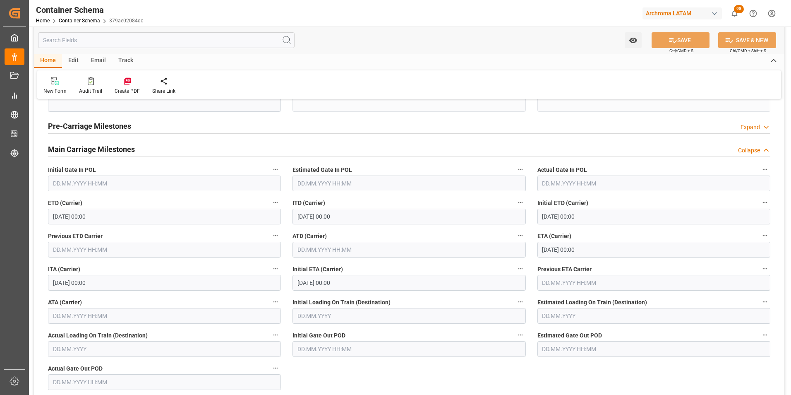
scroll to position [1034, 0]
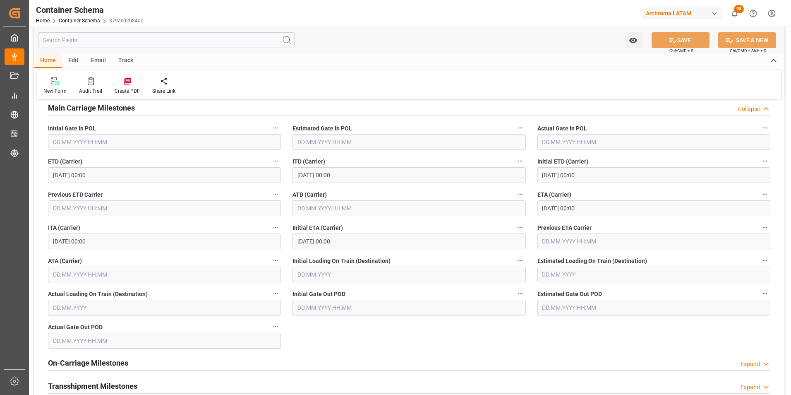
click at [119, 276] on input "text" at bounding box center [164, 274] width 233 height 16
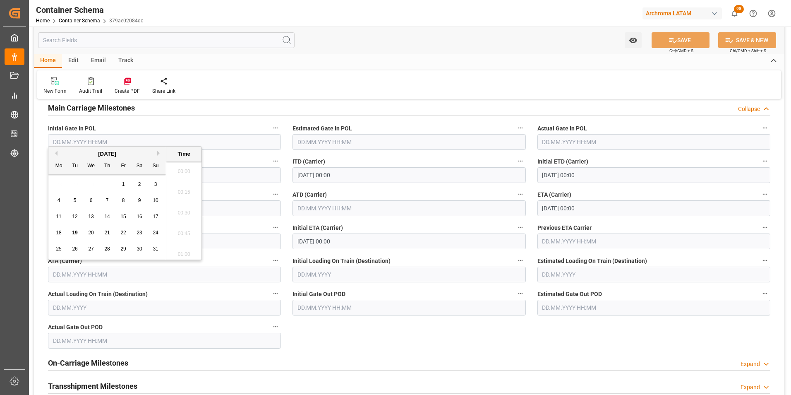
scroll to position [603, 0]
click at [59, 231] on span "18" at bounding box center [58, 233] width 5 height 6
type input "[DATE] 00:00"
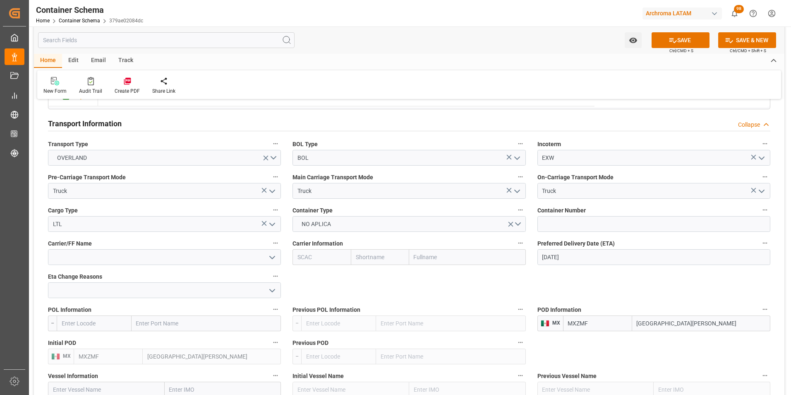
scroll to position [703, 0]
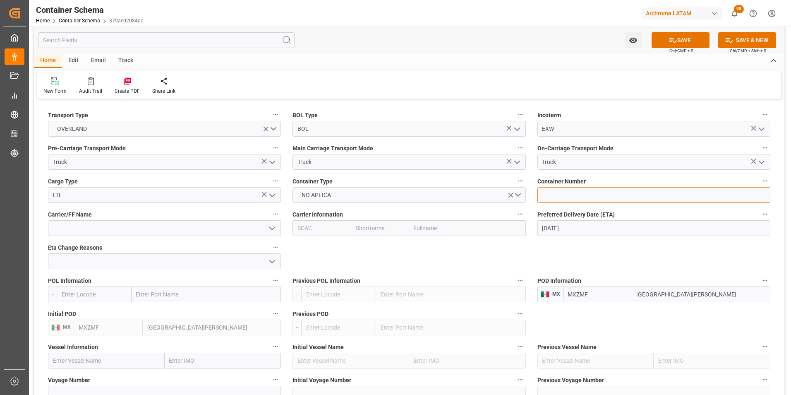
click at [559, 200] on input at bounding box center [653, 195] width 233 height 16
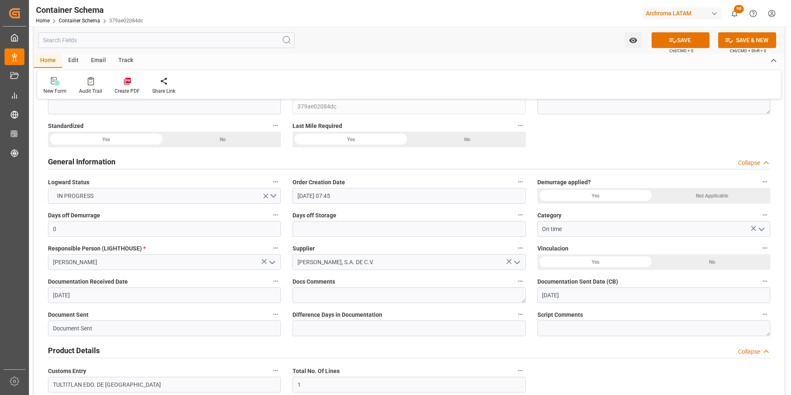
scroll to position [0, 0]
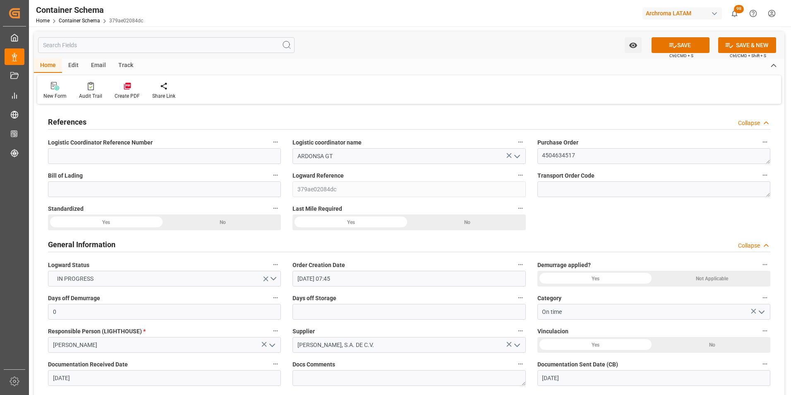
type input "C-331 BWH"
click at [673, 43] on icon at bounding box center [673, 45] width 9 height 9
click at [71, 18] on link "Container Schema" at bounding box center [79, 21] width 41 height 6
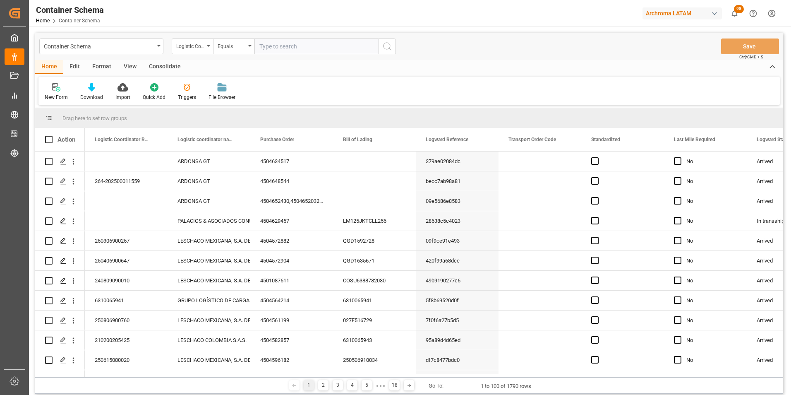
click at [154, 49] on div "Container Schema" at bounding box center [101, 46] width 124 height 16
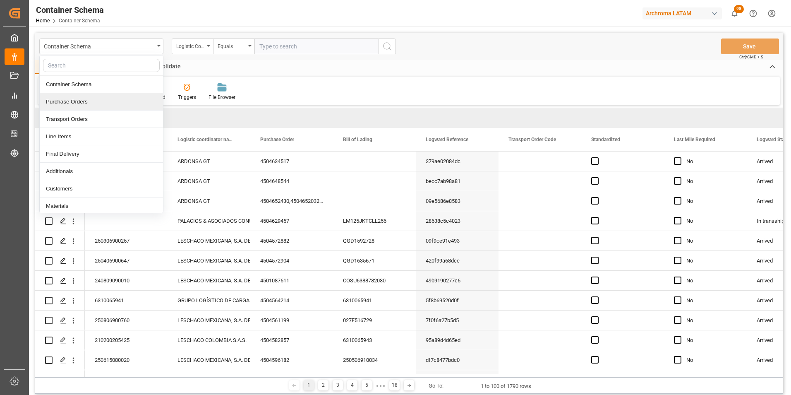
click at [108, 99] on div "Purchase Orders" at bounding box center [101, 101] width 123 height 17
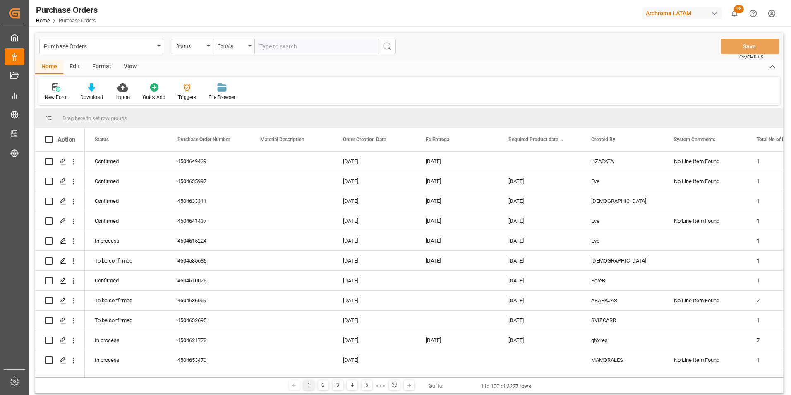
click at [91, 94] on div "Download" at bounding box center [91, 97] width 23 height 7
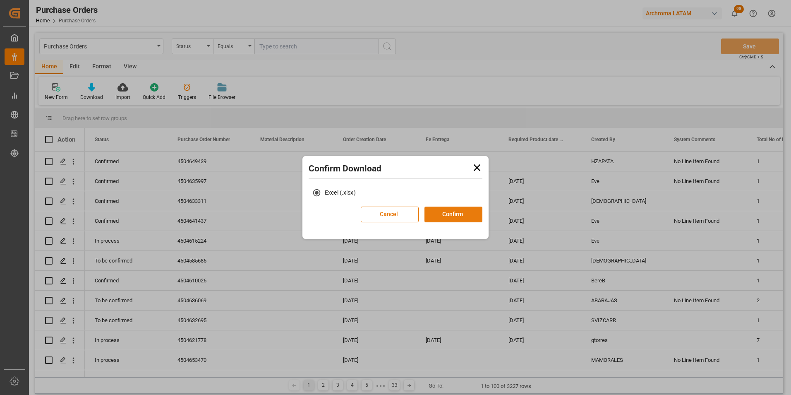
click at [439, 211] on button "Confirm" at bounding box center [454, 214] width 58 height 16
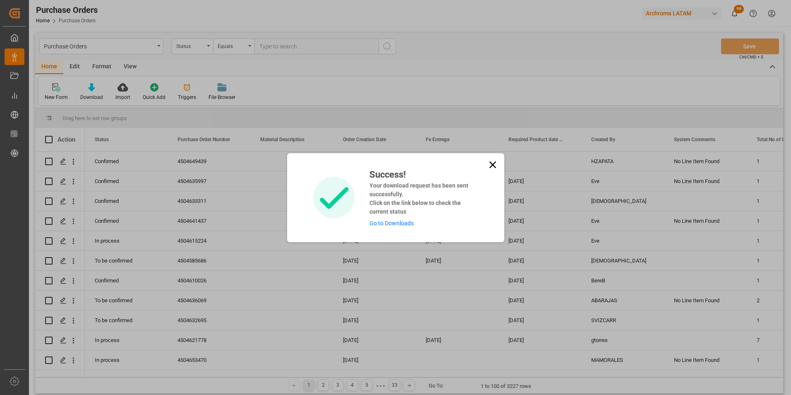
click at [387, 222] on link "Go to Downloads" at bounding box center [391, 223] width 44 height 7
